Goal: Task Accomplishment & Management: Manage account settings

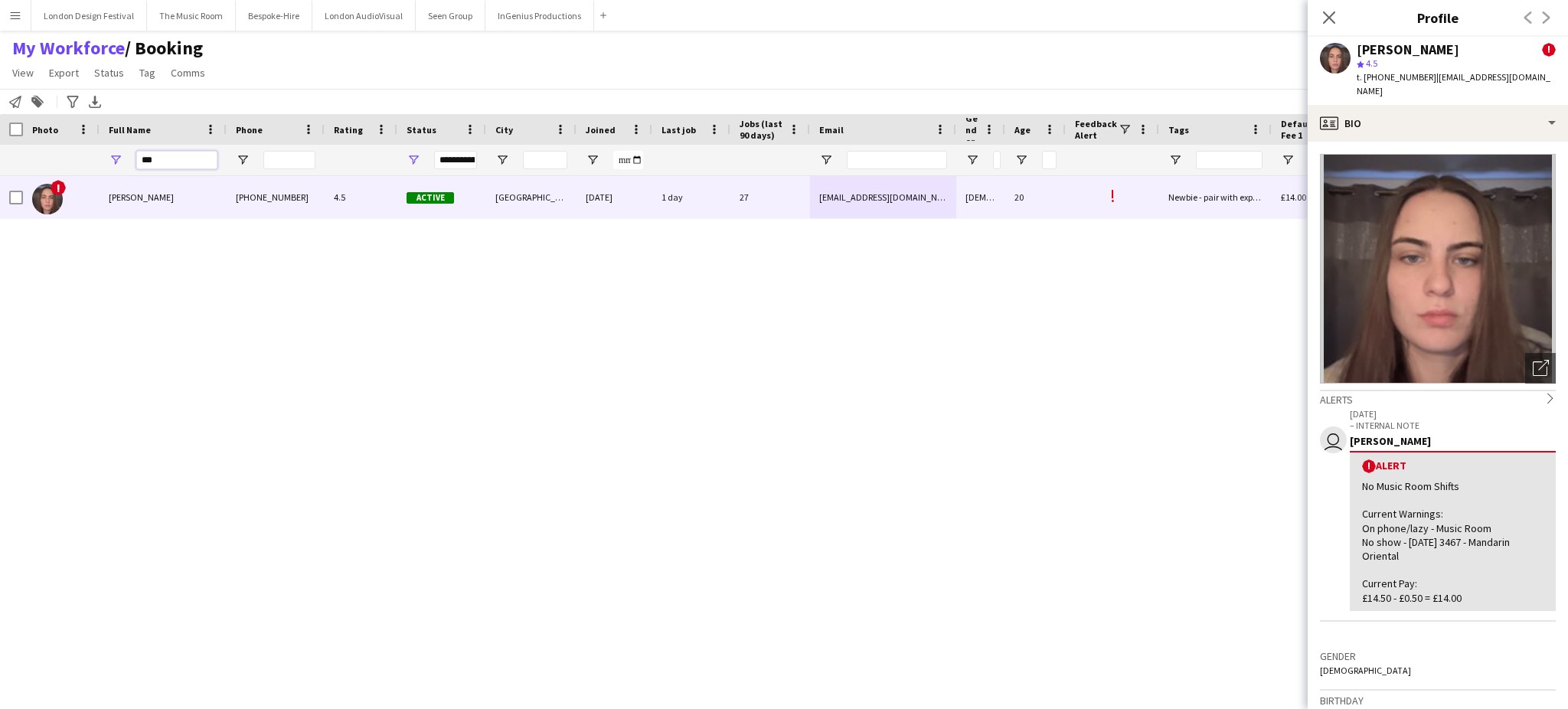
click at [188, 159] on input "***" at bounding box center [177, 160] width 81 height 19
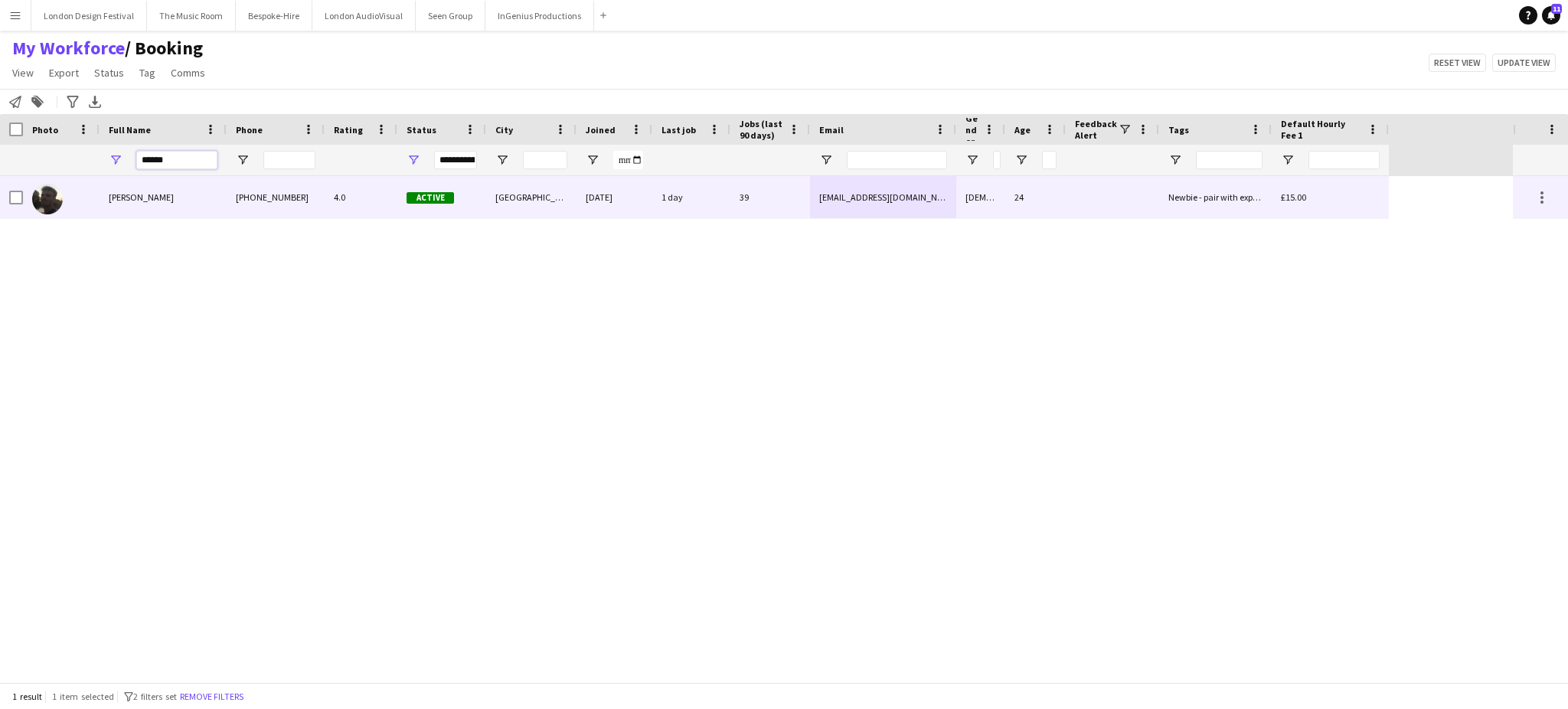
type input "******"
click at [210, 195] on div "[PERSON_NAME]" at bounding box center [163, 197] width 127 height 42
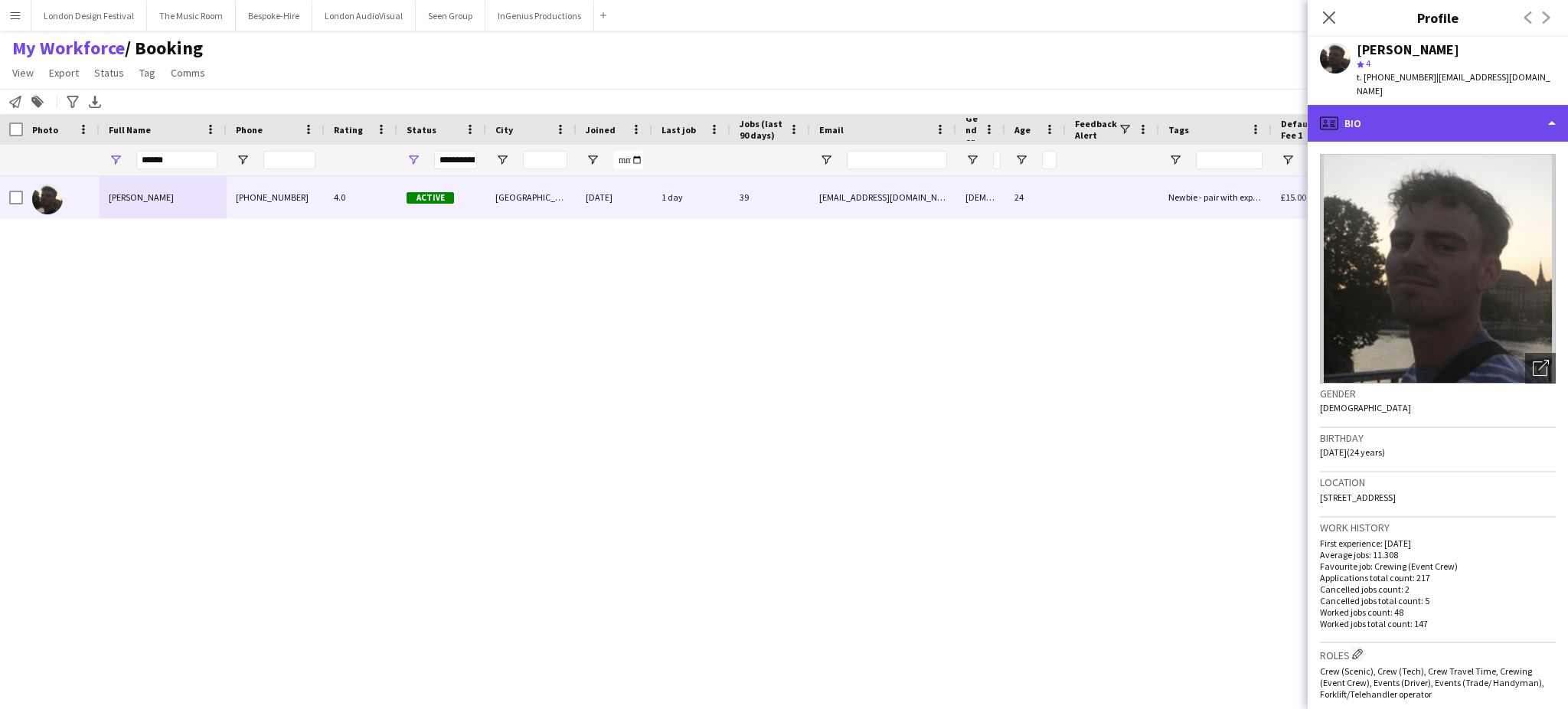
click at [1507, 108] on div "profile Bio" at bounding box center [1437, 122] width 260 height 37
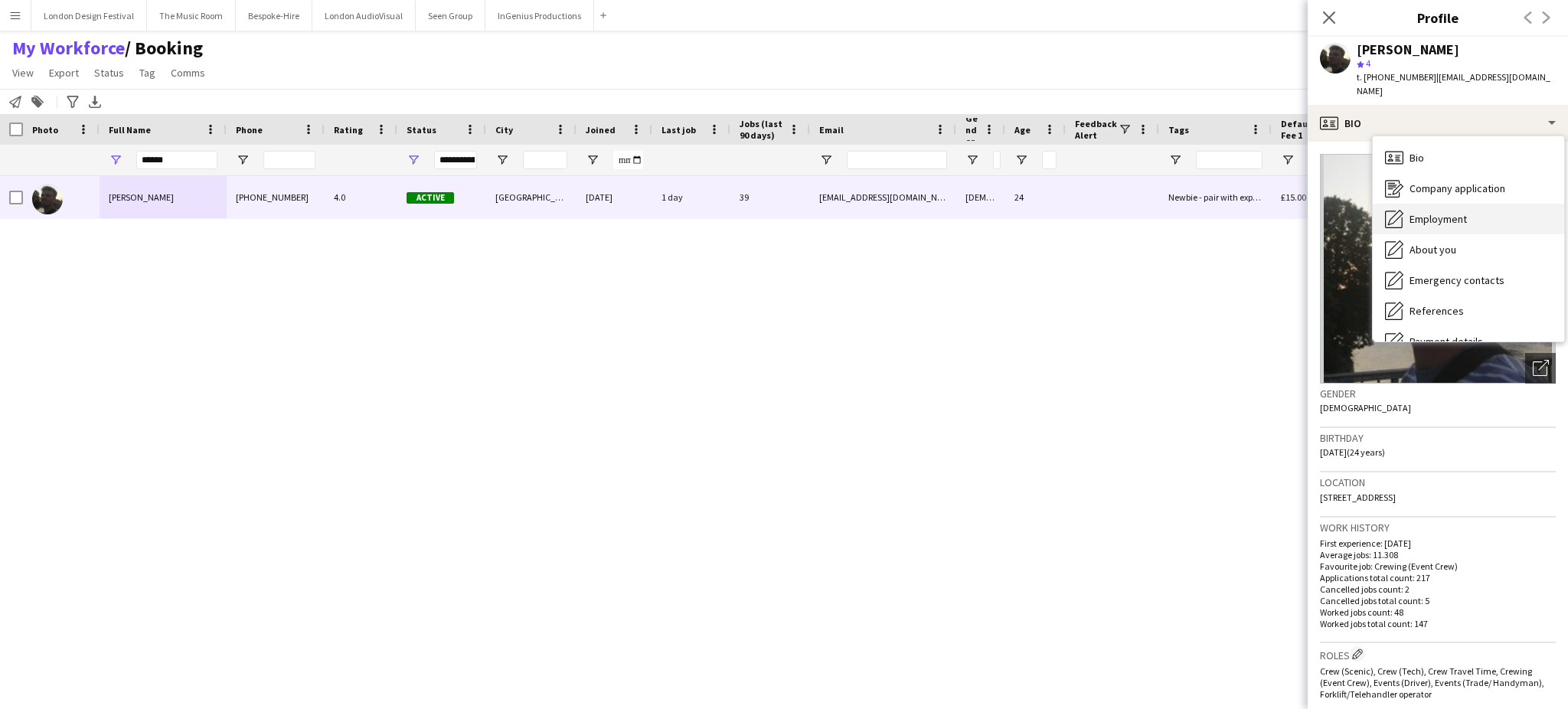
click at [1494, 208] on div "Employment Employment" at bounding box center [1468, 219] width 191 height 31
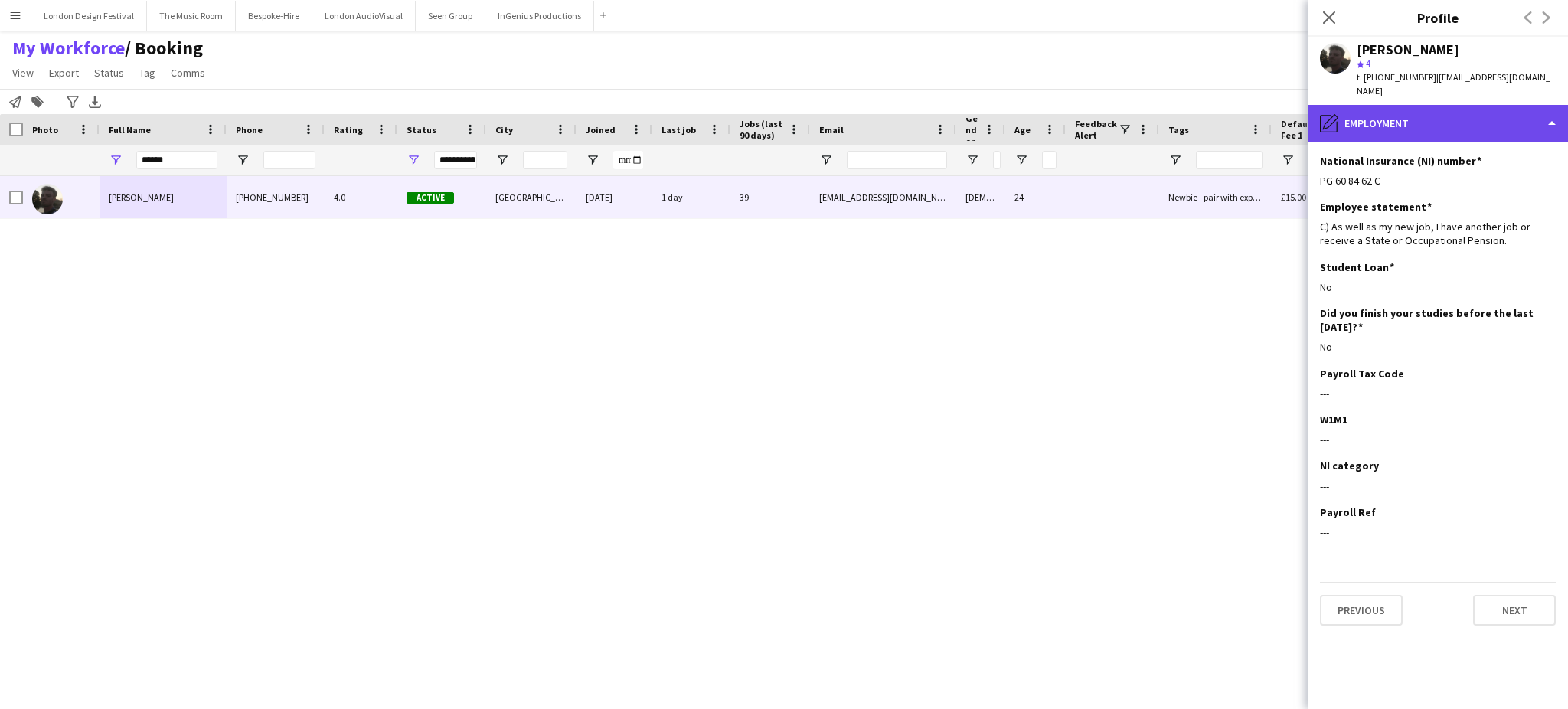
click at [1527, 118] on div "pencil4 Employment" at bounding box center [1437, 122] width 260 height 37
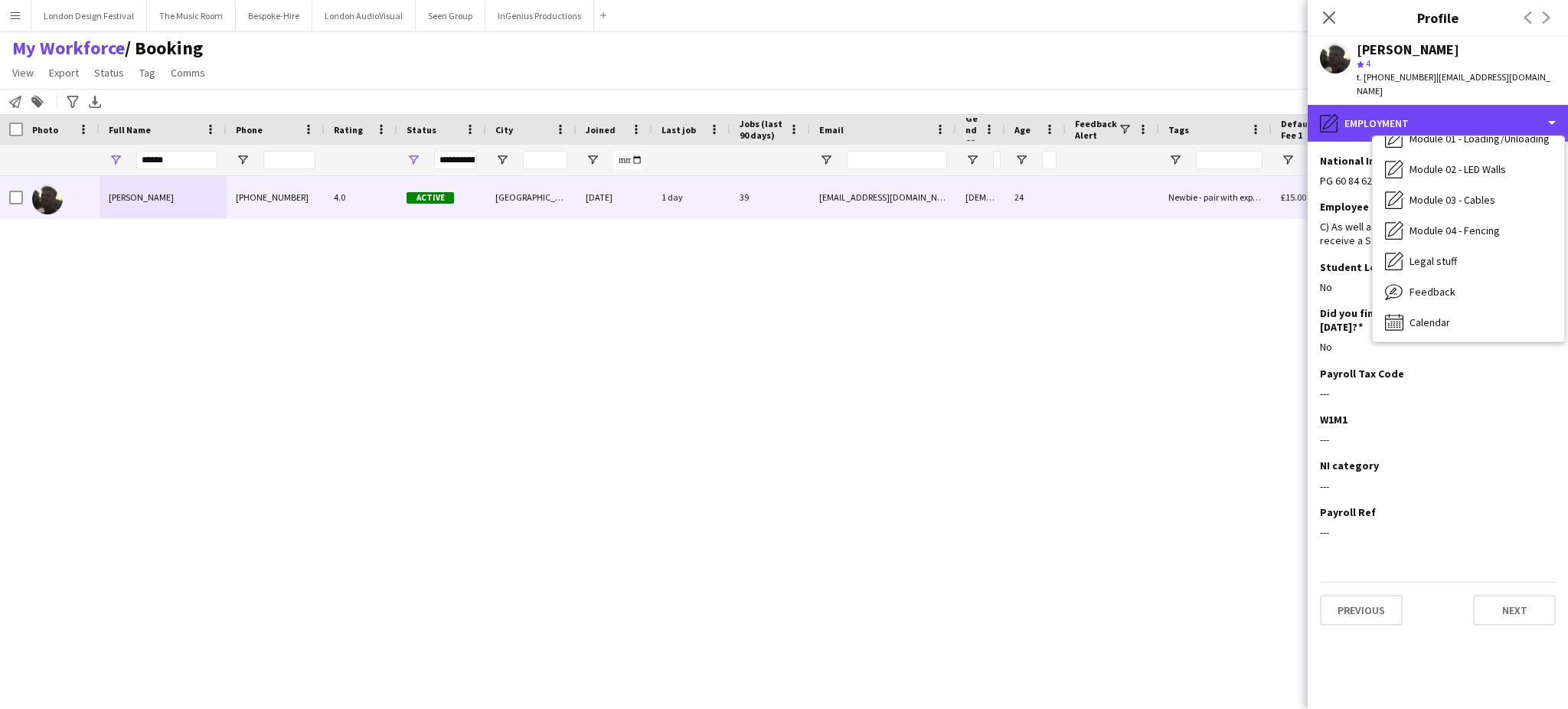
scroll to position [327, 0]
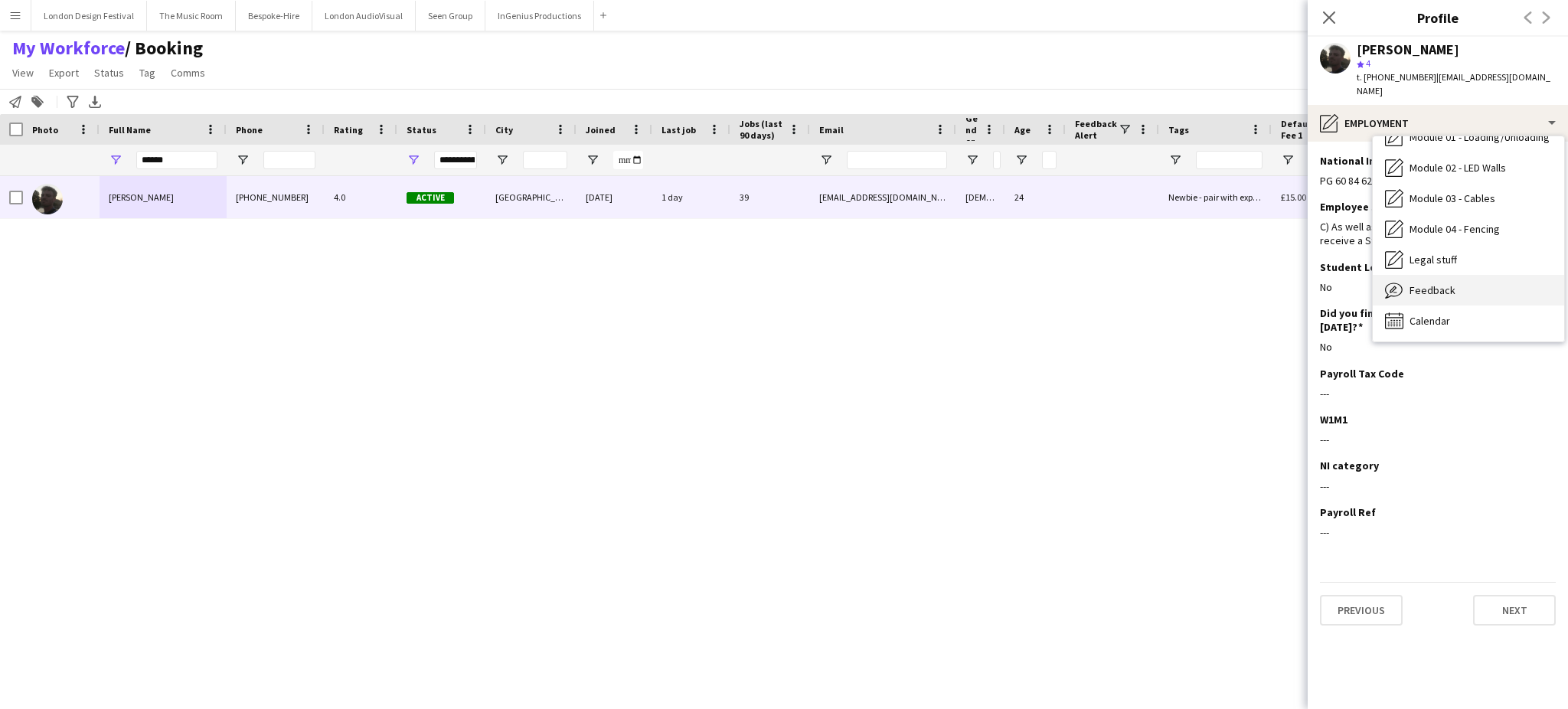
click at [1477, 277] on div "Feedback Feedback" at bounding box center [1468, 290] width 191 height 31
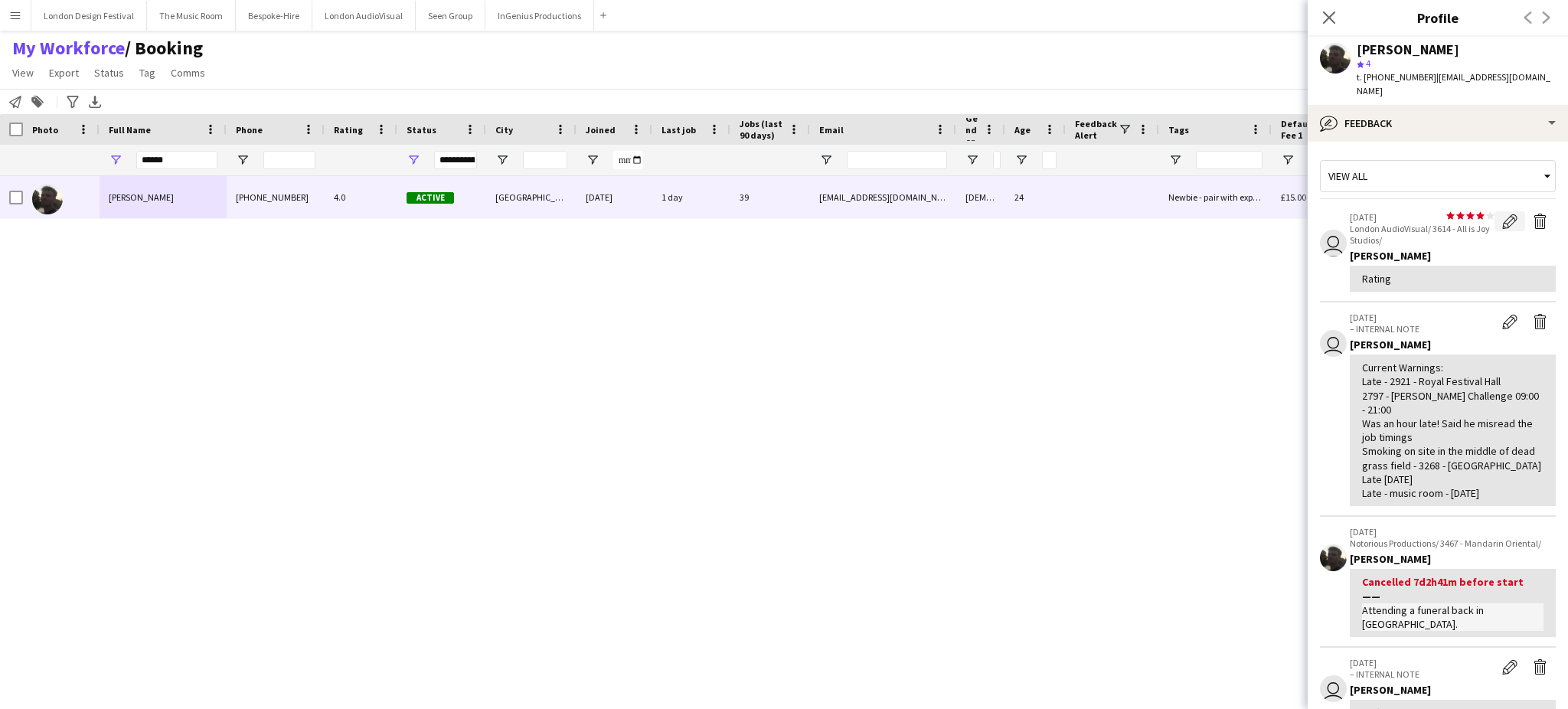
click at [1502, 213] on app-icon "Edit feedback" at bounding box center [1509, 221] width 15 height 15
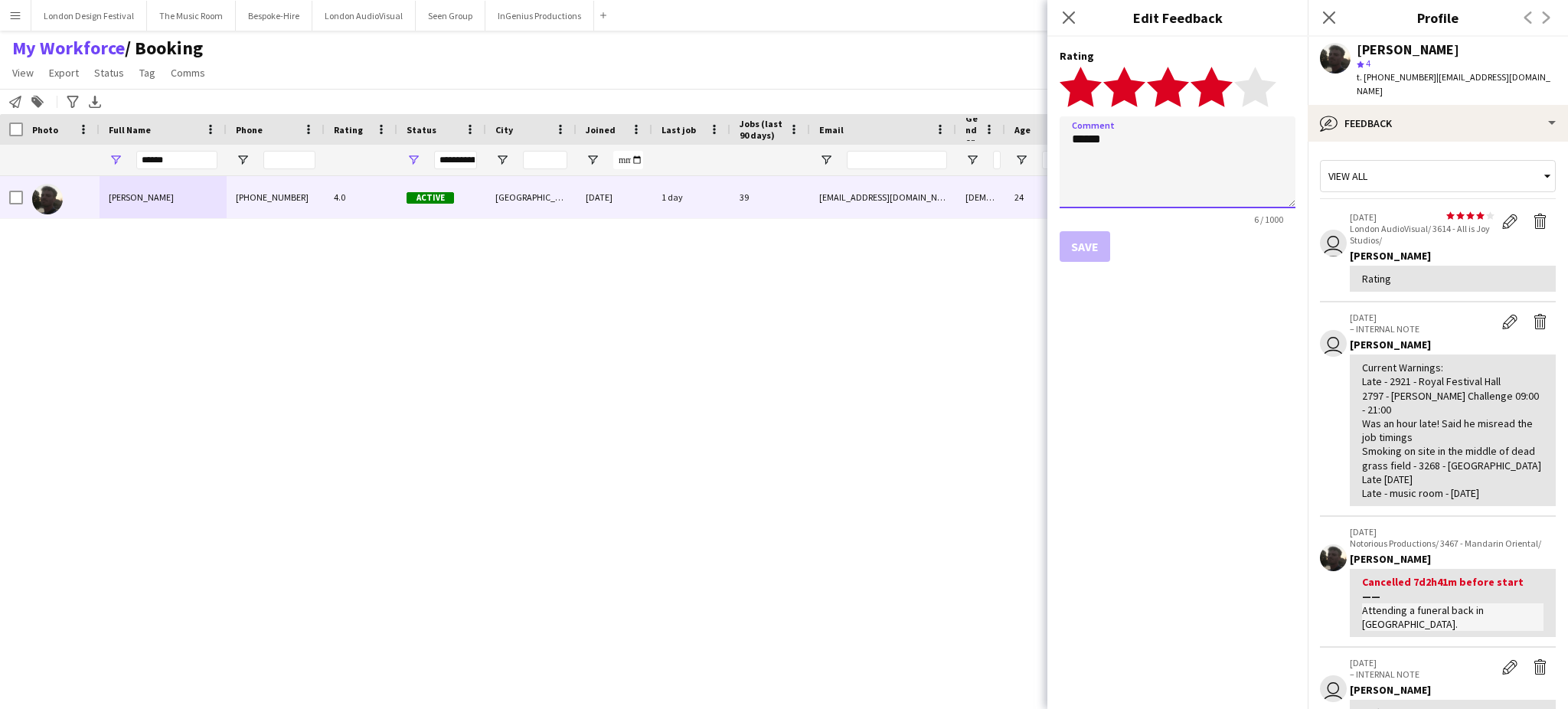
click at [1250, 157] on textarea "******" at bounding box center [1177, 162] width 236 height 92
paste textarea "**********"
type textarea "**********"
click at [1091, 248] on button "Save" at bounding box center [1085, 247] width 50 height 31
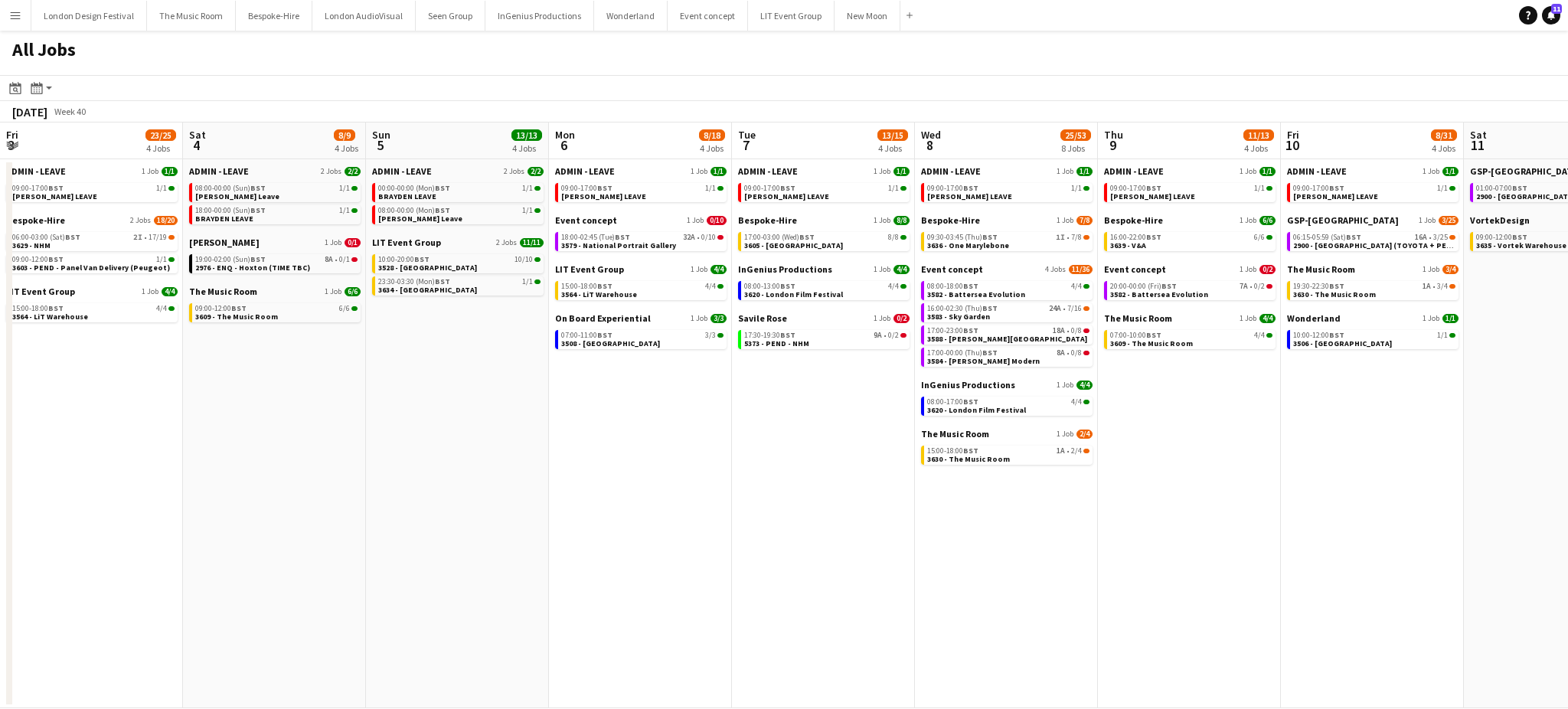
scroll to position [0, 514]
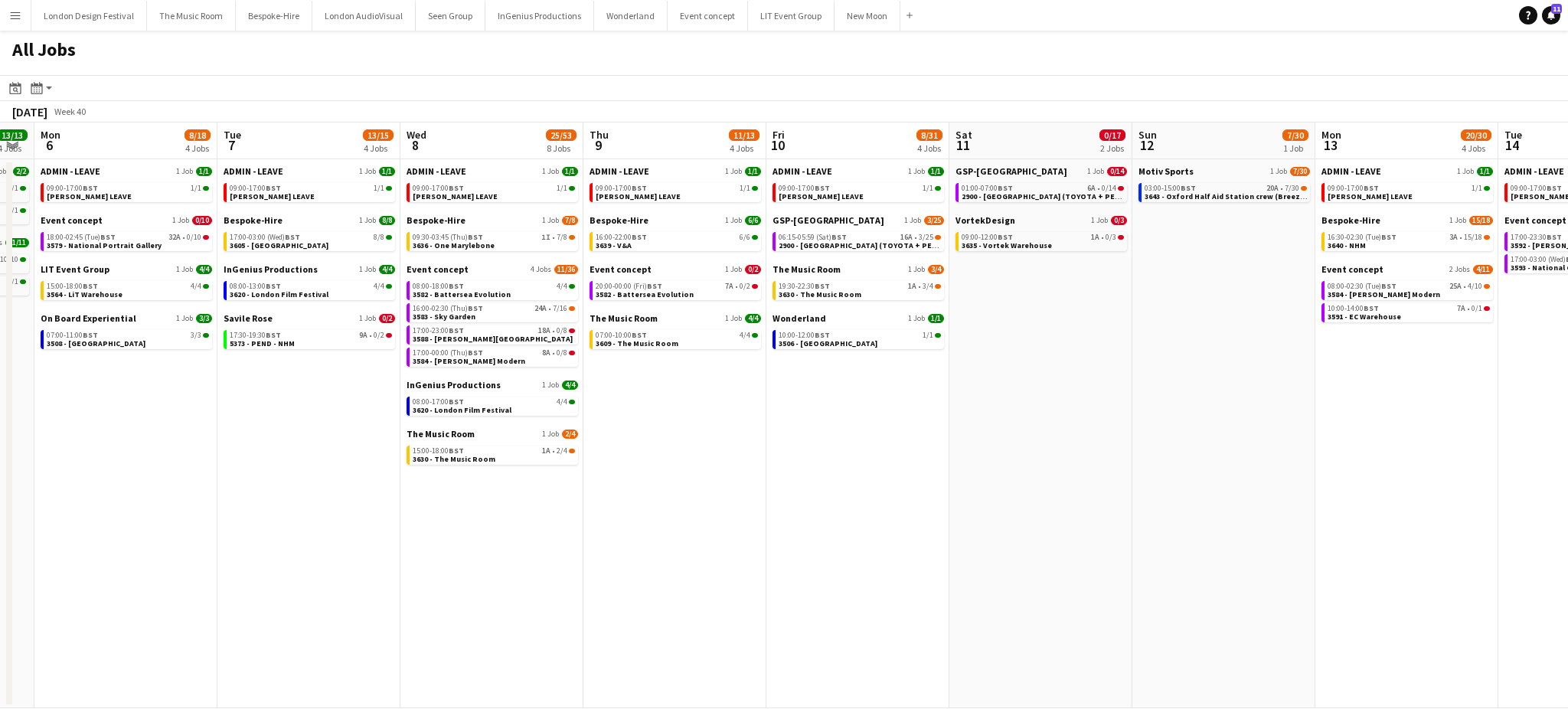
click at [1127, 418] on app-date-cell "GSP-UK 1 Job 0/14 01:00-07:00 BST 6A • 0/14 2900 - Fairmont Windsor Park (TOYOT…" at bounding box center [1041, 433] width 183 height 549
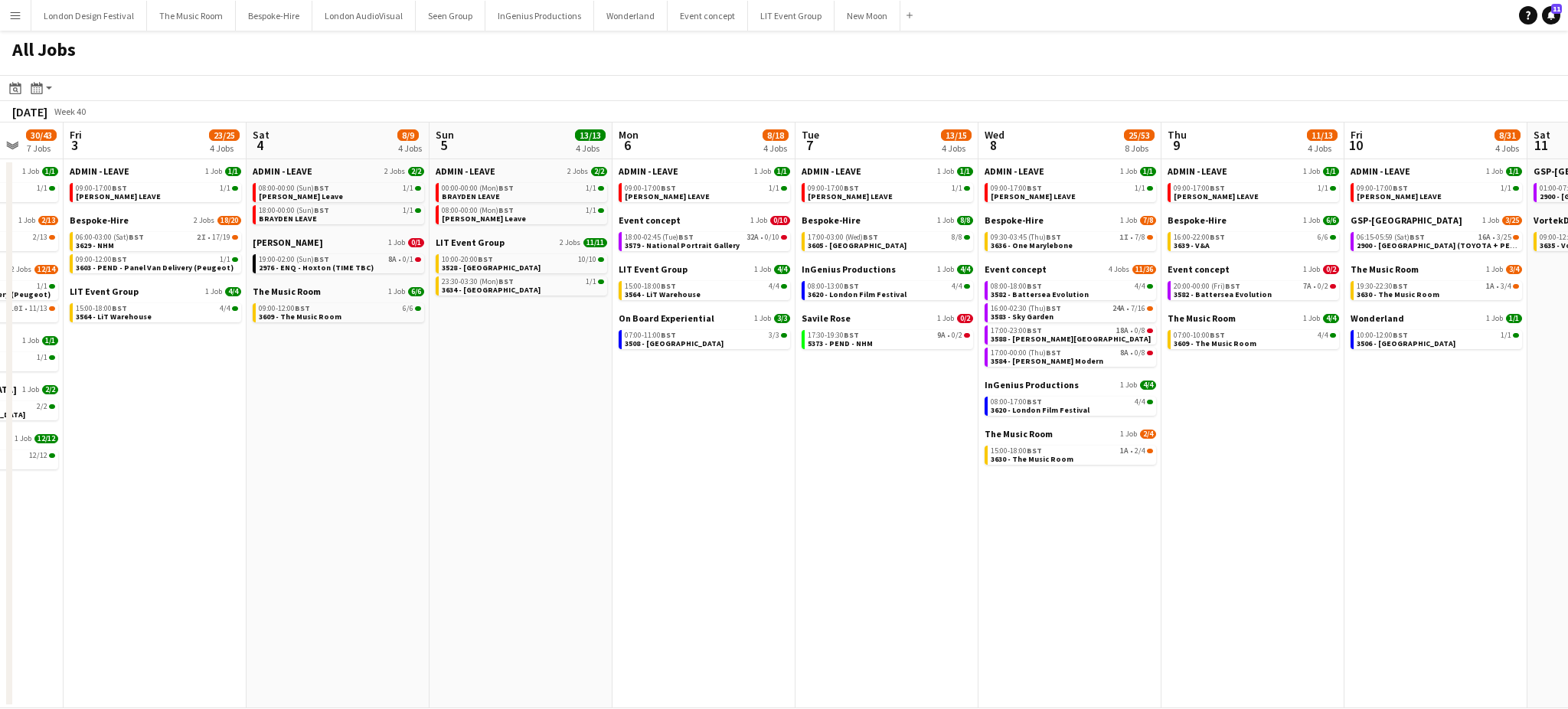
scroll to position [0, 470]
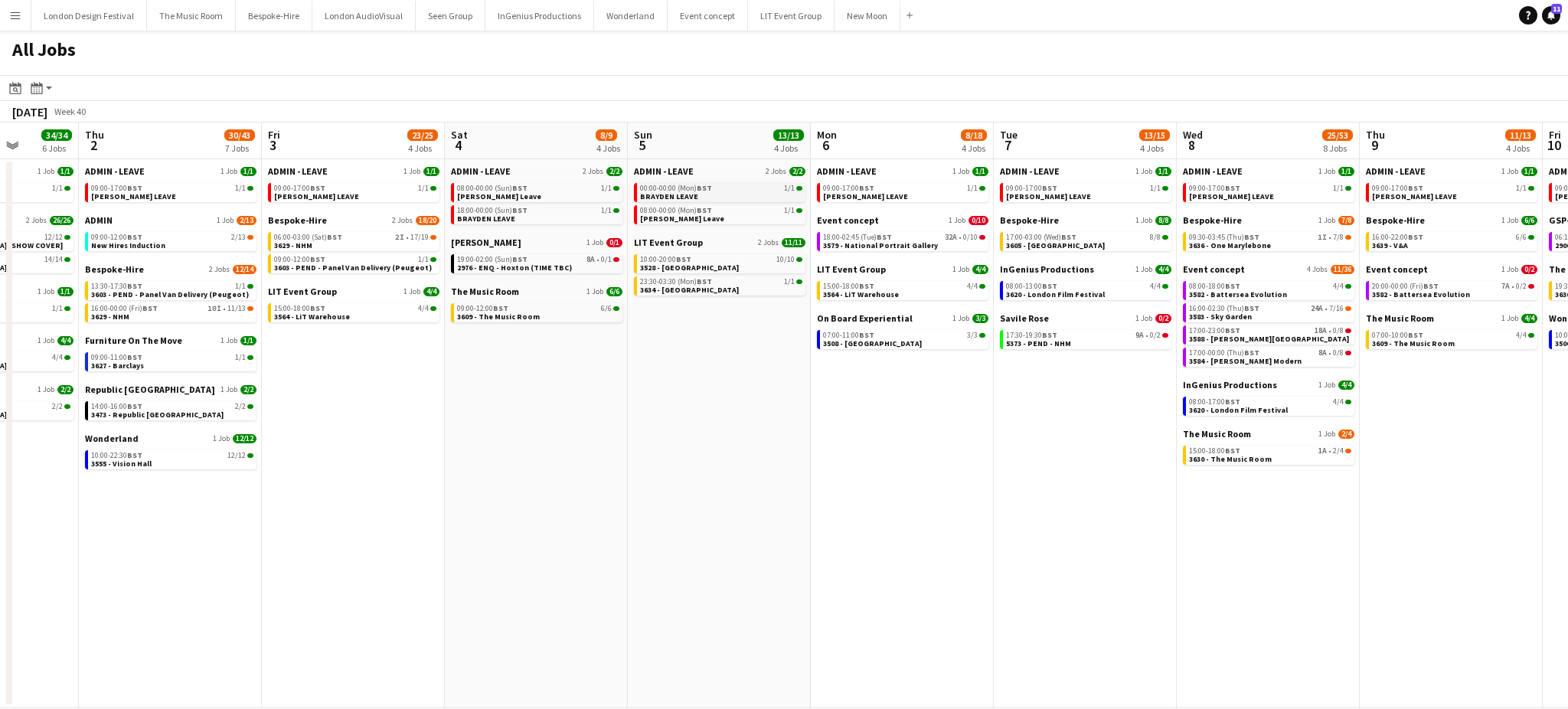
click at [756, 190] on div "00:00-00:00 (Mon) BST 1/1" at bounding box center [721, 188] width 162 height 7
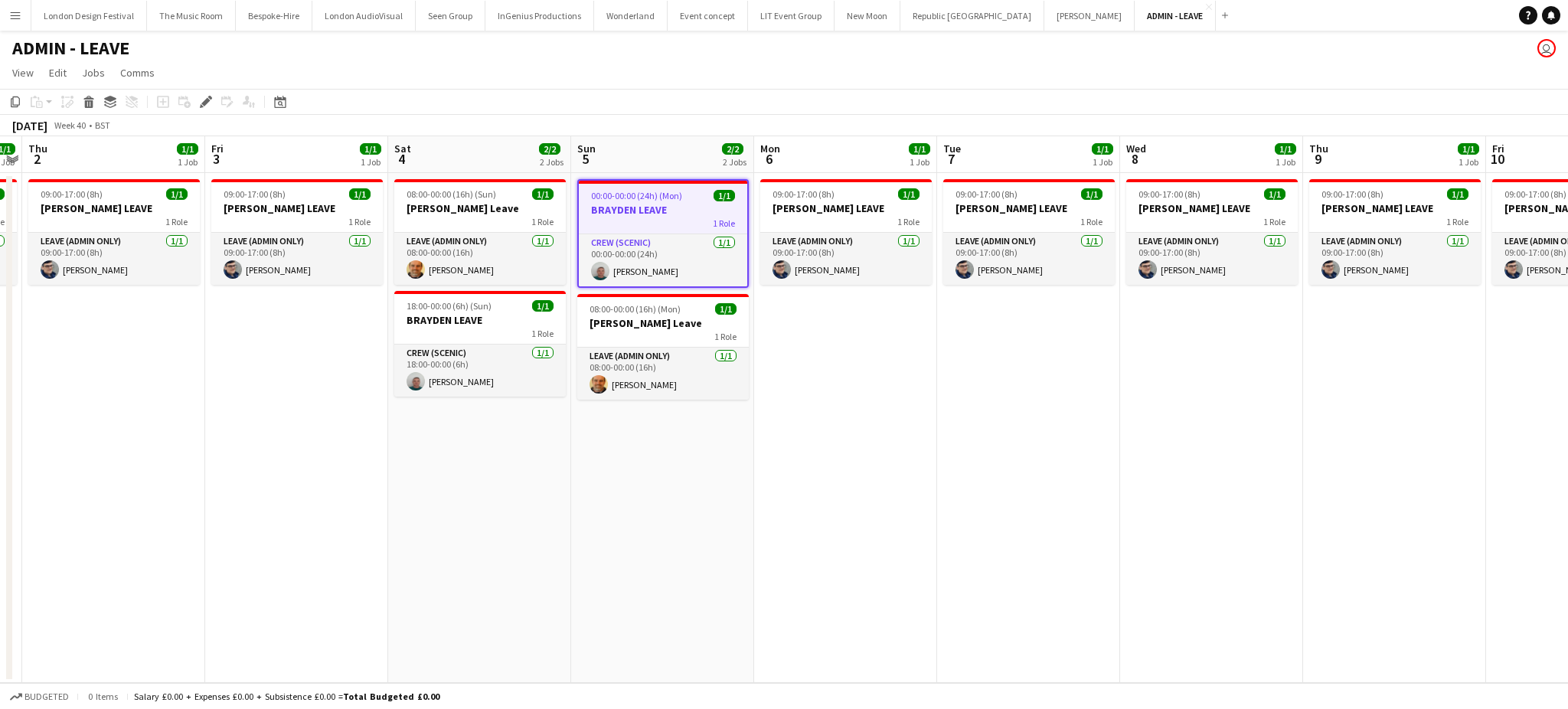
click at [422, 555] on app-date-cell "08:00-00:00 (16h) (Sun) 1/1 Shane Leave 1 Role Leave (admin only) 1/1 08:00-00:…" at bounding box center [480, 428] width 183 height 510
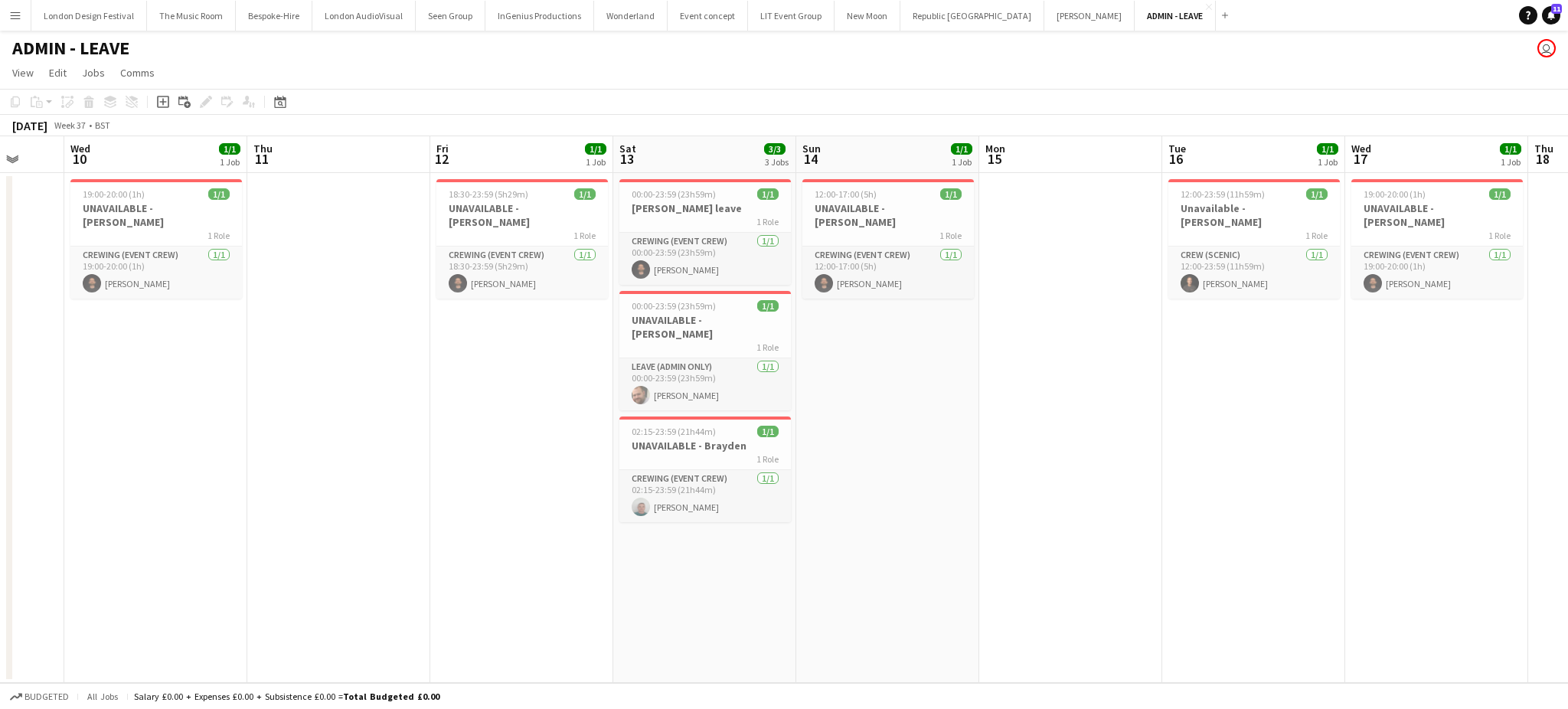
scroll to position [0, 386]
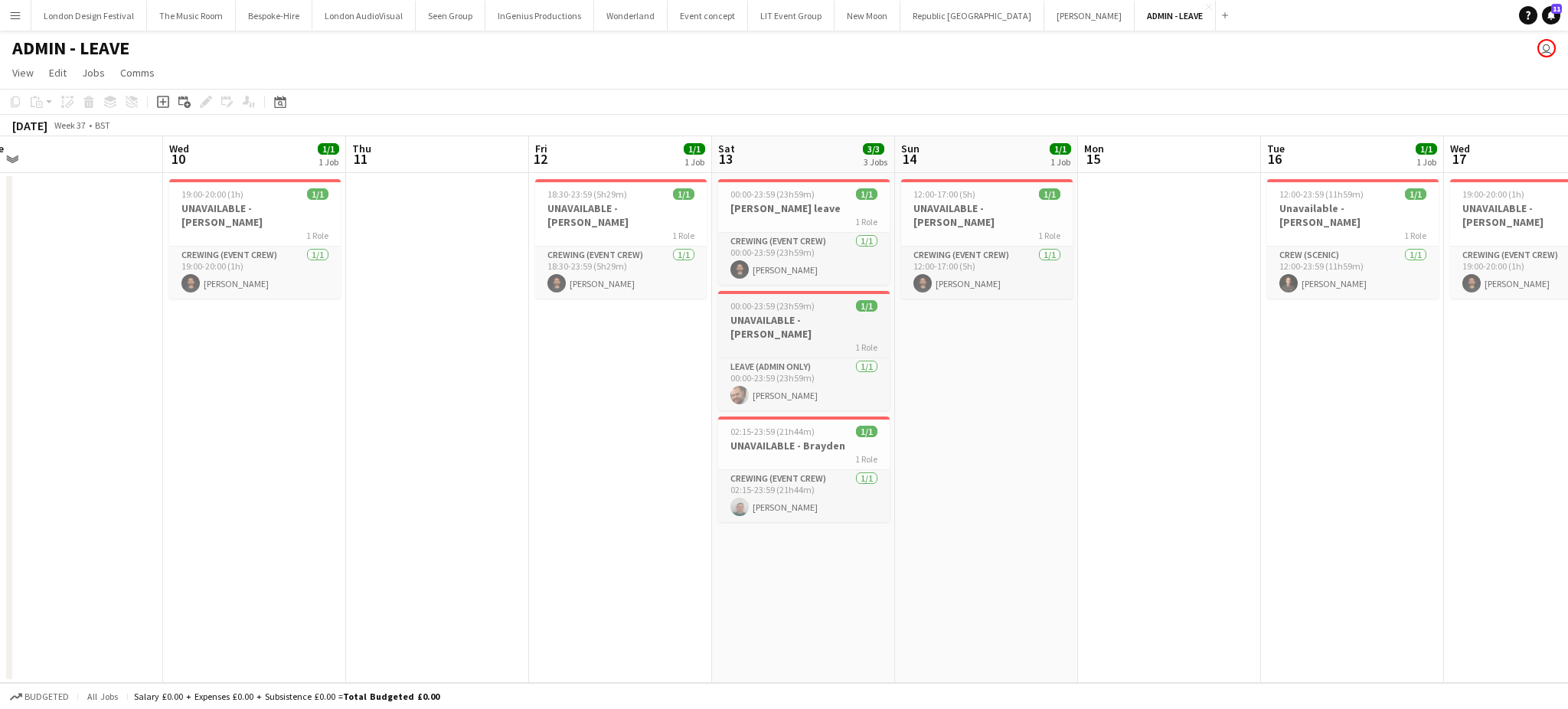
click at [779, 311] on span "00:00-23:59 (23h59m)" at bounding box center [773, 306] width 84 height 11
click at [1215, 373] on app-date-cell at bounding box center [1169, 428] width 183 height 510
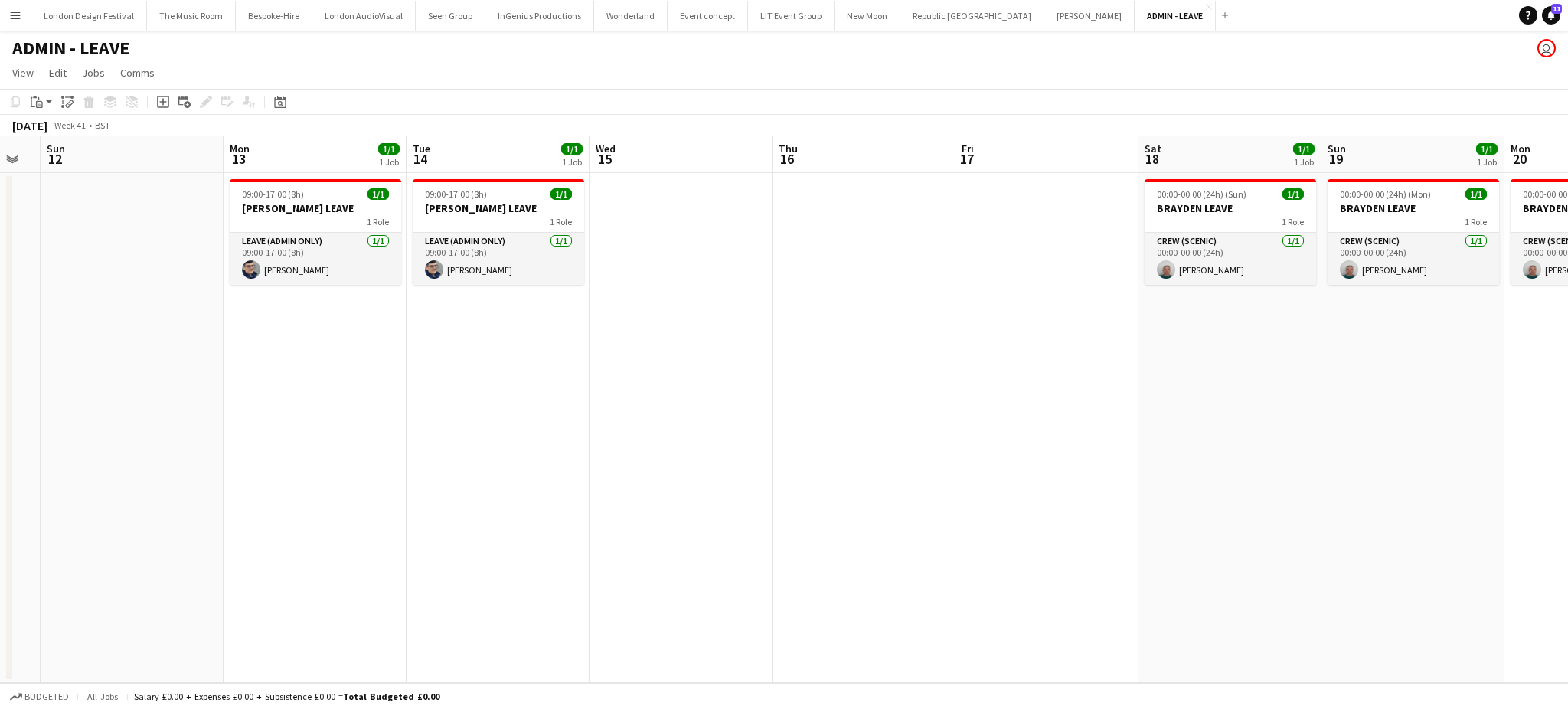
scroll to position [0, 515]
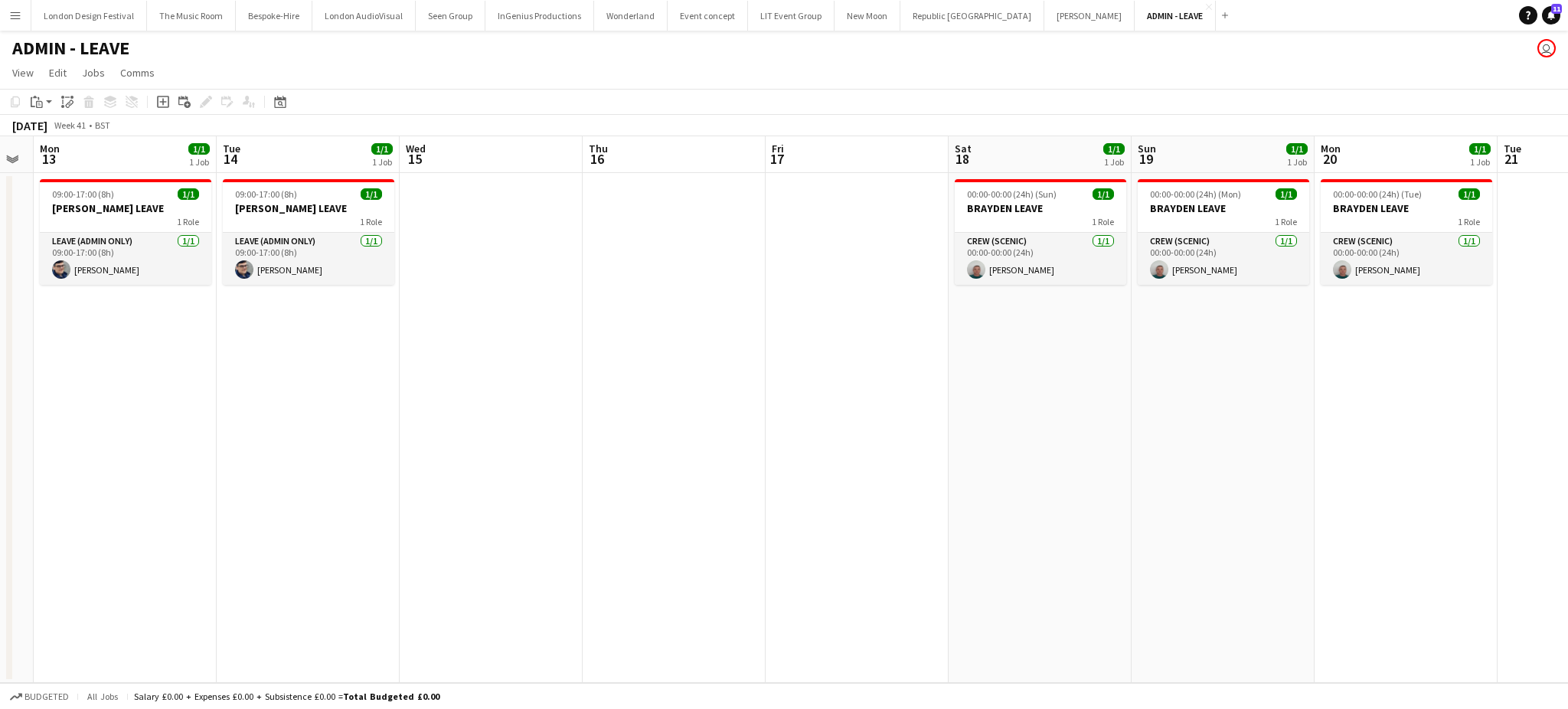
click at [1211, 436] on app-date-cell "00:00-00:00 (24h) (Mon) 1/1 BRAYDEN LEAVE 1 Role Crew (Scenic) 1/1 00:00-00:00 …" at bounding box center [1223, 428] width 183 height 510
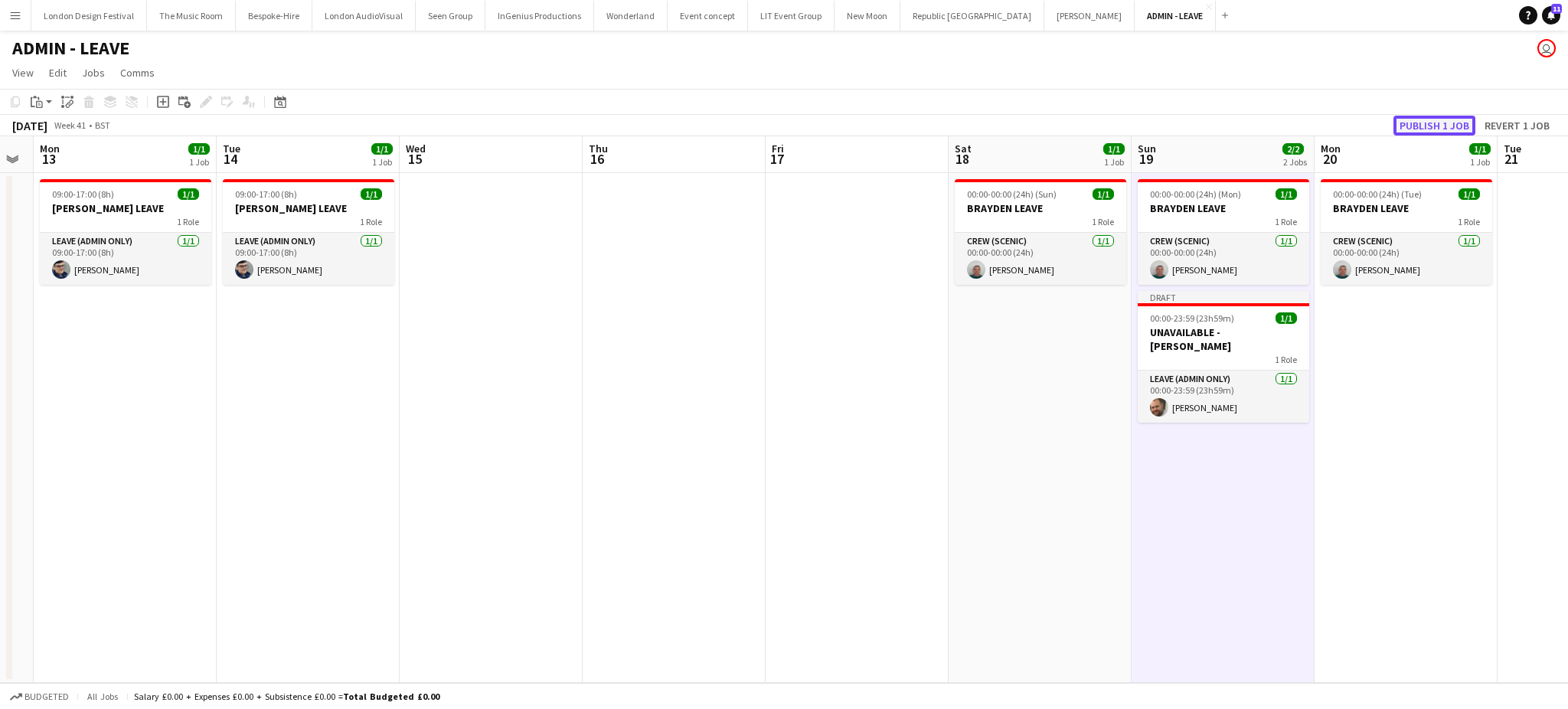
click at [1423, 118] on button "Publish 1 job" at bounding box center [1433, 126] width 82 height 20
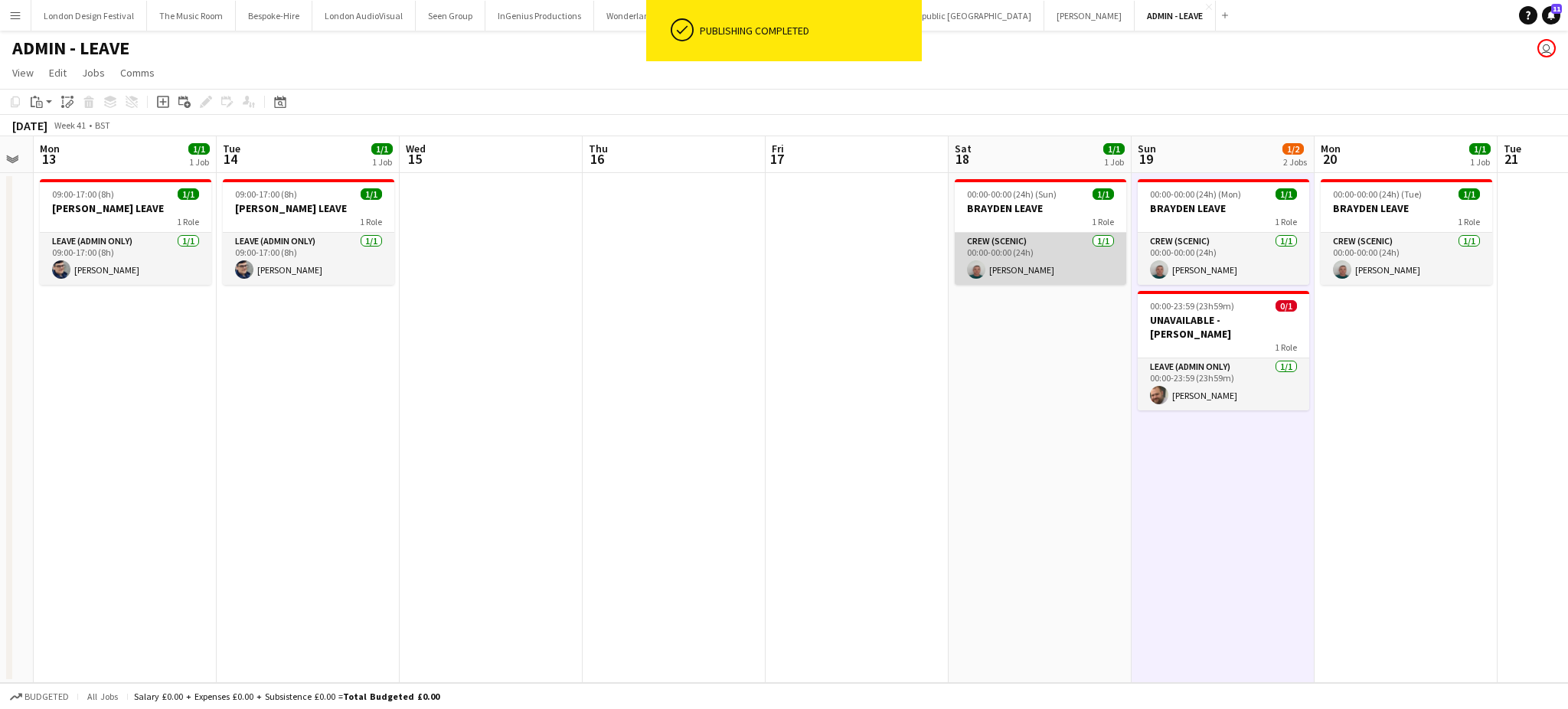
click at [1058, 257] on app-card-role "Crew (Scenic) 1/1 00:00-00:00 (24h) Brayden Davison" at bounding box center [1039, 259] width 171 height 52
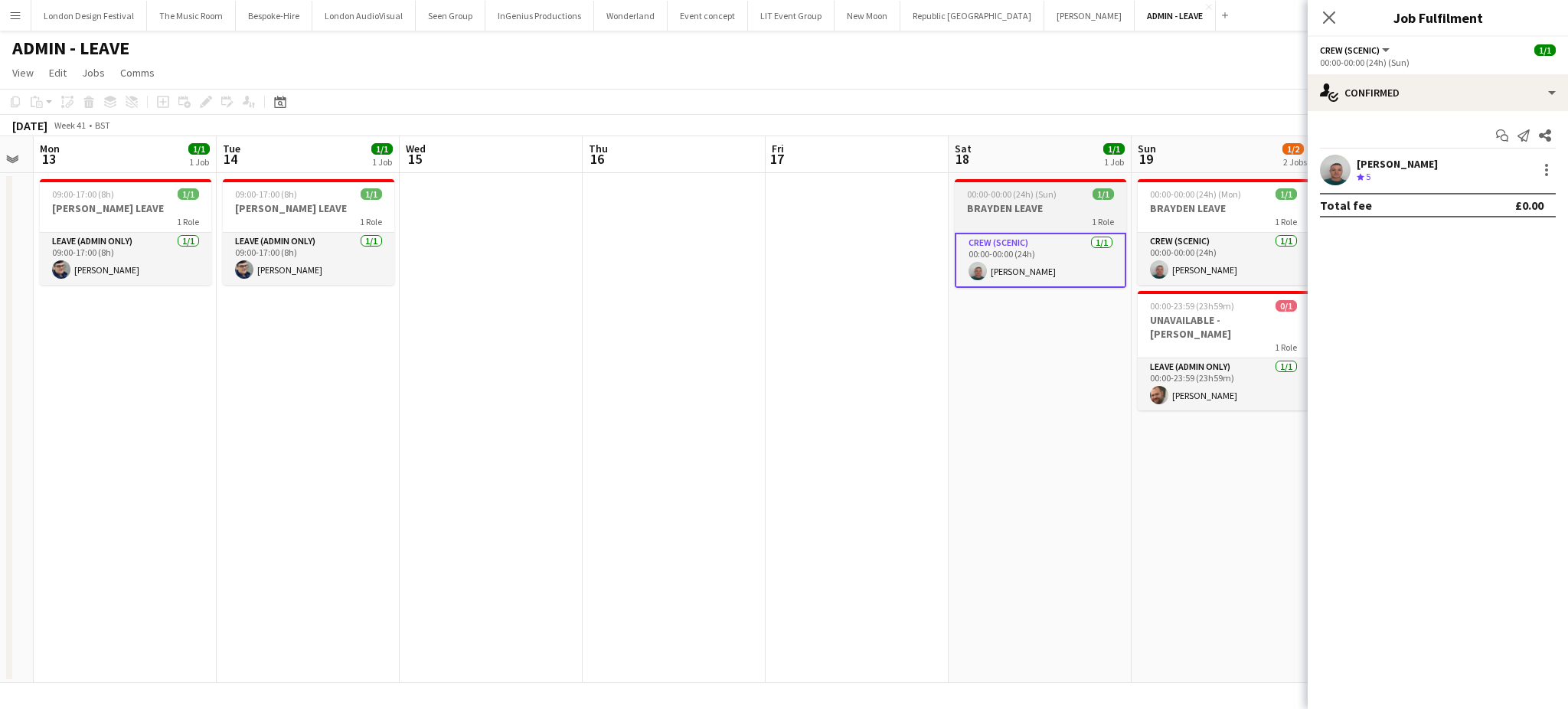
click at [1035, 212] on h3 "BRAYDEN LEAVE" at bounding box center [1039, 208] width 171 height 14
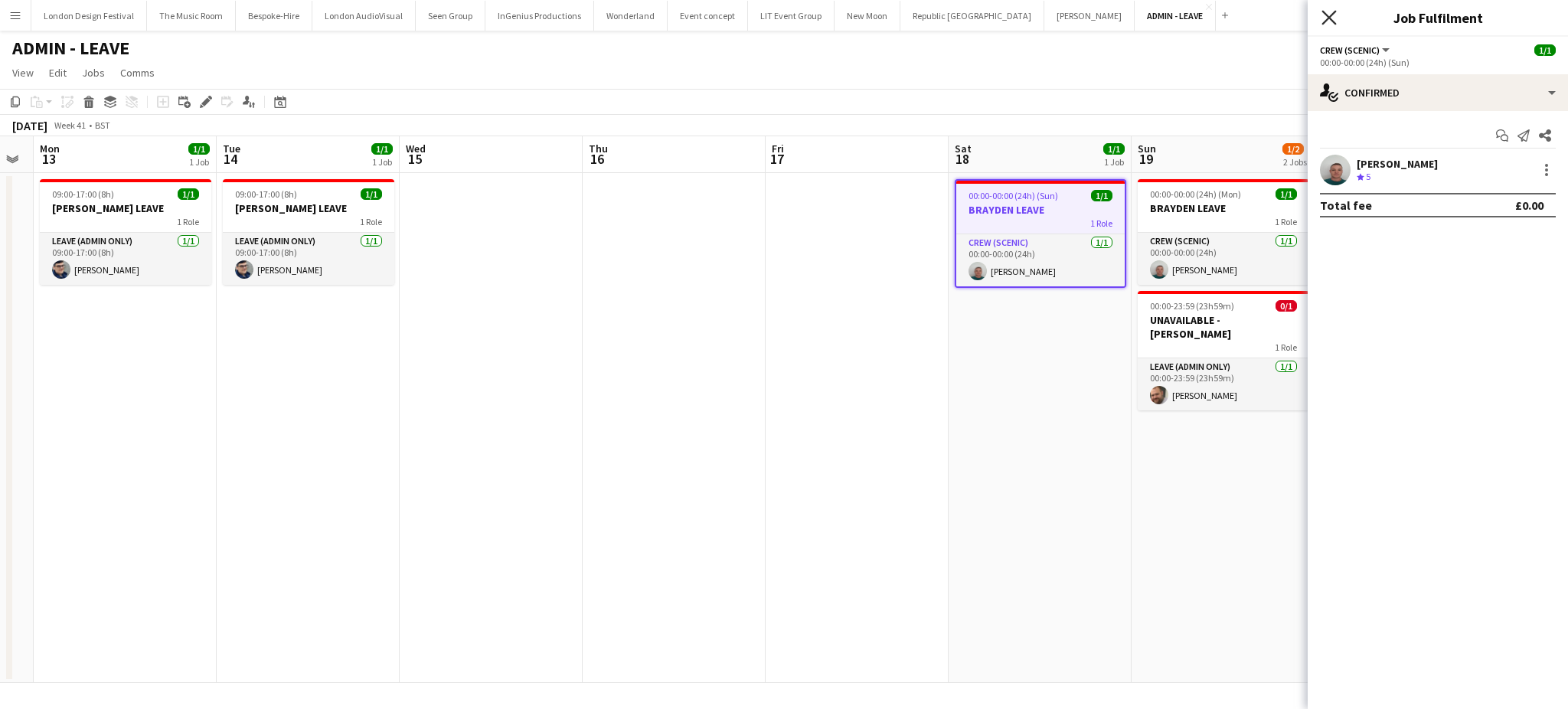
click at [1330, 20] on icon at bounding box center [1329, 17] width 15 height 15
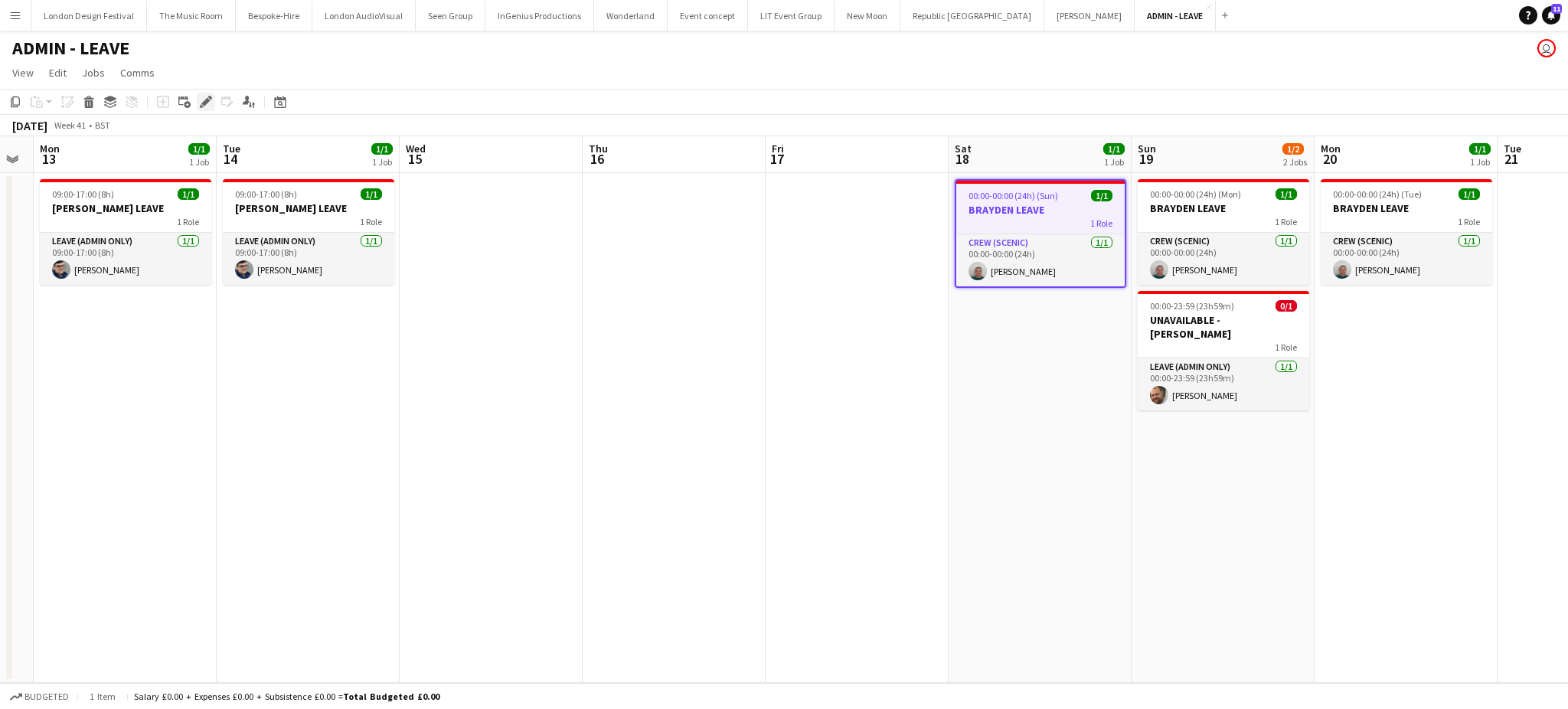
click at [203, 100] on icon at bounding box center [205, 102] width 8 height 8
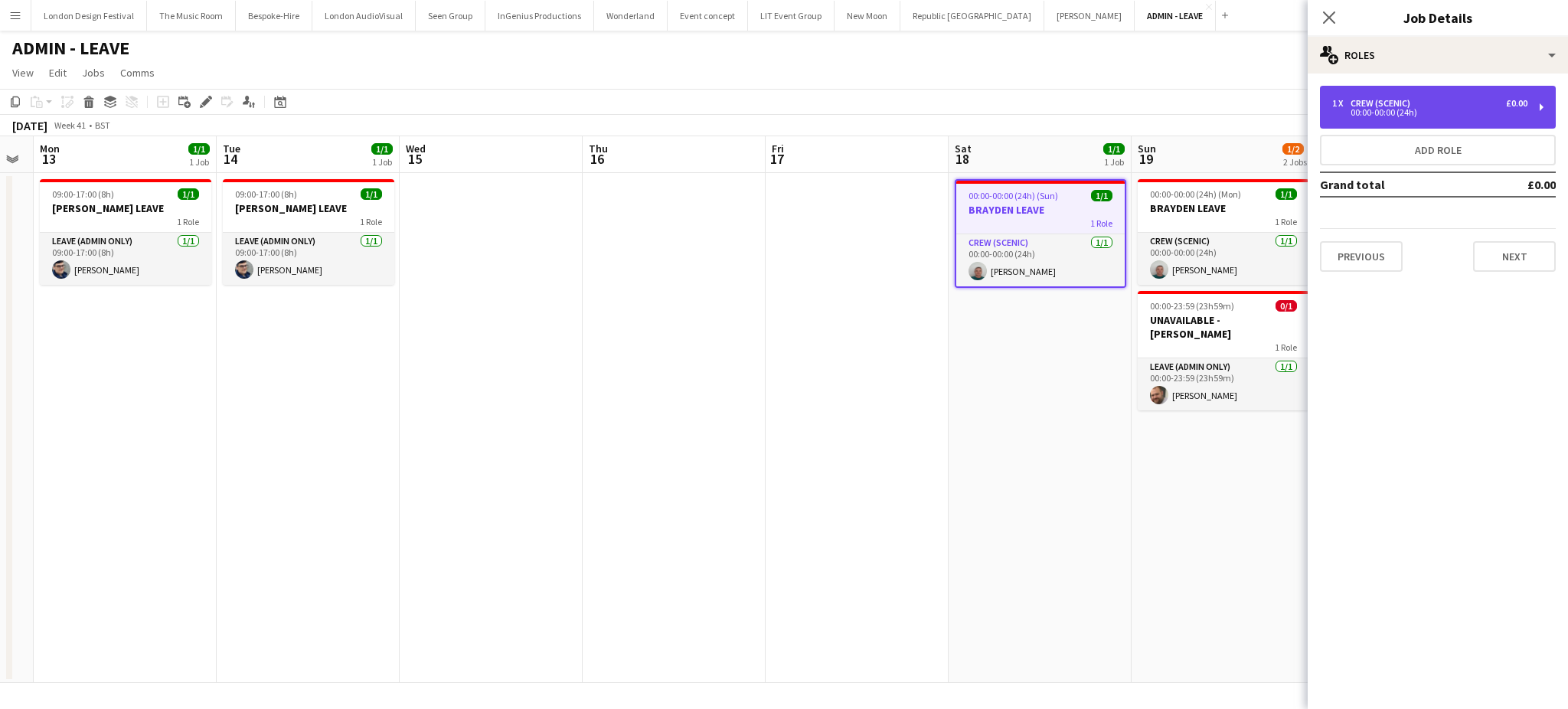
click at [1413, 95] on div "1 x Crew (Scenic) £0.00 00:00-00:00 (24h)" at bounding box center [1437, 107] width 236 height 43
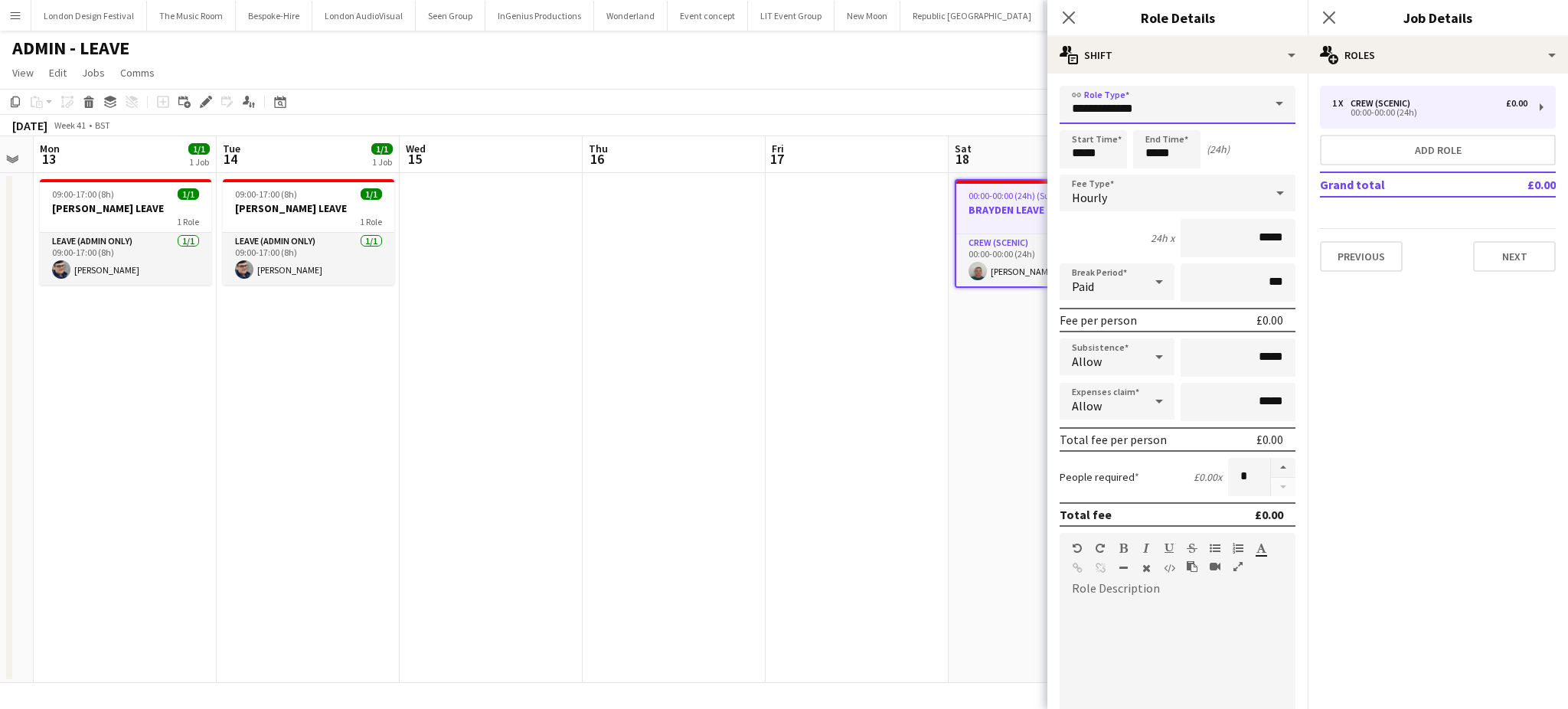
click at [1238, 105] on input "**********" at bounding box center [1177, 105] width 236 height 38
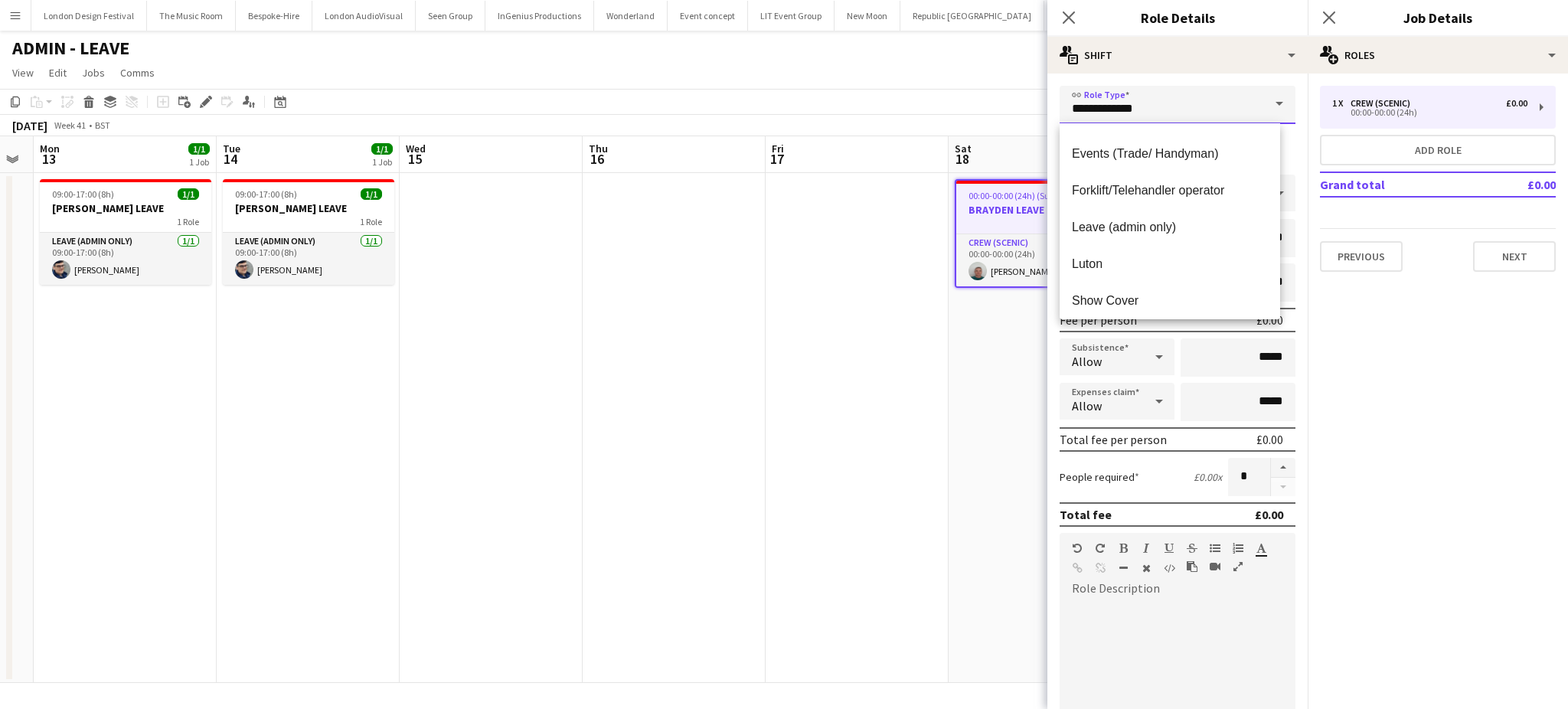
scroll to position [307, 0]
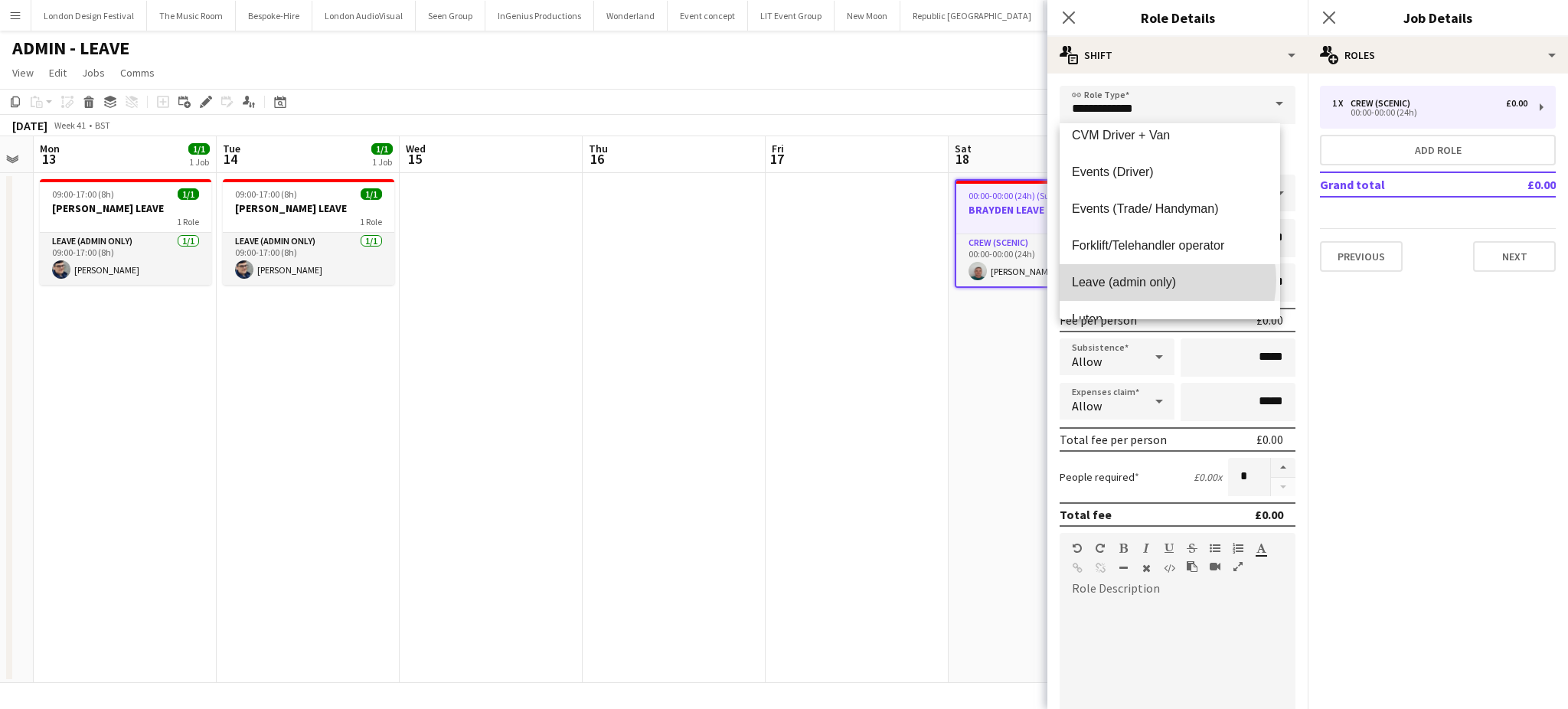
click at [1167, 281] on span "Leave (admin only)" at bounding box center [1170, 282] width 196 height 15
type input "**********"
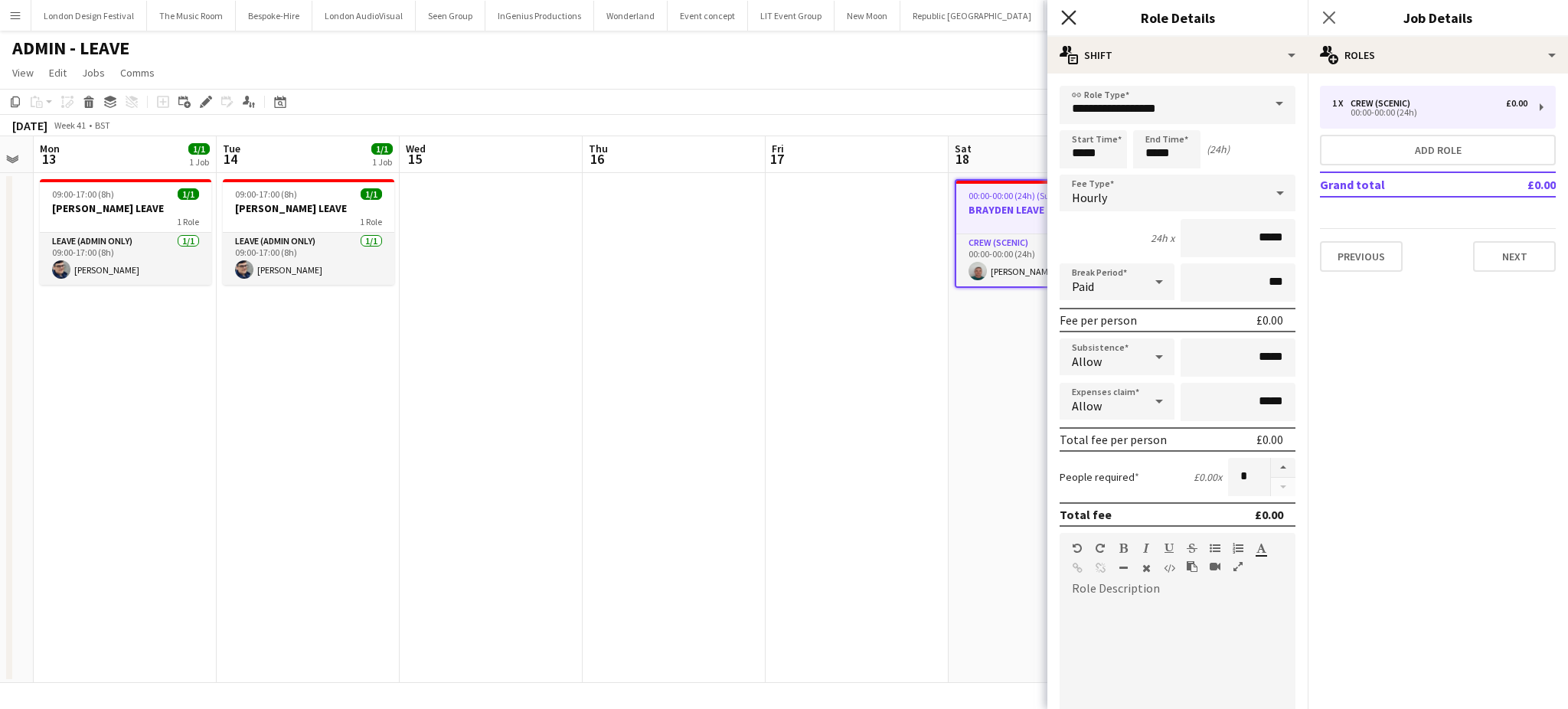
click at [1064, 19] on icon "Close pop-in" at bounding box center [1069, 17] width 15 height 15
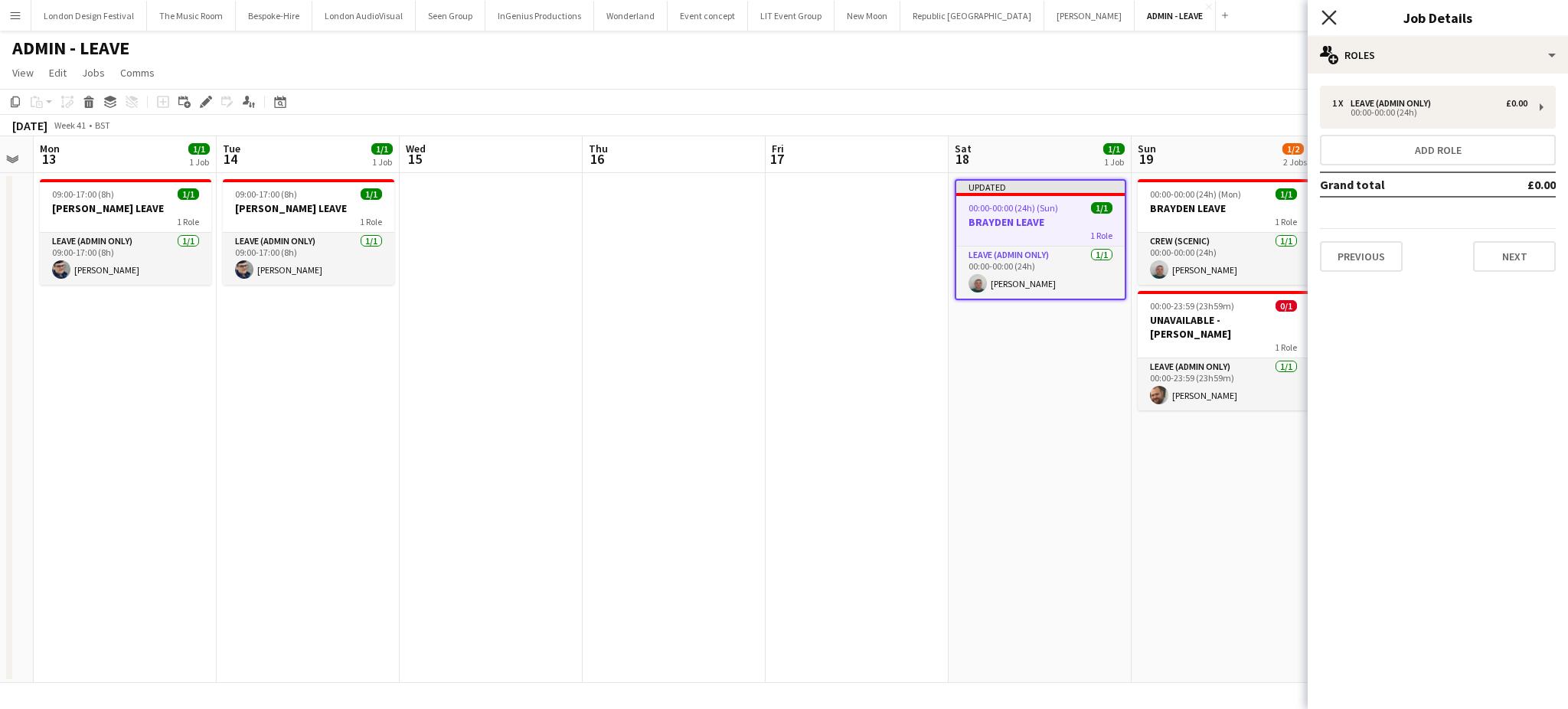
click at [1322, 18] on icon "Close pop-in" at bounding box center [1329, 17] width 15 height 15
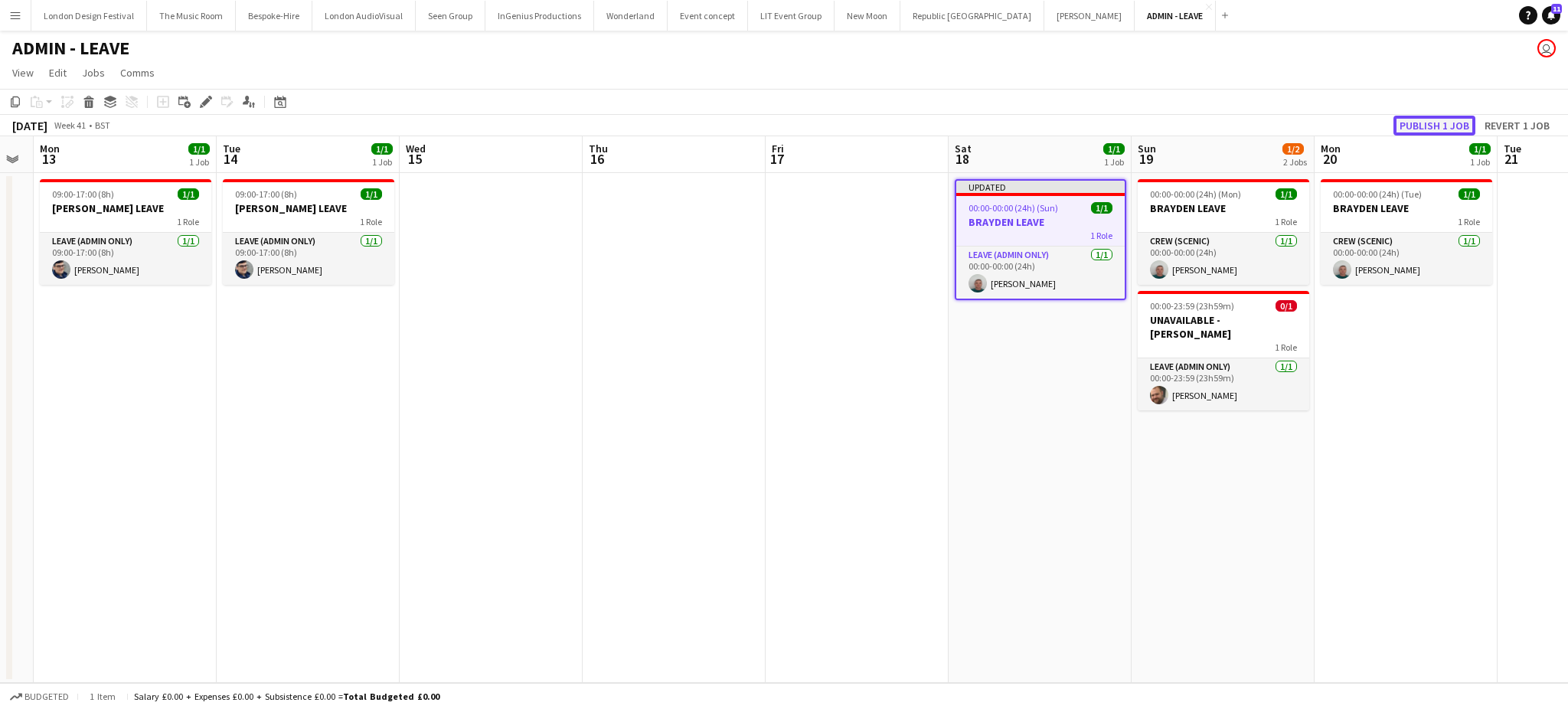
click at [1415, 126] on button "Publish 1 job" at bounding box center [1433, 126] width 82 height 20
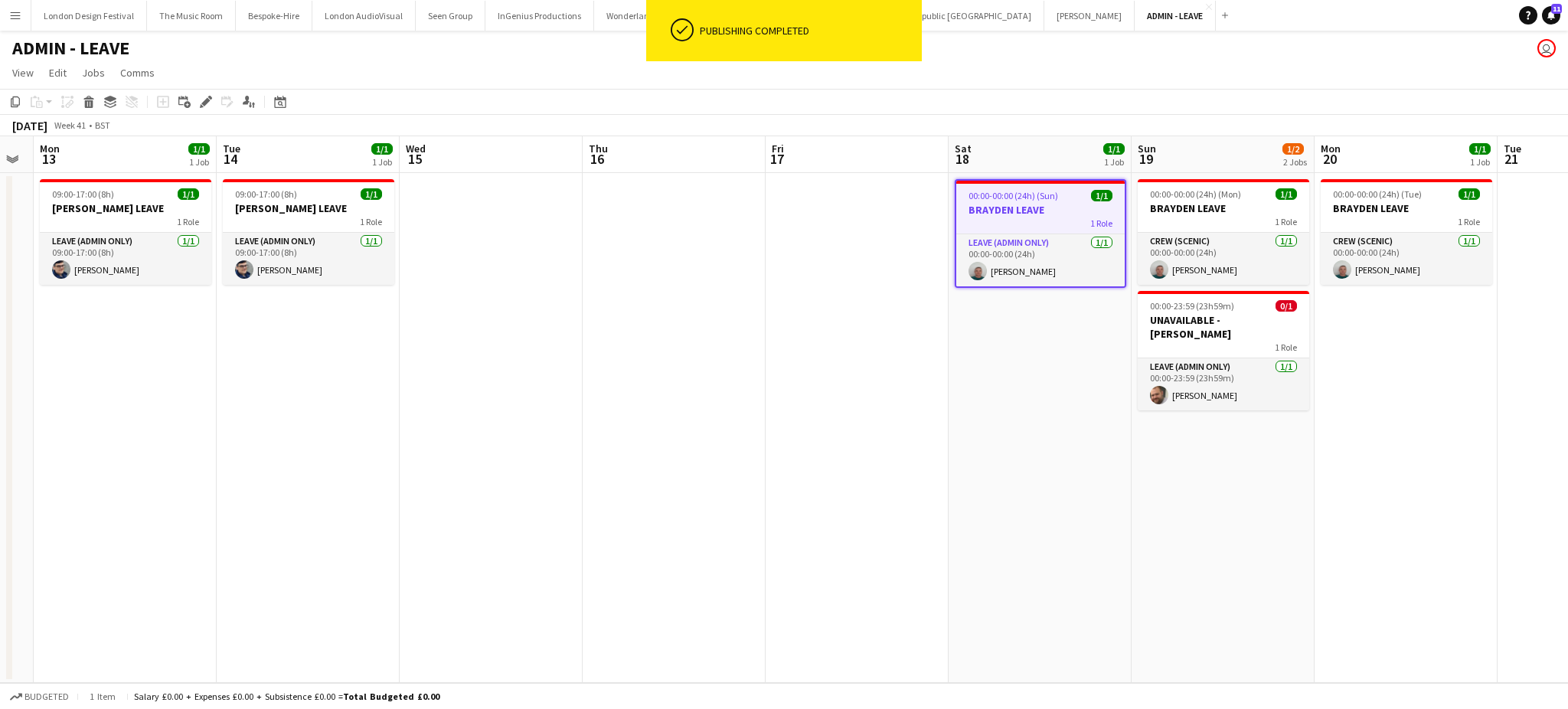
click at [1026, 204] on h3 "BRAYDEN LEAVE" at bounding box center [1040, 209] width 169 height 14
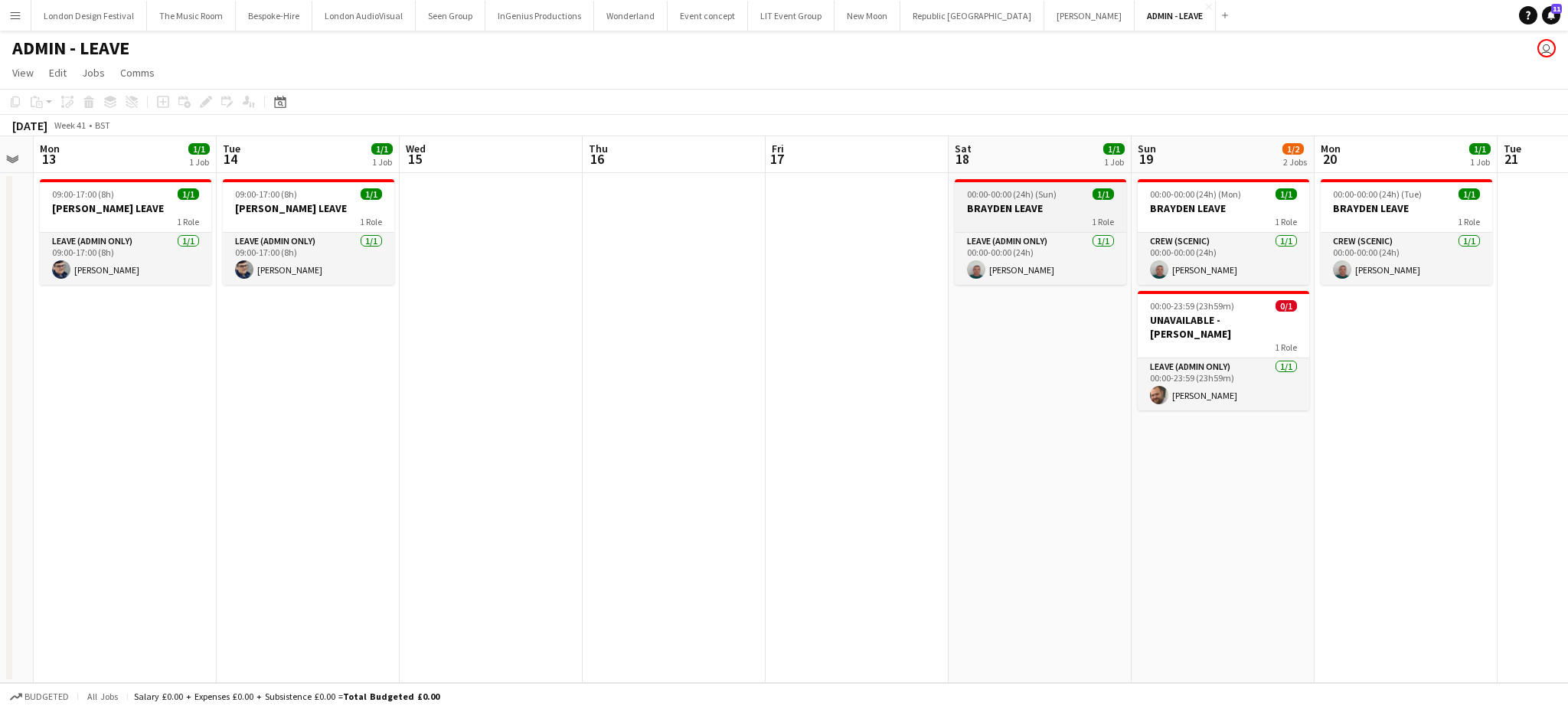
click at [1026, 204] on h3 "BRAYDEN LEAVE" at bounding box center [1039, 208] width 171 height 14
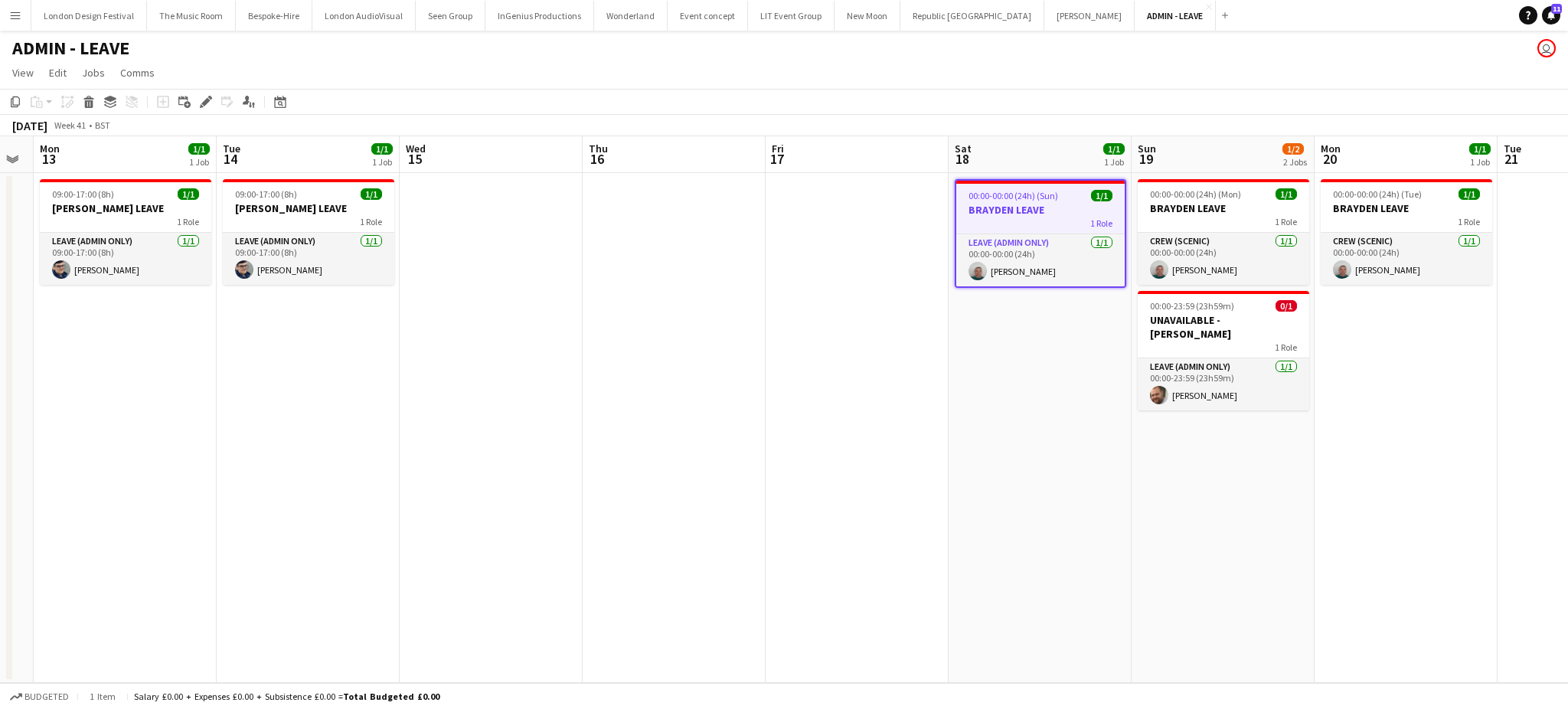
click at [1204, 446] on app-date-cell "00:00-00:00 (24h) (Mon) 1/1 BRAYDEN LEAVE 1 Role Crew (Scenic) 1/1 00:00-00:00 …" at bounding box center [1223, 428] width 183 height 510
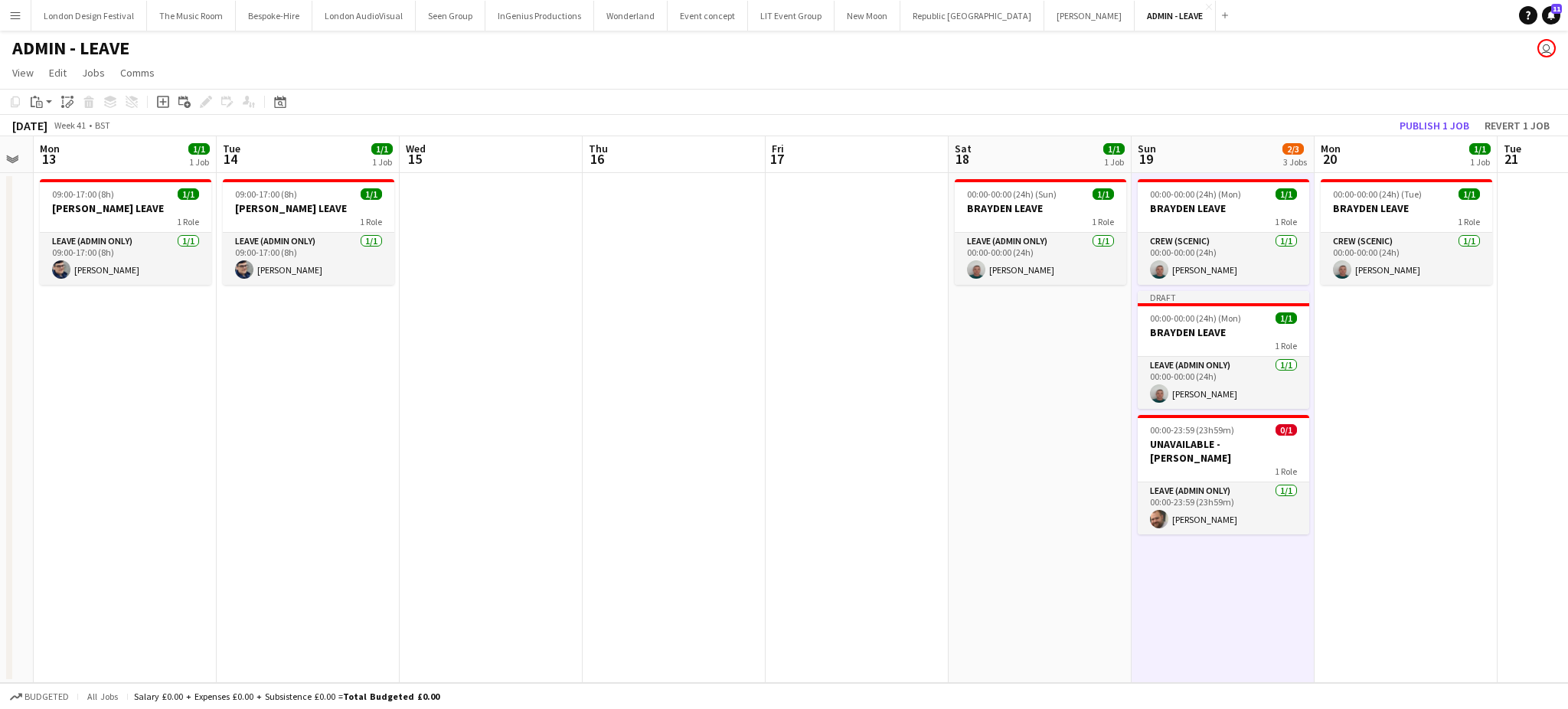
click at [1431, 445] on app-date-cell "00:00-00:00 (24h) (Tue) 1/1 BRAYDEN LEAVE 1 Role Crew (Scenic) 1/1 00:00-00:00 …" at bounding box center [1406, 428] width 183 height 510
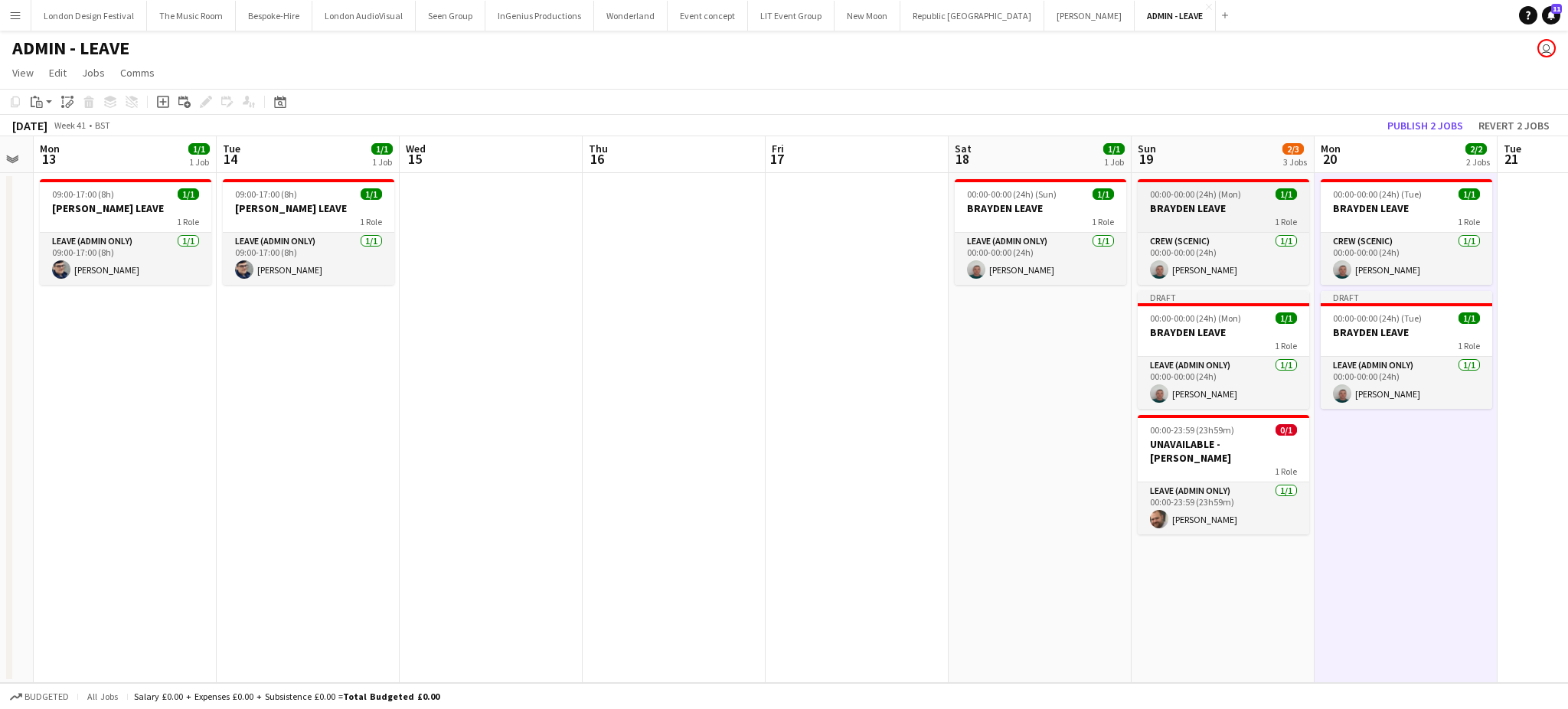
click at [1219, 200] on span "00:00-00:00 (24h) (Mon)" at bounding box center [1195, 194] width 91 height 11
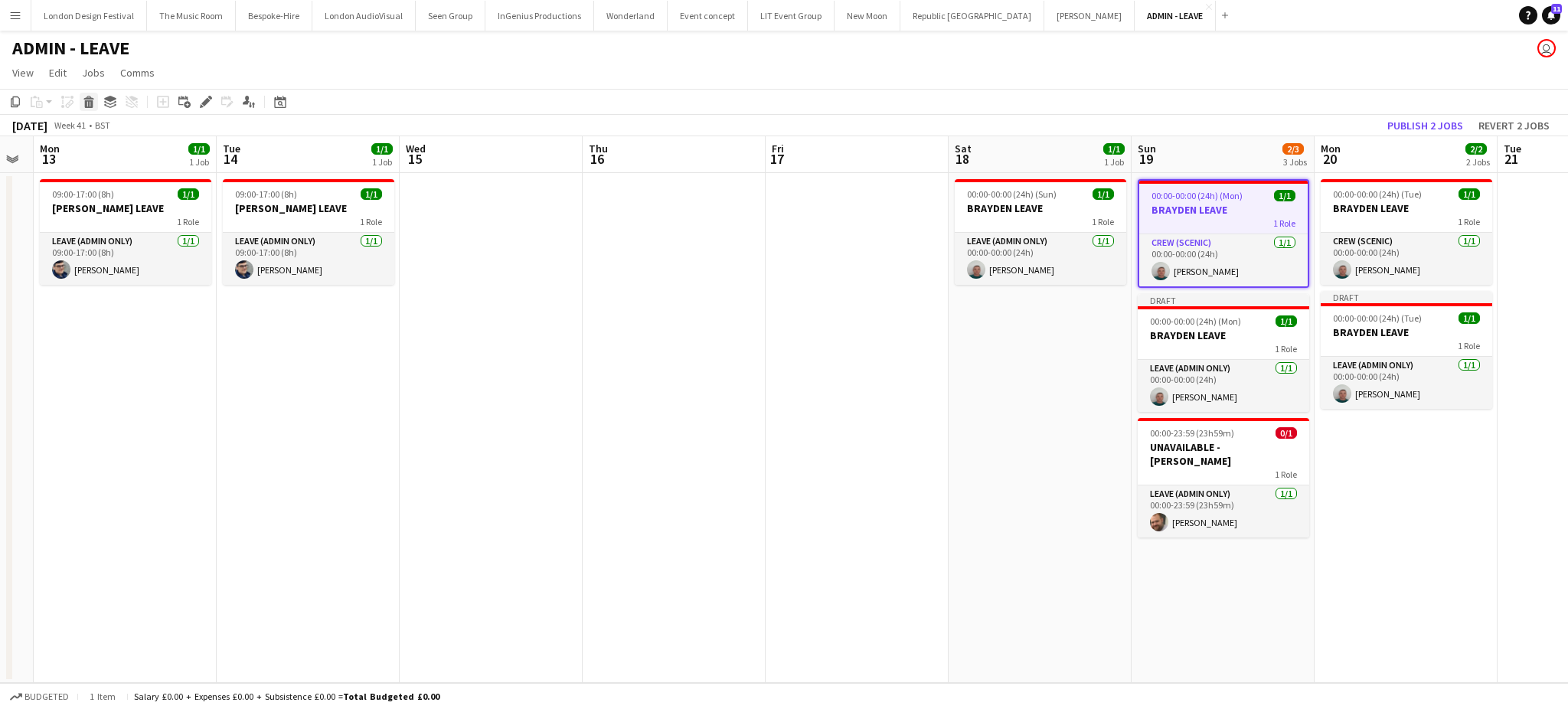
click at [88, 101] on icon at bounding box center [89, 104] width 8 height 7
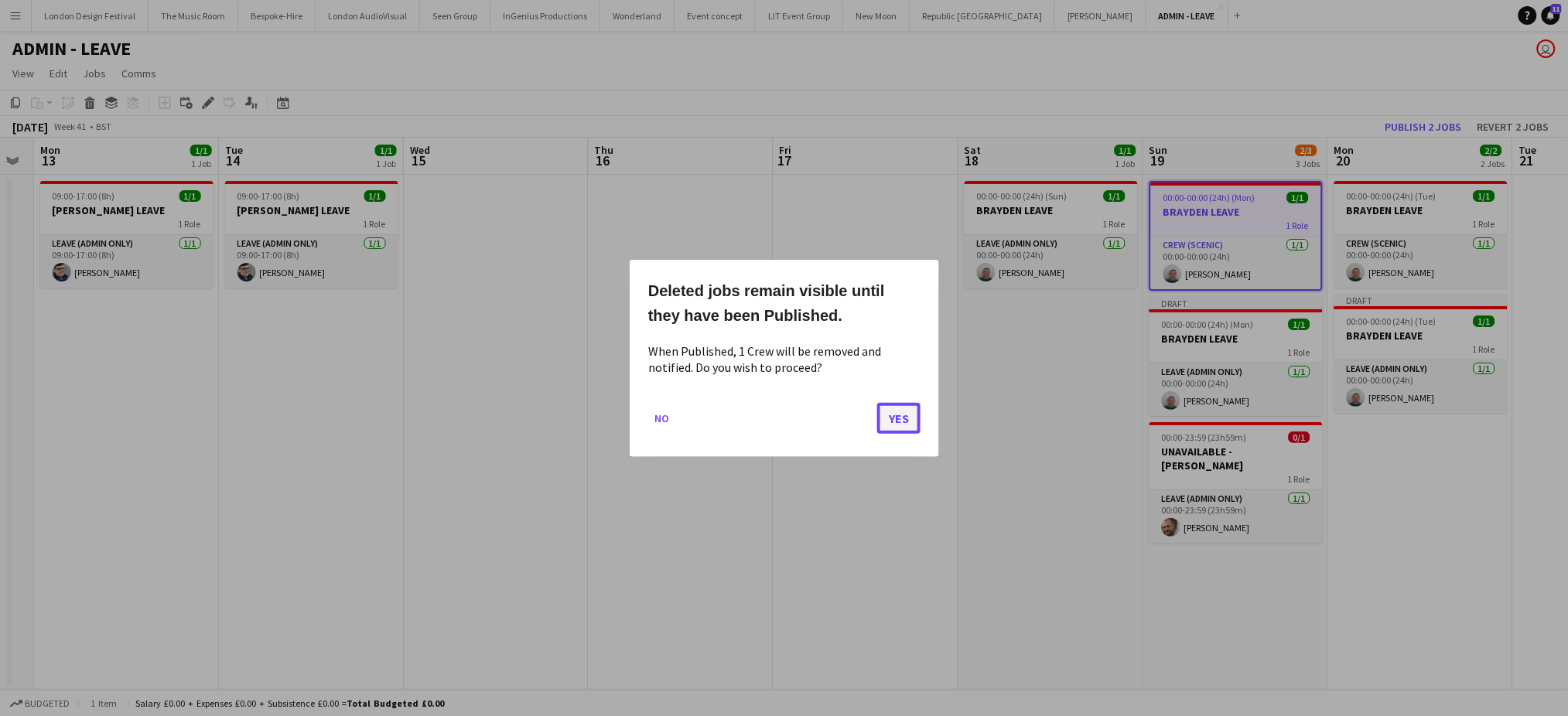
click at [901, 422] on button "Yes" at bounding box center [899, 418] width 43 height 31
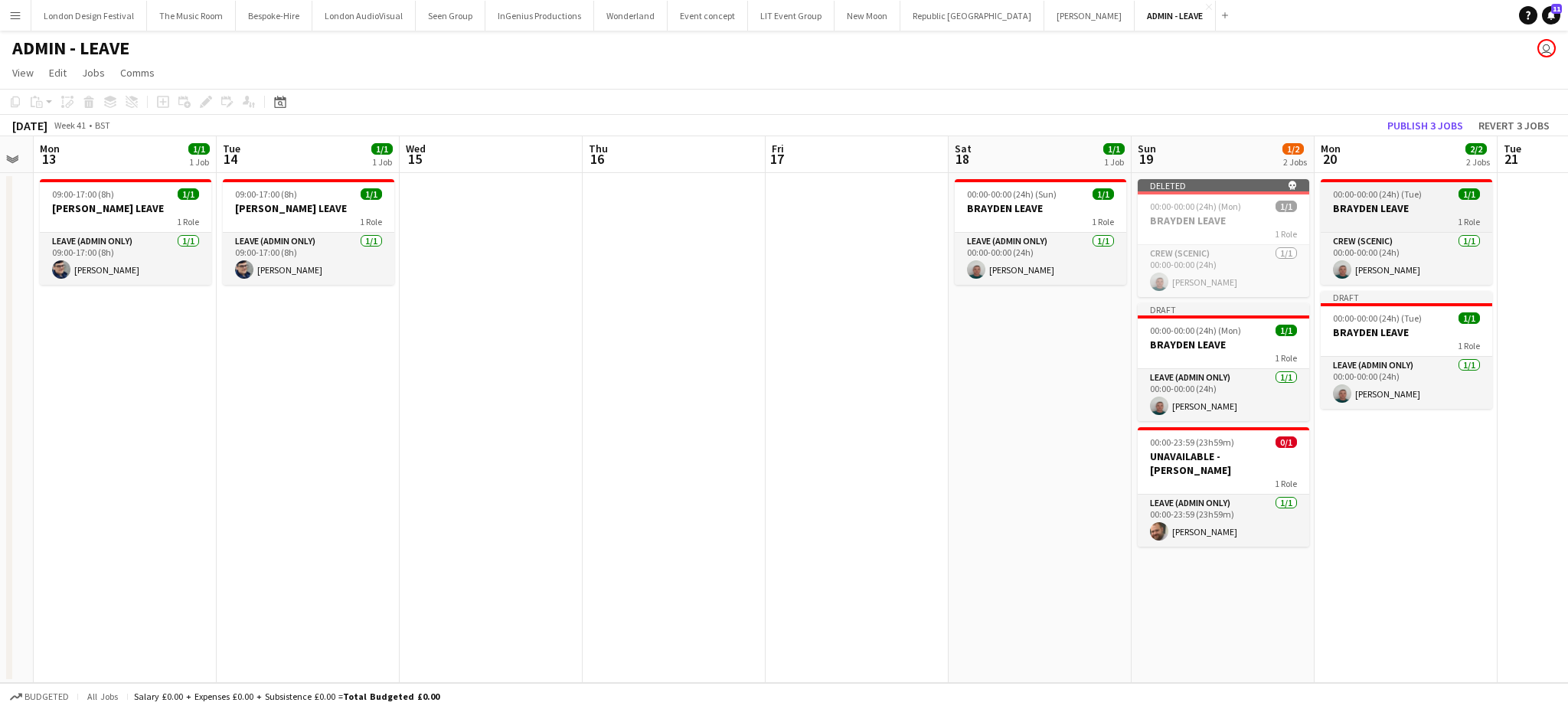
click at [1369, 204] on h3 "BRAYDEN LEAVE" at bounding box center [1406, 208] width 171 height 14
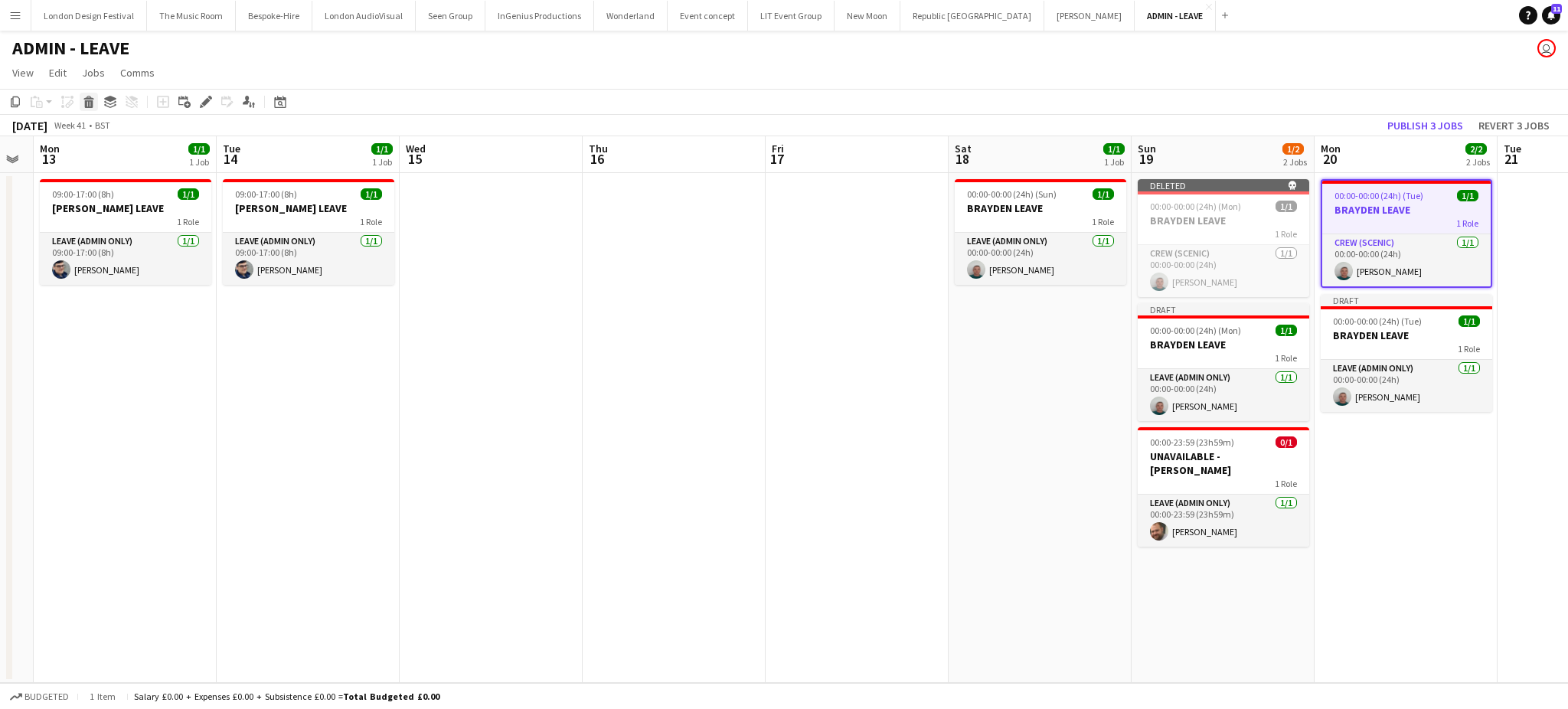
click at [83, 105] on icon "Delete" at bounding box center [88, 101] width 12 height 12
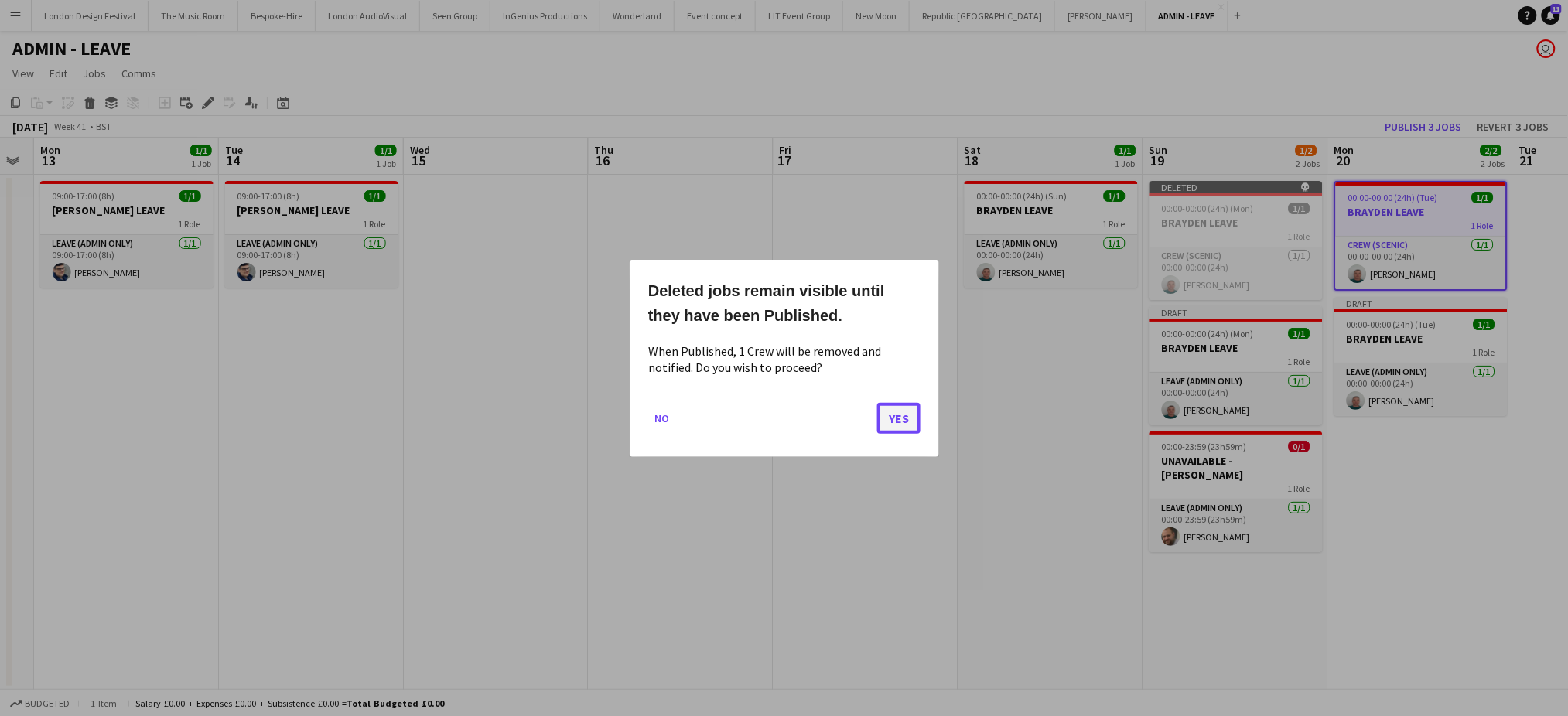
click at [889, 414] on button "Yes" at bounding box center [899, 418] width 43 height 31
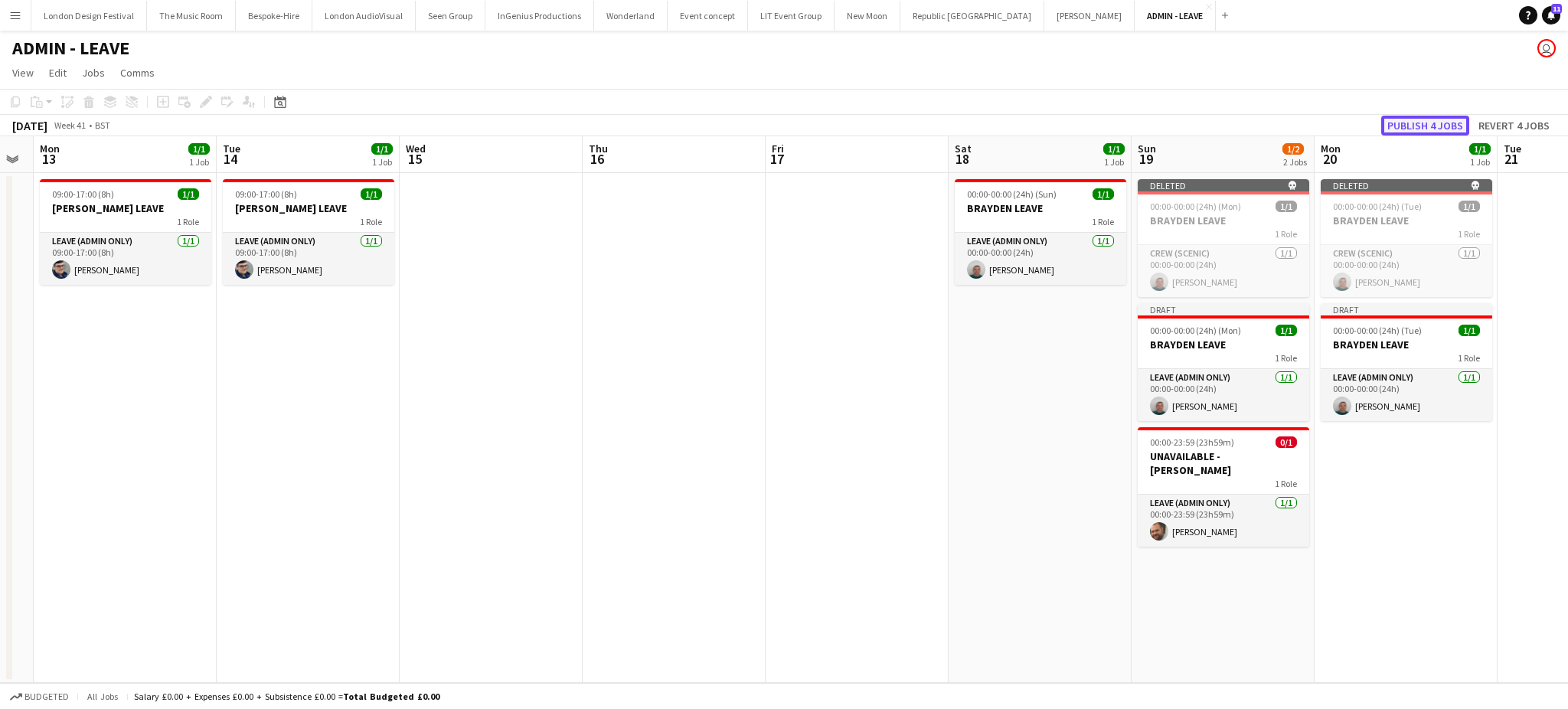
click at [1404, 122] on button "Publish 4 jobs" at bounding box center [1424, 126] width 88 height 20
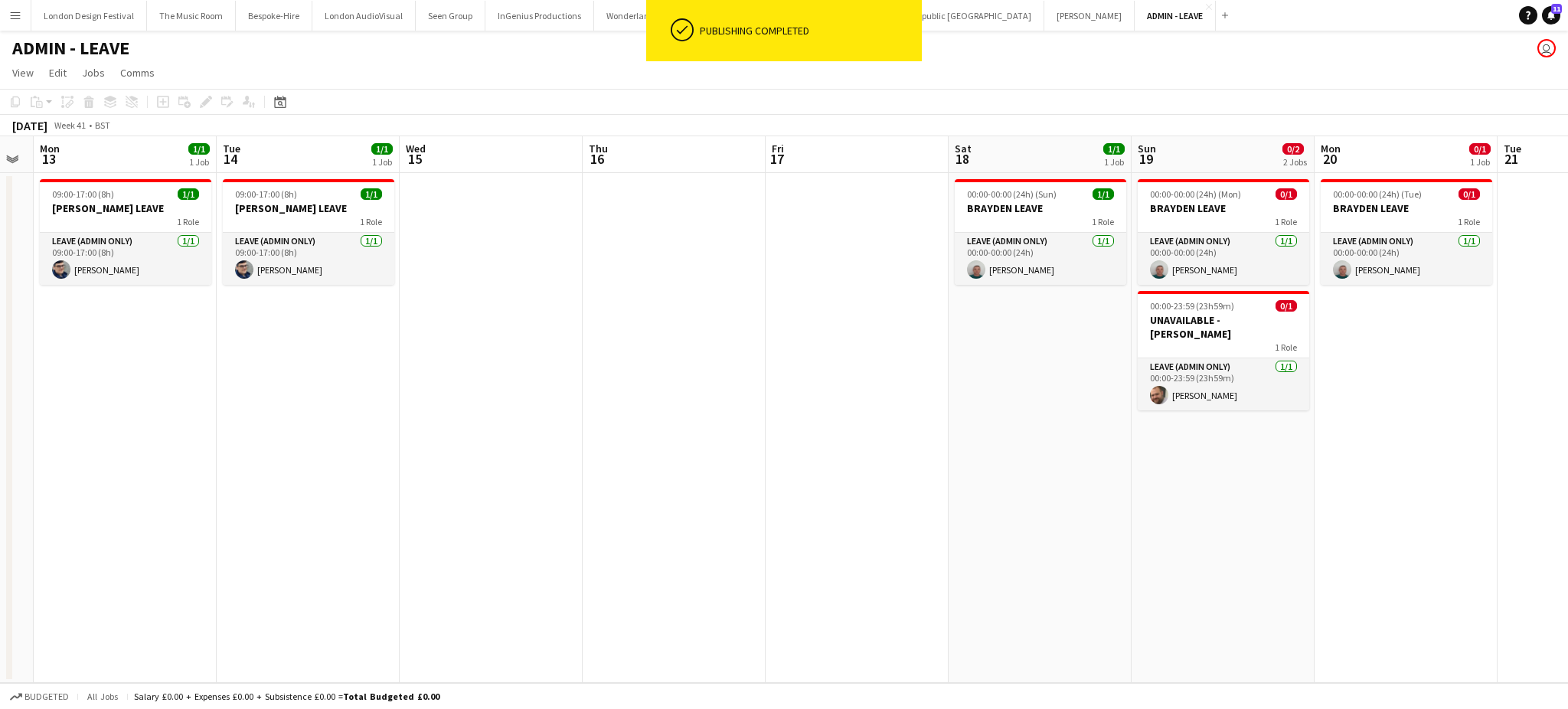
click at [1369, 390] on app-date-cell "00:00-00:00 (24h) (Tue) 0/1 BRAYDEN LEAVE 1 Role Leave (admin only) 1/1 00:00-0…" at bounding box center [1406, 428] width 183 height 510
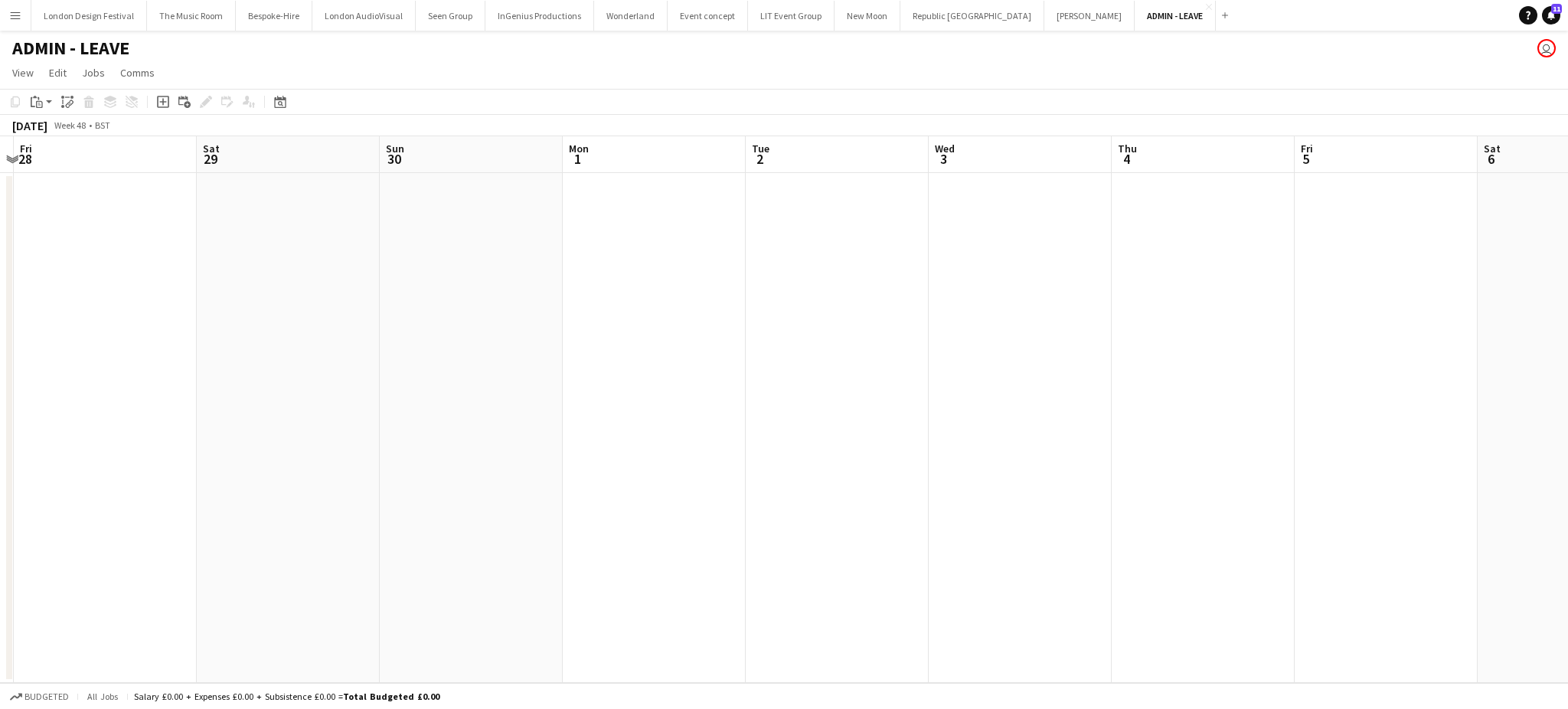
scroll to position [0, 533]
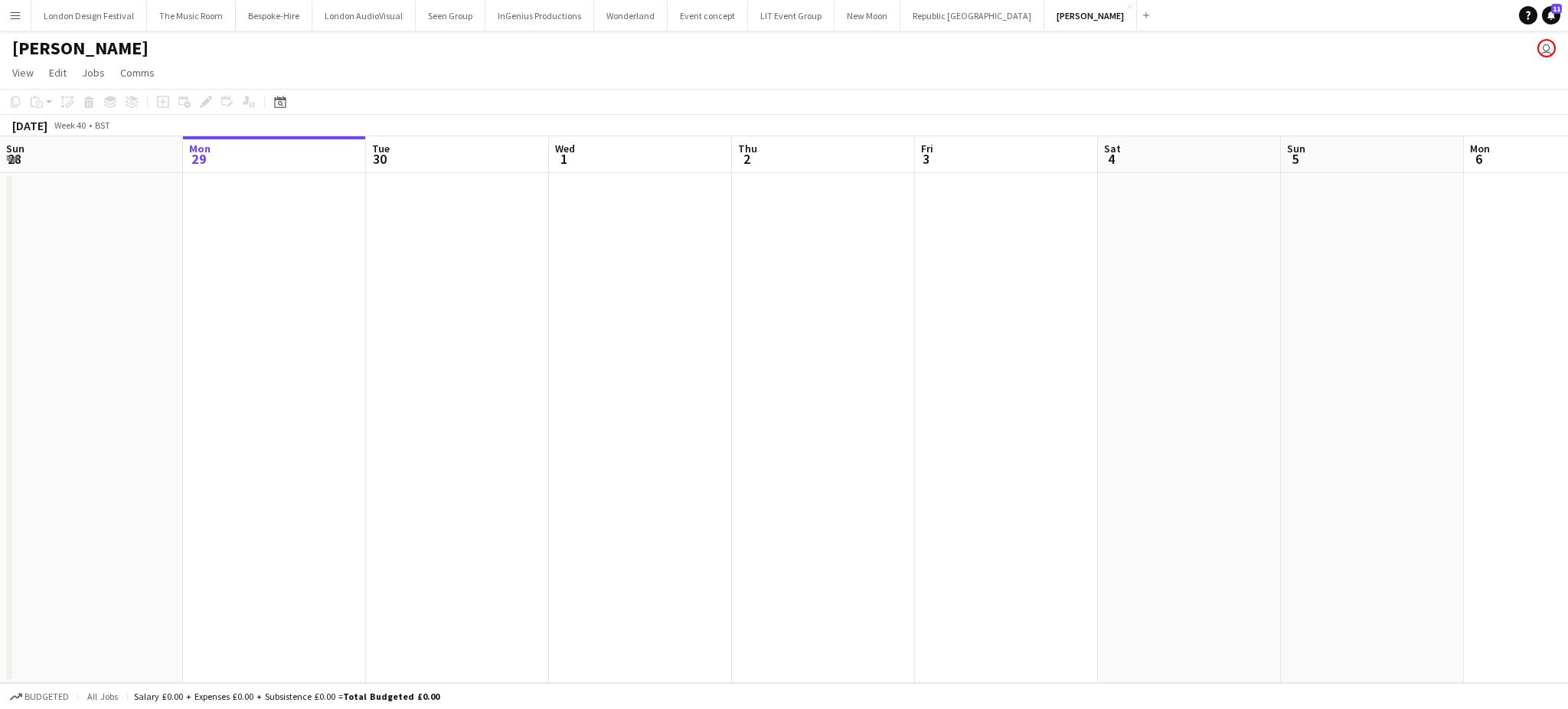
scroll to position [0, 527]
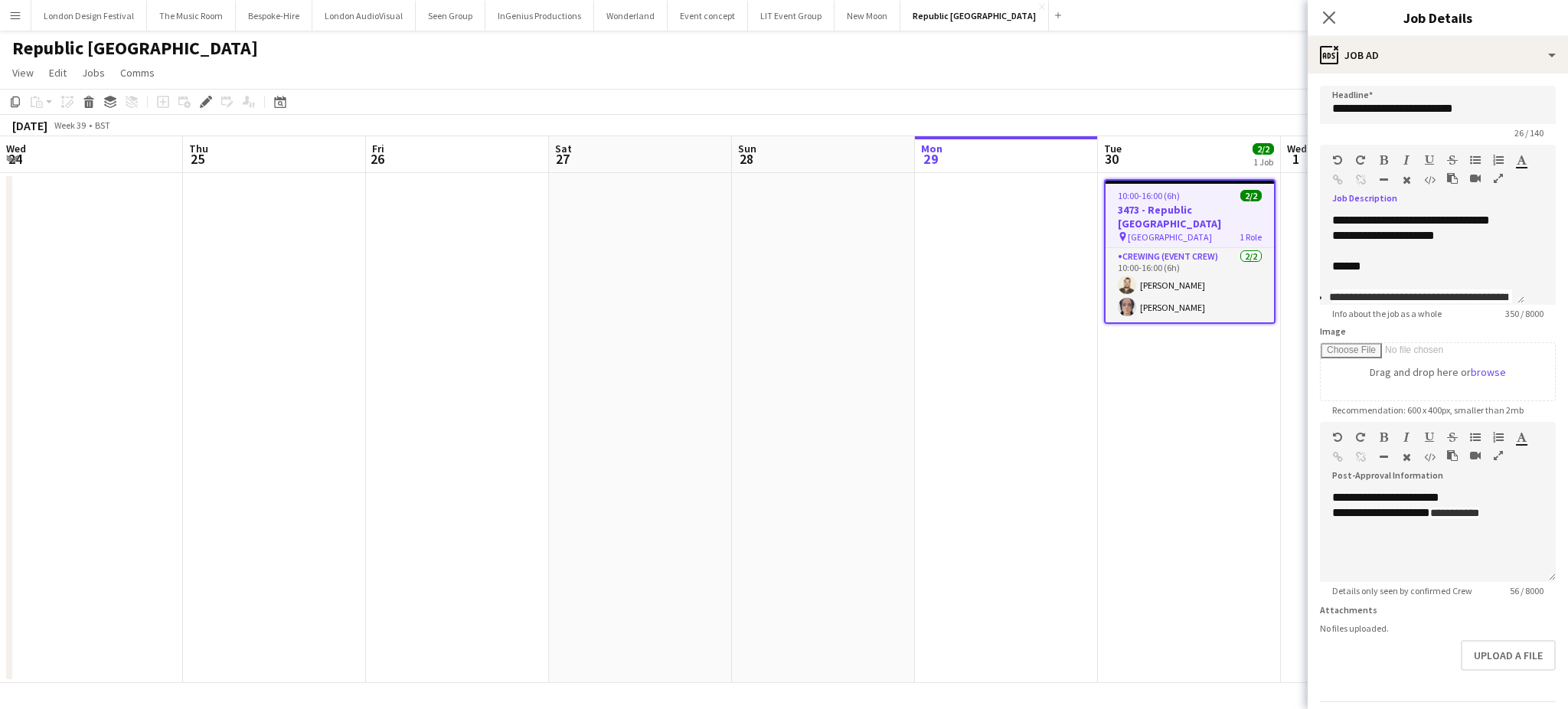
scroll to position [240, 0]
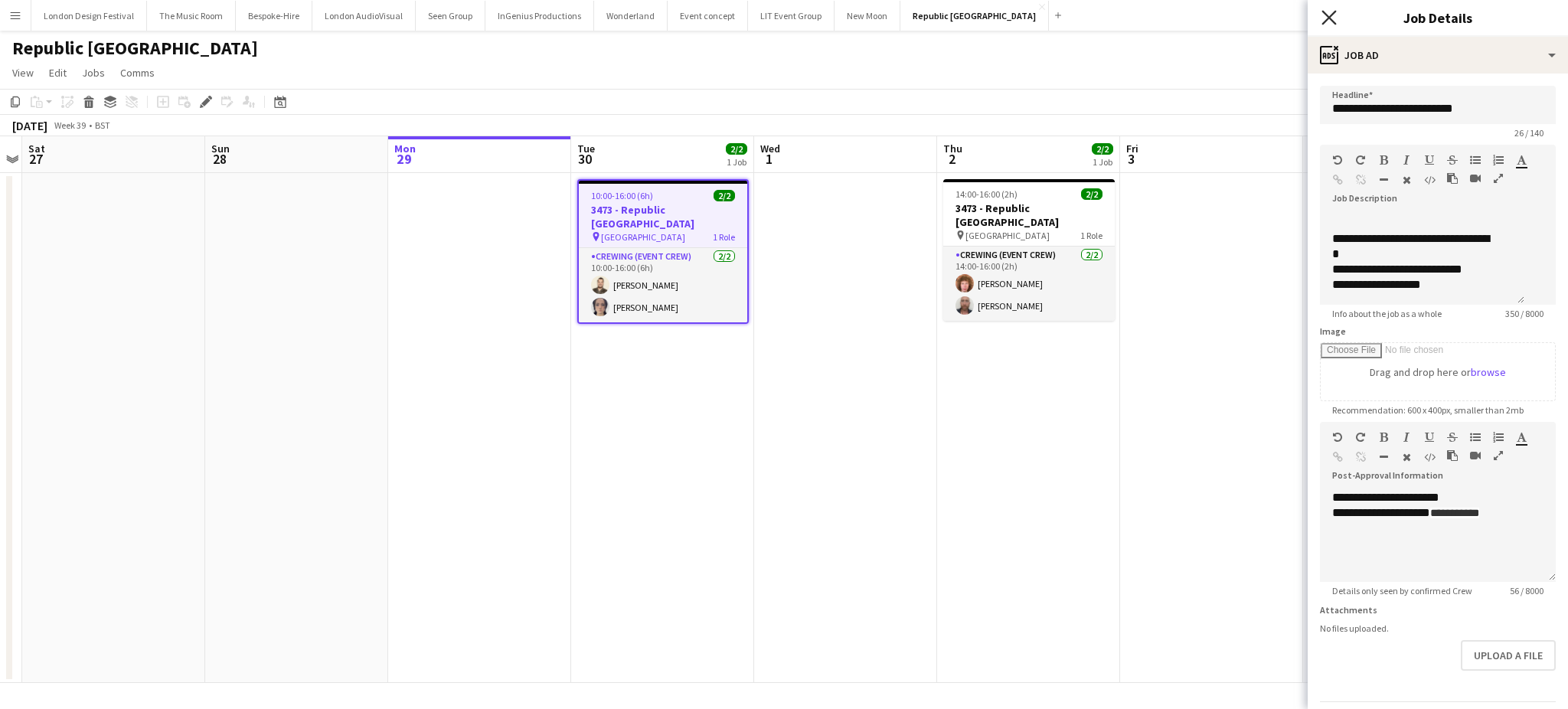
click at [1323, 20] on icon "Close pop-in" at bounding box center [1329, 17] width 15 height 15
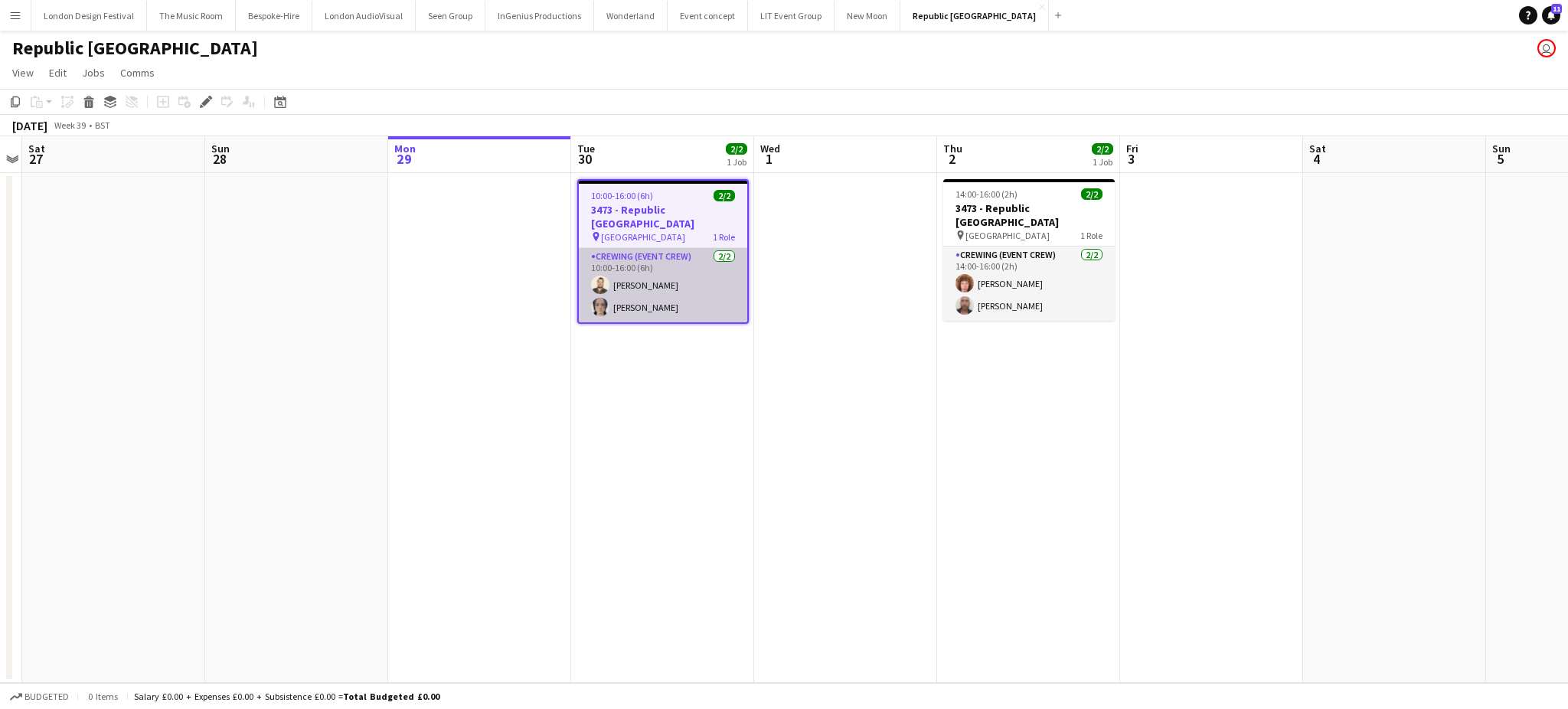
click at [638, 276] on app-card-role "Crewing (Event Crew) 2/2 10:00-16:00 (6h) Christopher Lane Ava Farrell" at bounding box center [663, 286] width 169 height 75
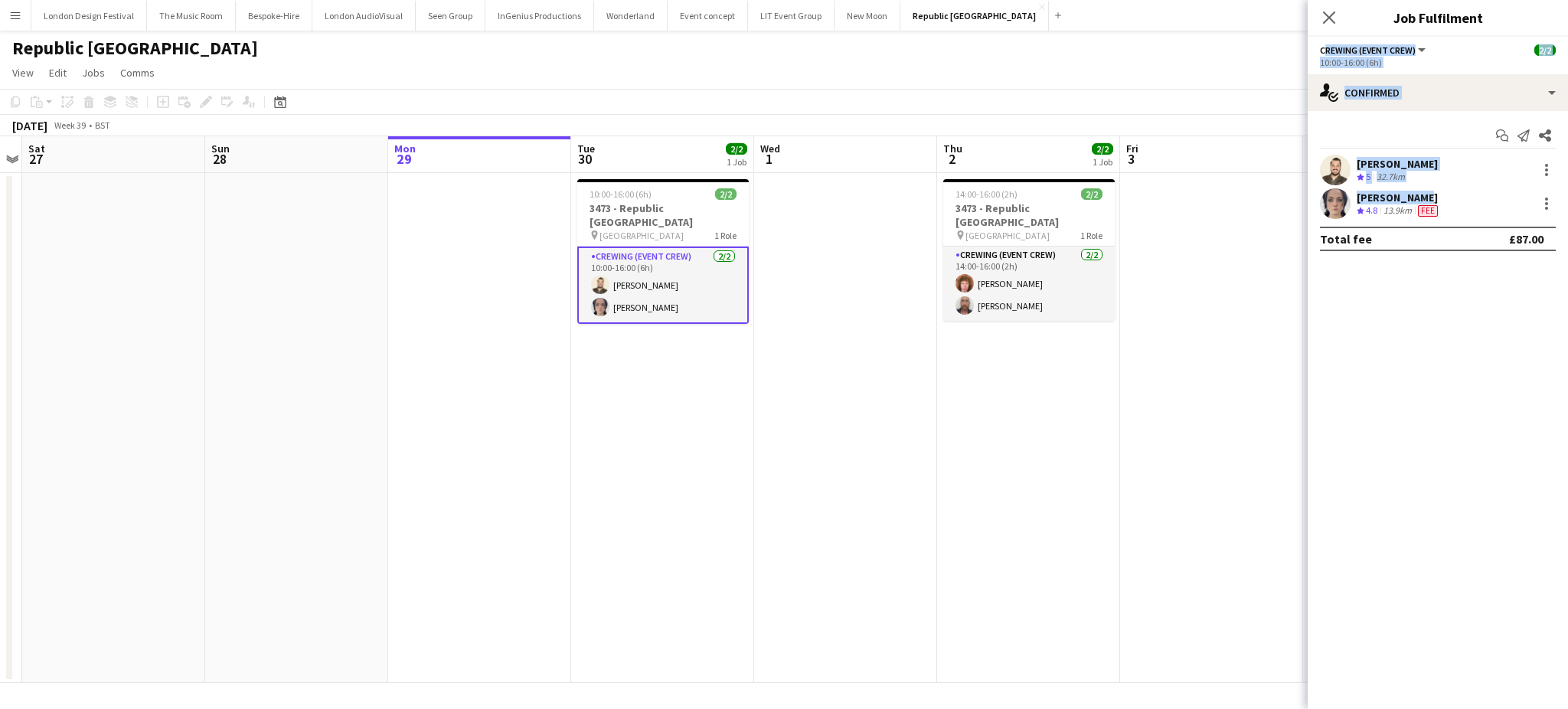
drag, startPoint x: 1318, startPoint y: 48, endPoint x: 1426, endPoint y: 193, distance: 180.8
click at [1426, 193] on div "Crewing (Event Crew) All roles Crewing (Event Crew) 2/2 10:00-16:00 (6h) single…" at bounding box center [1437, 372] width 260 height 672
copy div "Crewing (Event Crew) All roles Crewing (Event Crew) 2/2 10:00-16:00 (6h) single…"
click at [962, 459] on app-date-cell "14:00-16:00 (2h) 2/2 3473 - Republic London pin Republic London E14 2BE 1 Role …" at bounding box center [1029, 428] width 183 height 510
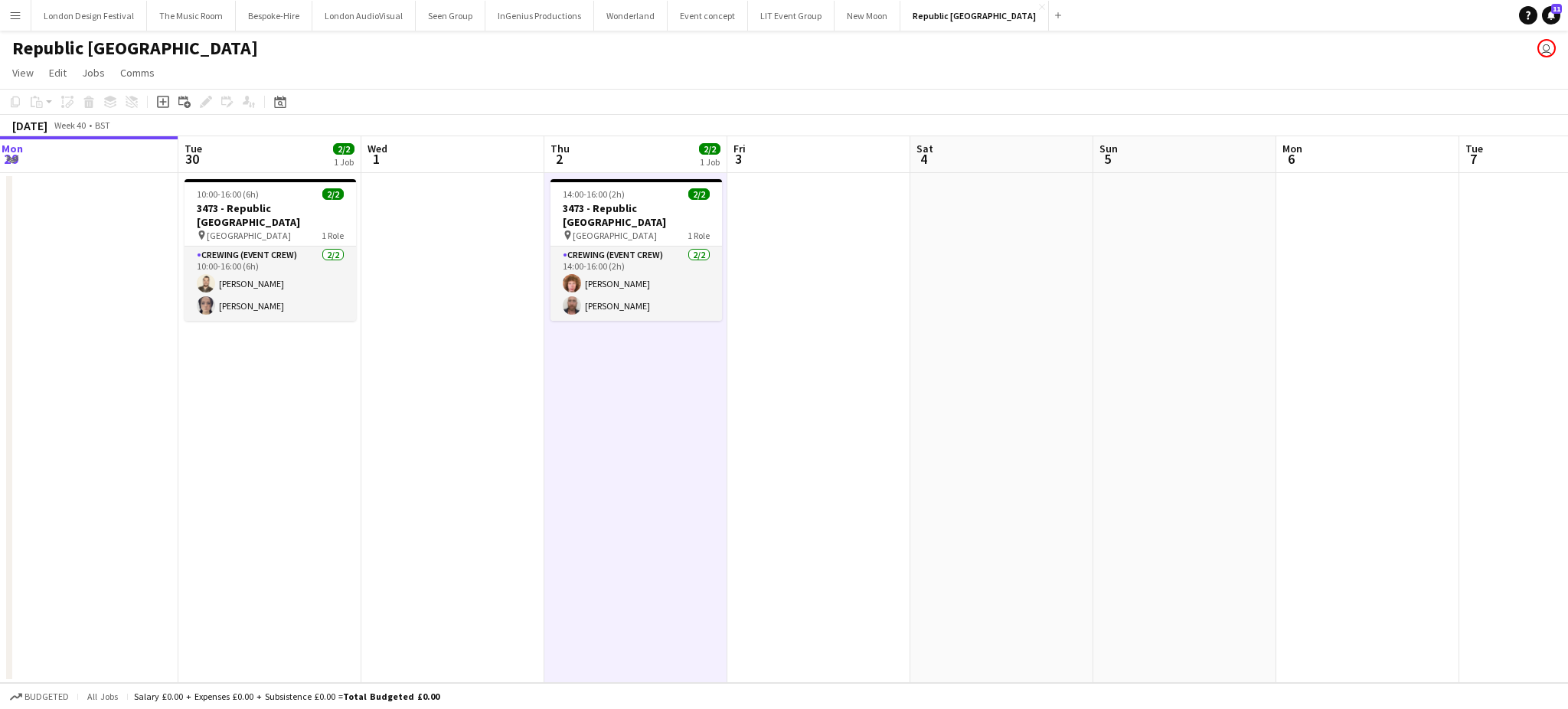
scroll to position [0, 386]
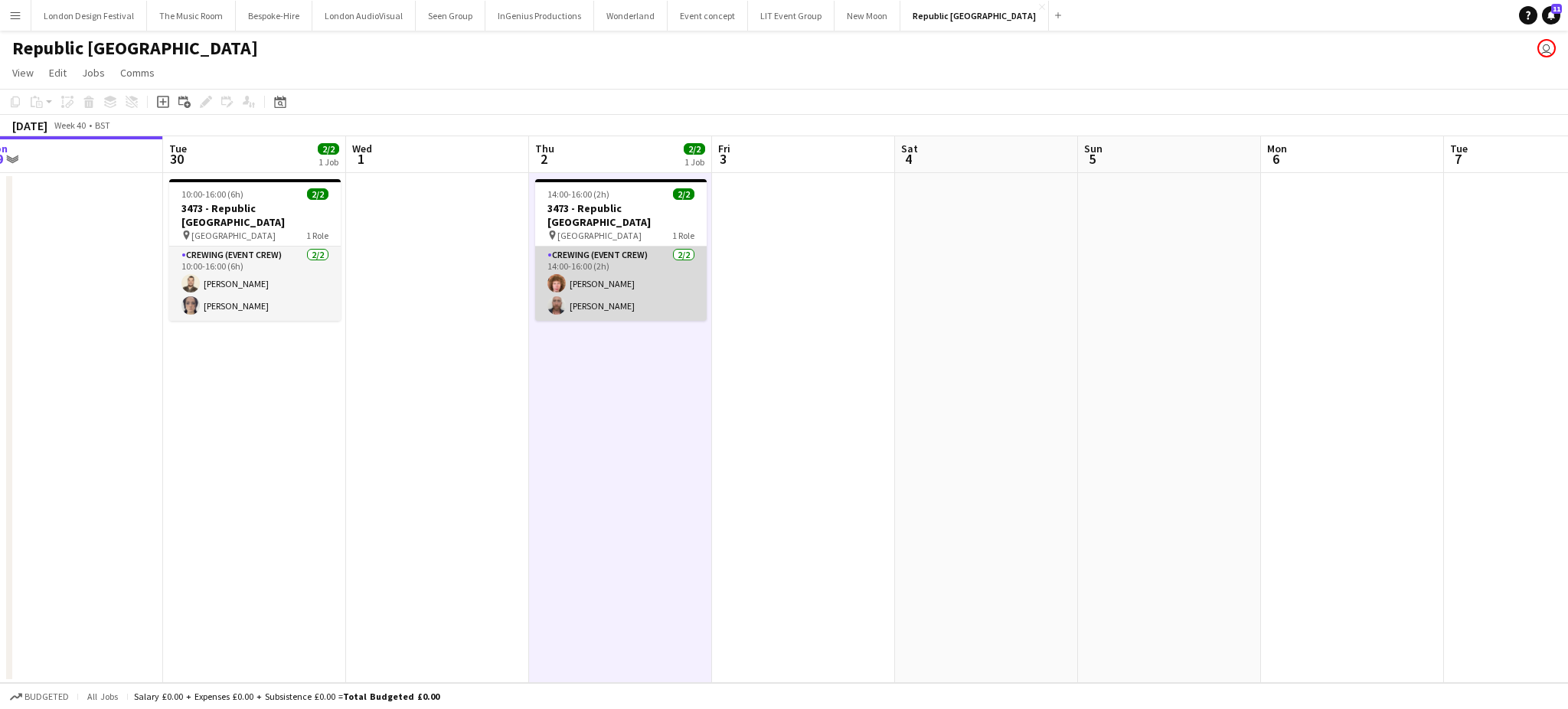
click at [591, 273] on app-card-role "Crewing (Event Crew) 2/2 14:00-16:00 (2h) Alfie Dyer Sandy Grierson" at bounding box center [620, 284] width 171 height 75
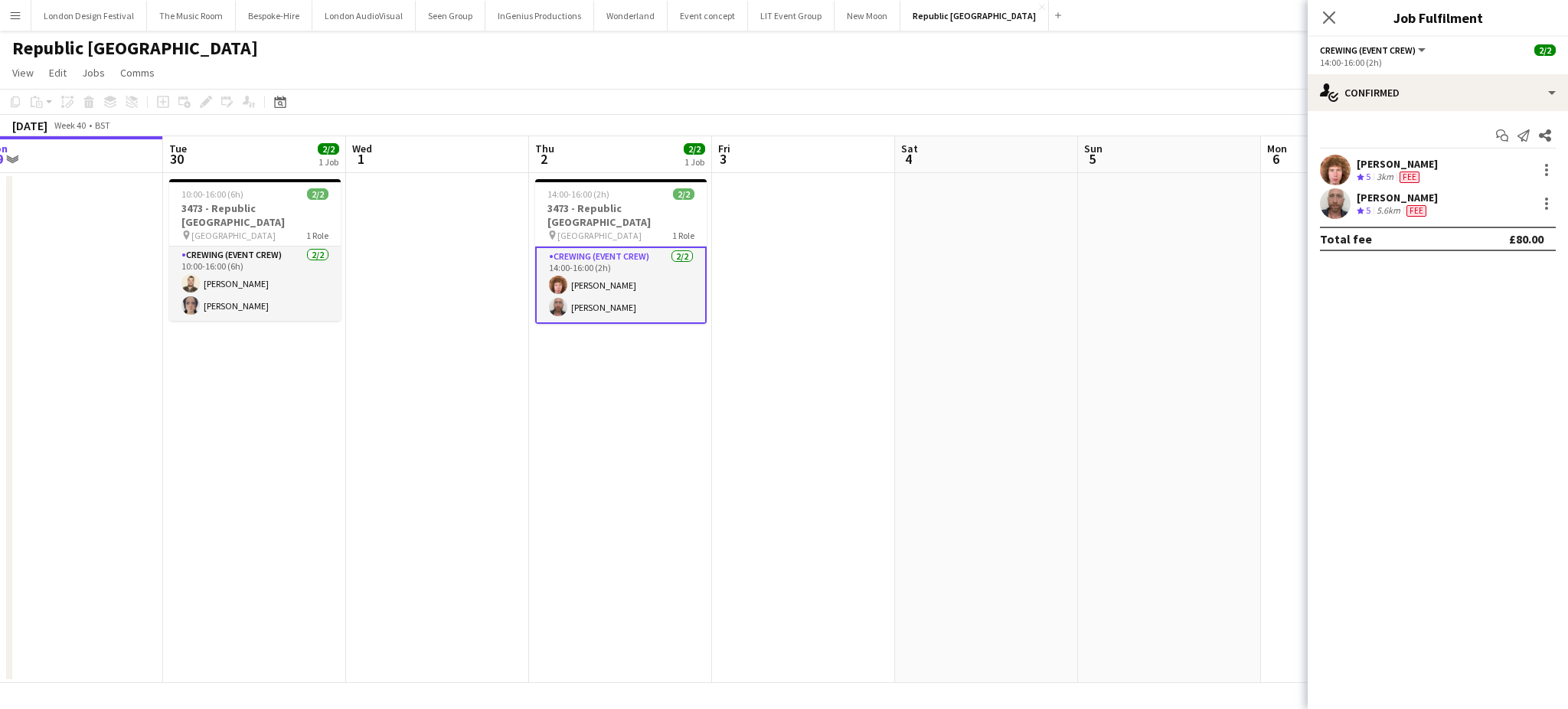
drag, startPoint x: 1314, startPoint y: 46, endPoint x: 1441, endPoint y: 193, distance: 194.3
click at [1441, 193] on div "Crewing (Event Crew) All roles Crewing (Event Crew) 2/2 14:00-16:00 (2h) single…" at bounding box center [1437, 372] width 260 height 672
copy div "Crewing (Event Crew) All roles Crewing (Event Crew) 2/2 14:00-16:00 (2h) single…"
click at [255, 210] on h3 "3473 - Republic London" at bounding box center [255, 215] width 171 height 28
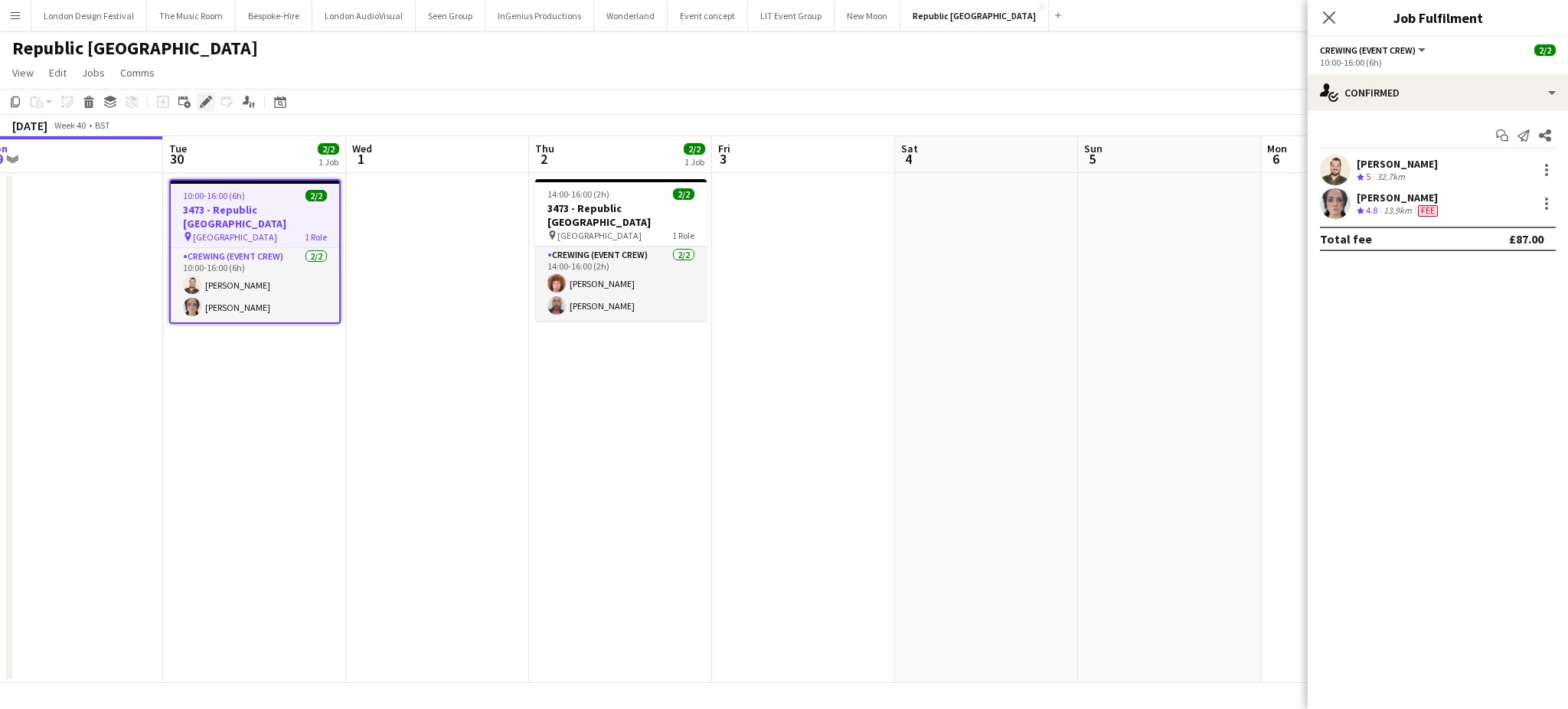
click at [203, 108] on div "Edit" at bounding box center [206, 101] width 19 height 19
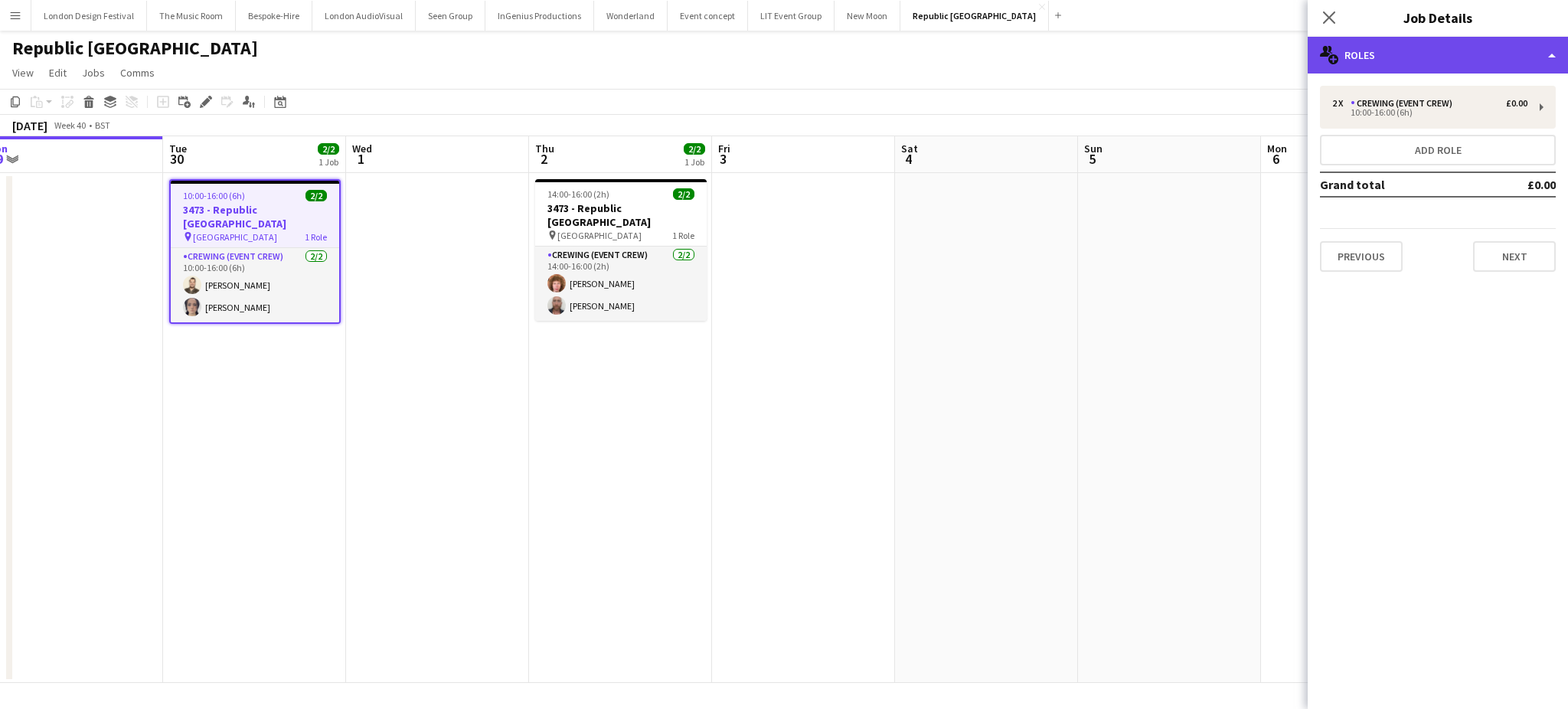
click at [1454, 60] on div "multiple-users-add Roles" at bounding box center [1437, 54] width 260 height 37
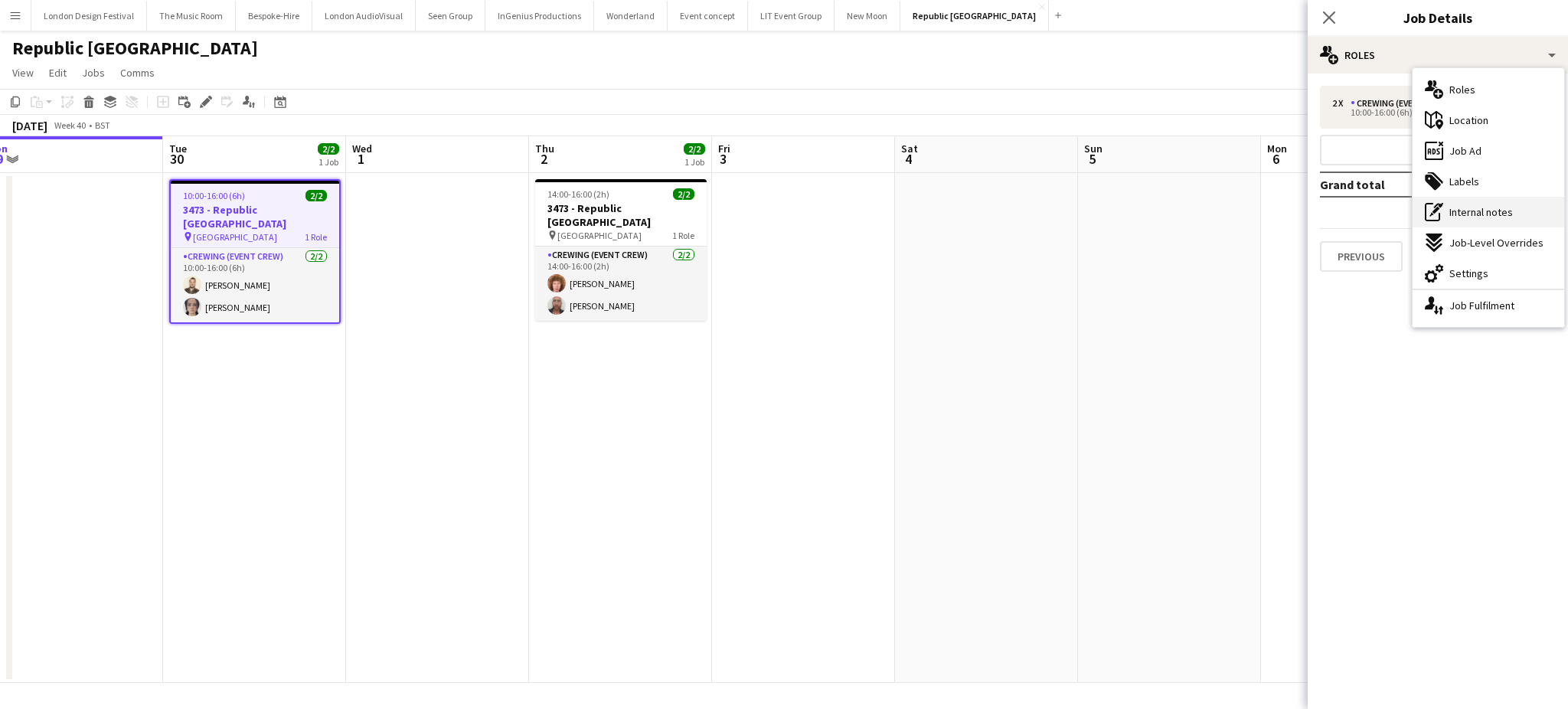
click at [1463, 209] on span "Internal notes" at bounding box center [1480, 212] width 63 height 14
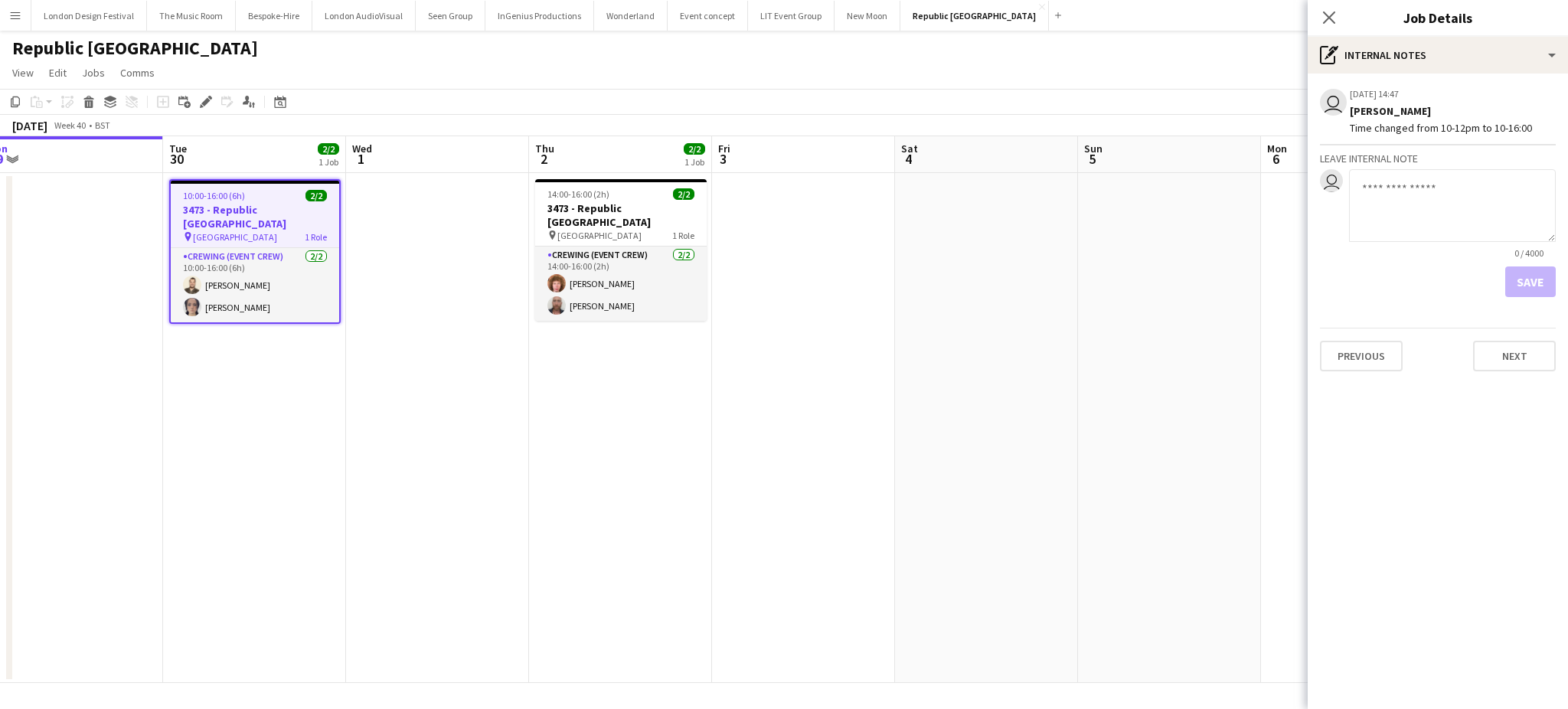
click at [1438, 199] on textarea at bounding box center [1452, 206] width 207 height 73
paste textarea "**********"
type textarea "**********"
click at [1529, 281] on button "Save" at bounding box center [1530, 282] width 50 height 31
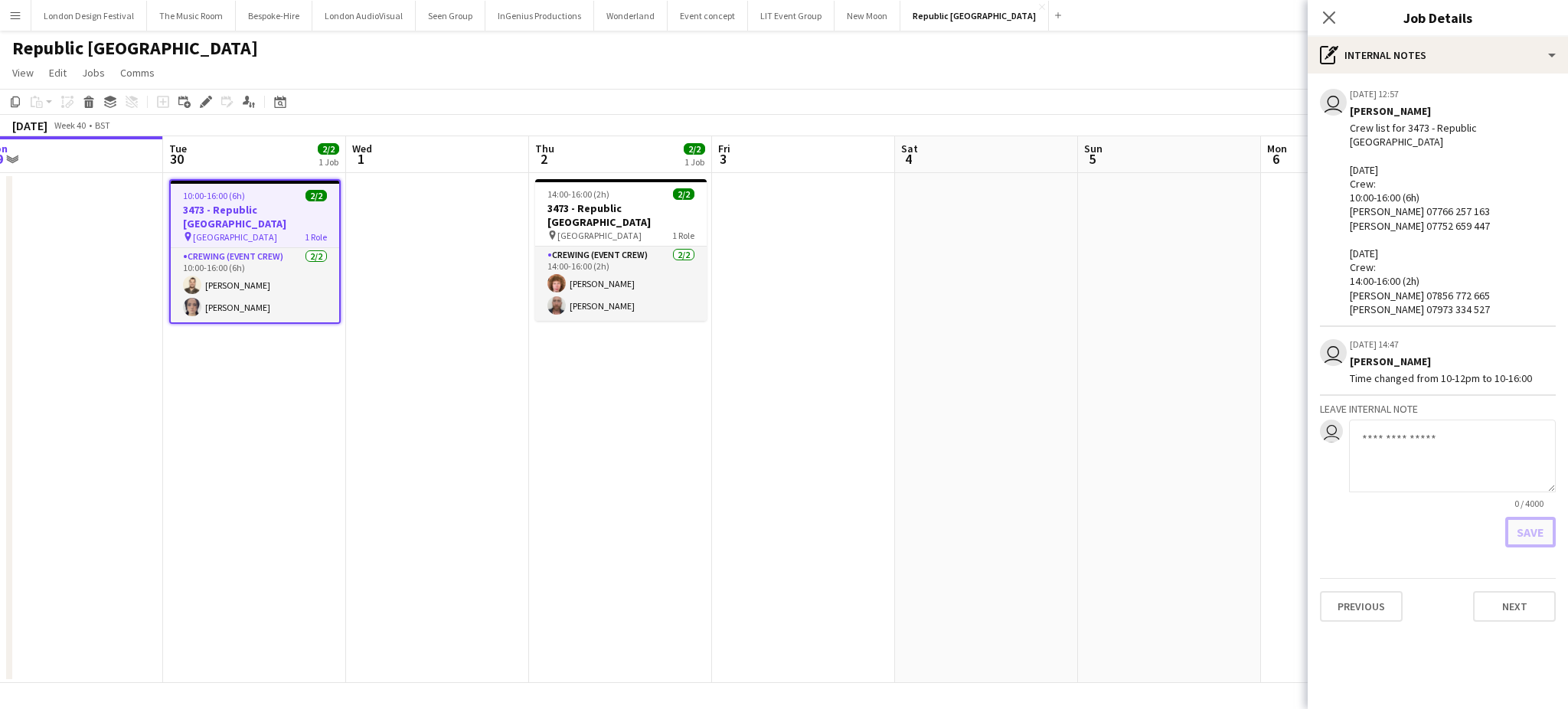
scroll to position [0, 0]
click at [586, 204] on h3 "3473 - Republic London" at bounding box center [620, 215] width 171 height 28
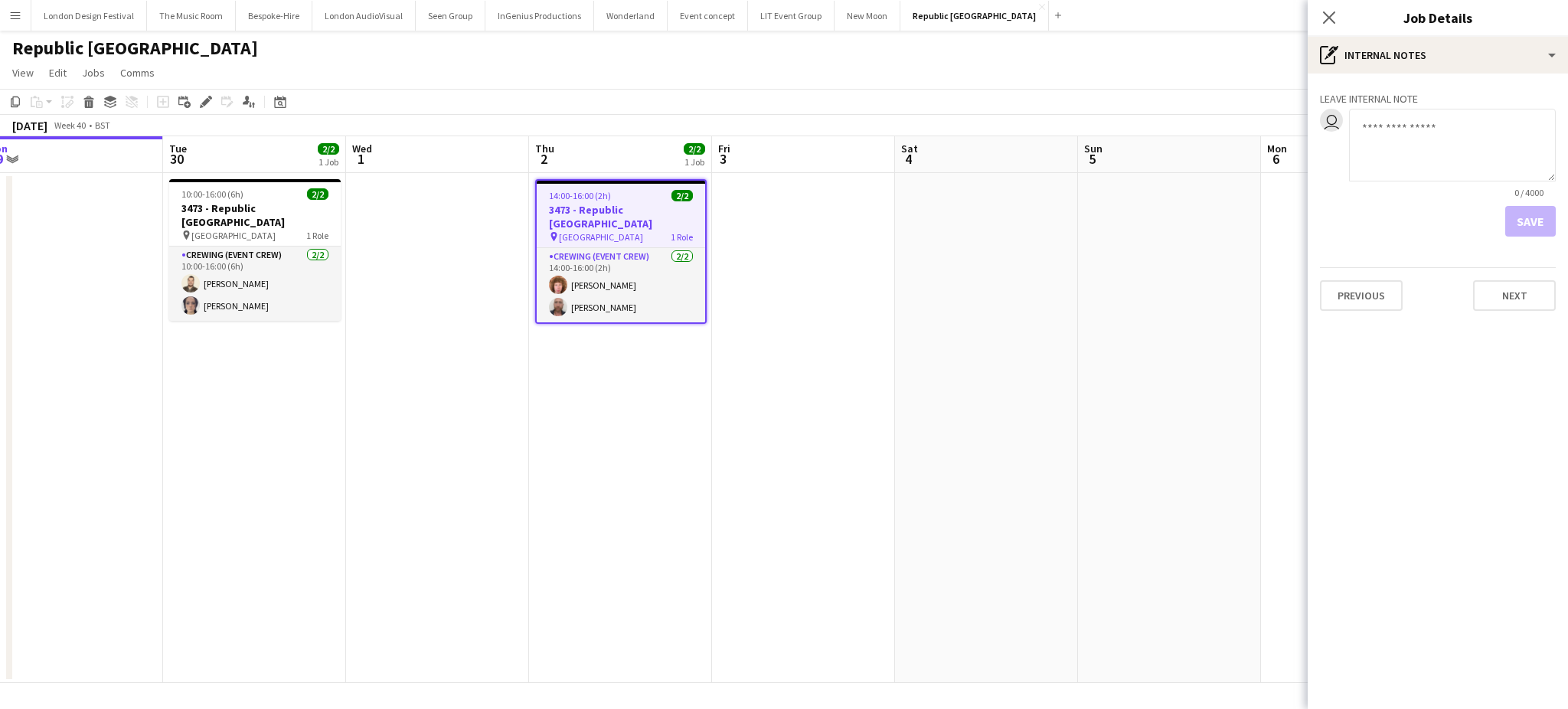
click at [1389, 140] on textarea at bounding box center [1452, 145] width 207 height 73
paste textarea "**********"
type textarea "**********"
click at [1534, 221] on button "Save" at bounding box center [1530, 221] width 50 height 31
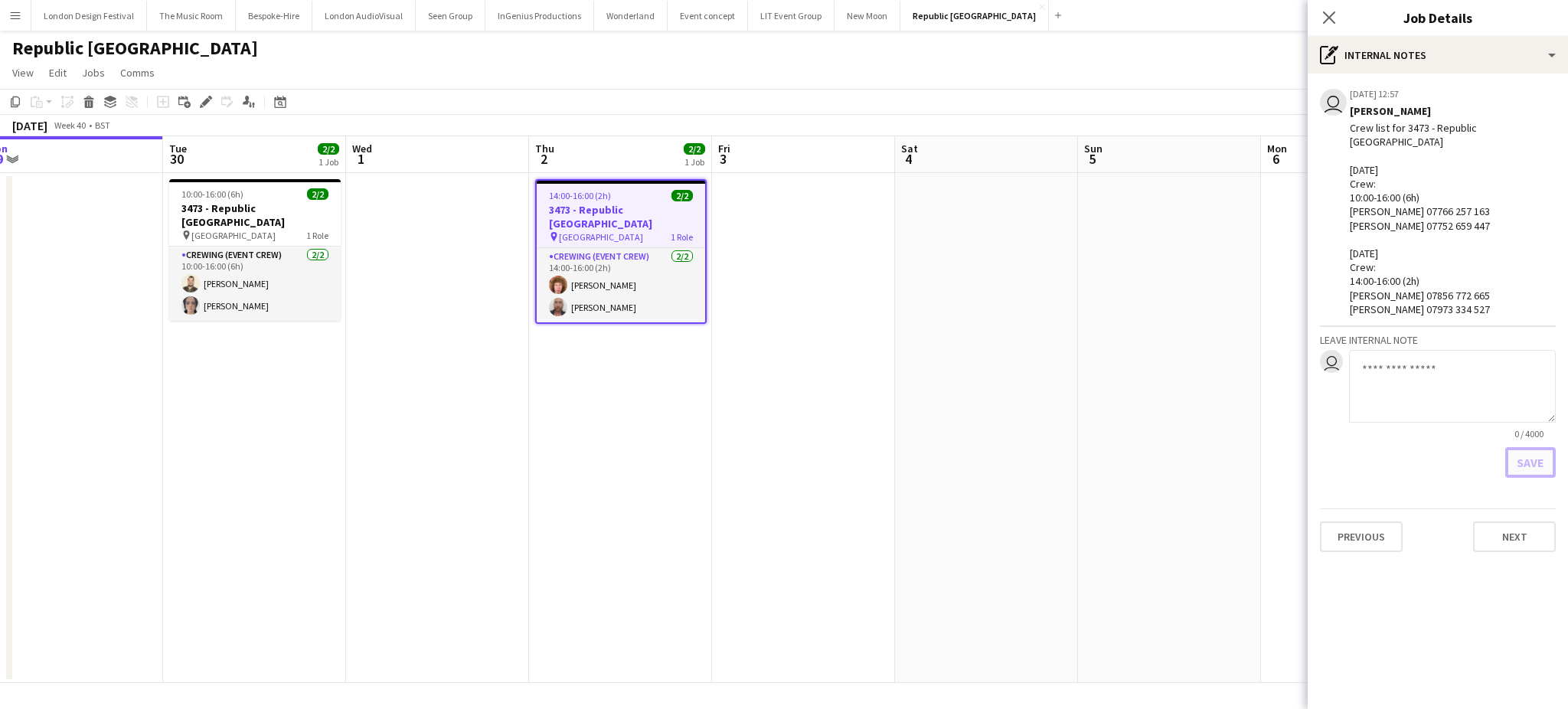
scroll to position [0, 0]
click at [1423, 350] on textarea at bounding box center [1452, 386] width 207 height 73
type textarea "********"
click at [1539, 449] on button "Save" at bounding box center [1530, 462] width 50 height 31
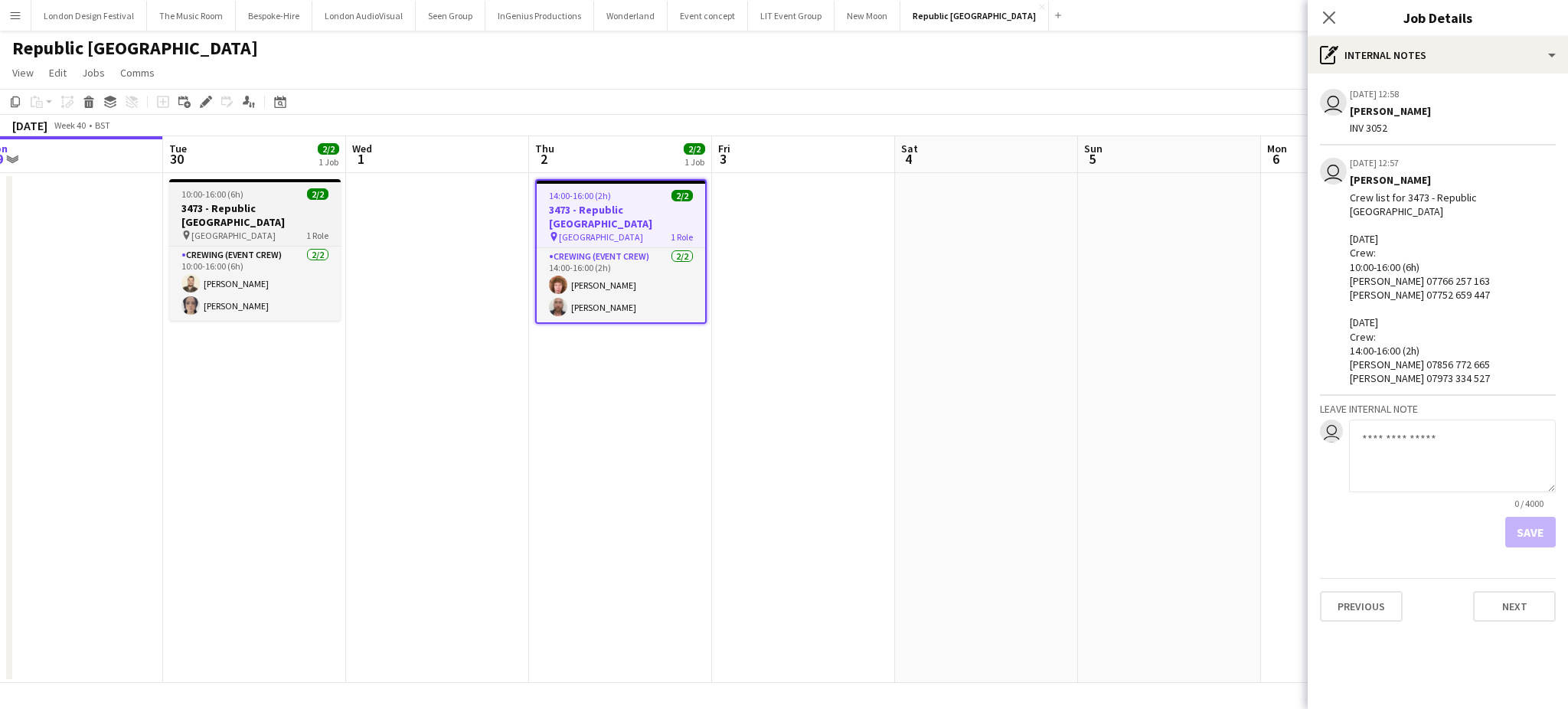
click at [261, 193] on div "10:00-16:00 (6h) 2/2" at bounding box center [255, 194] width 171 height 11
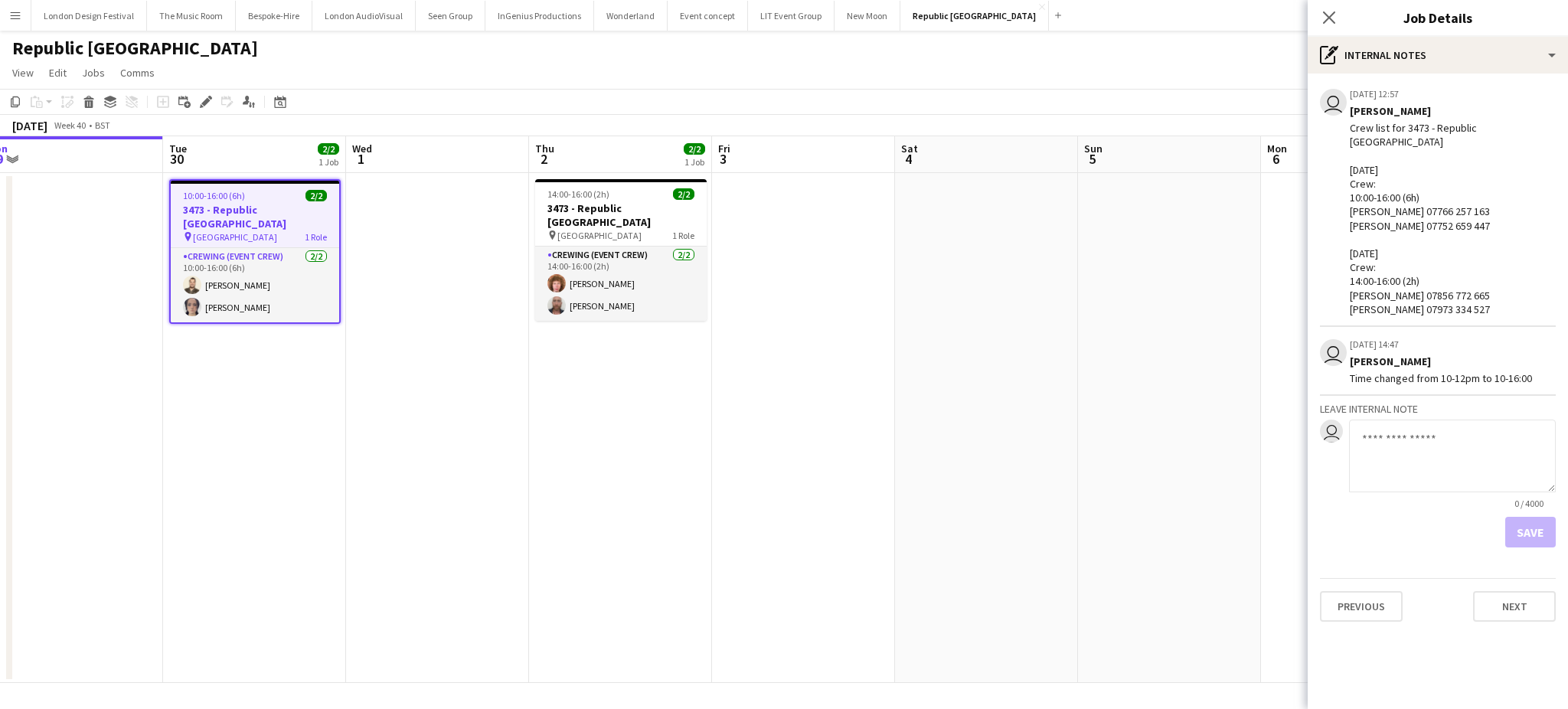
click at [1425, 432] on textarea at bounding box center [1452, 456] width 207 height 73
paste textarea "********"
type textarea "********"
click at [1527, 518] on button "Save" at bounding box center [1530, 532] width 50 height 31
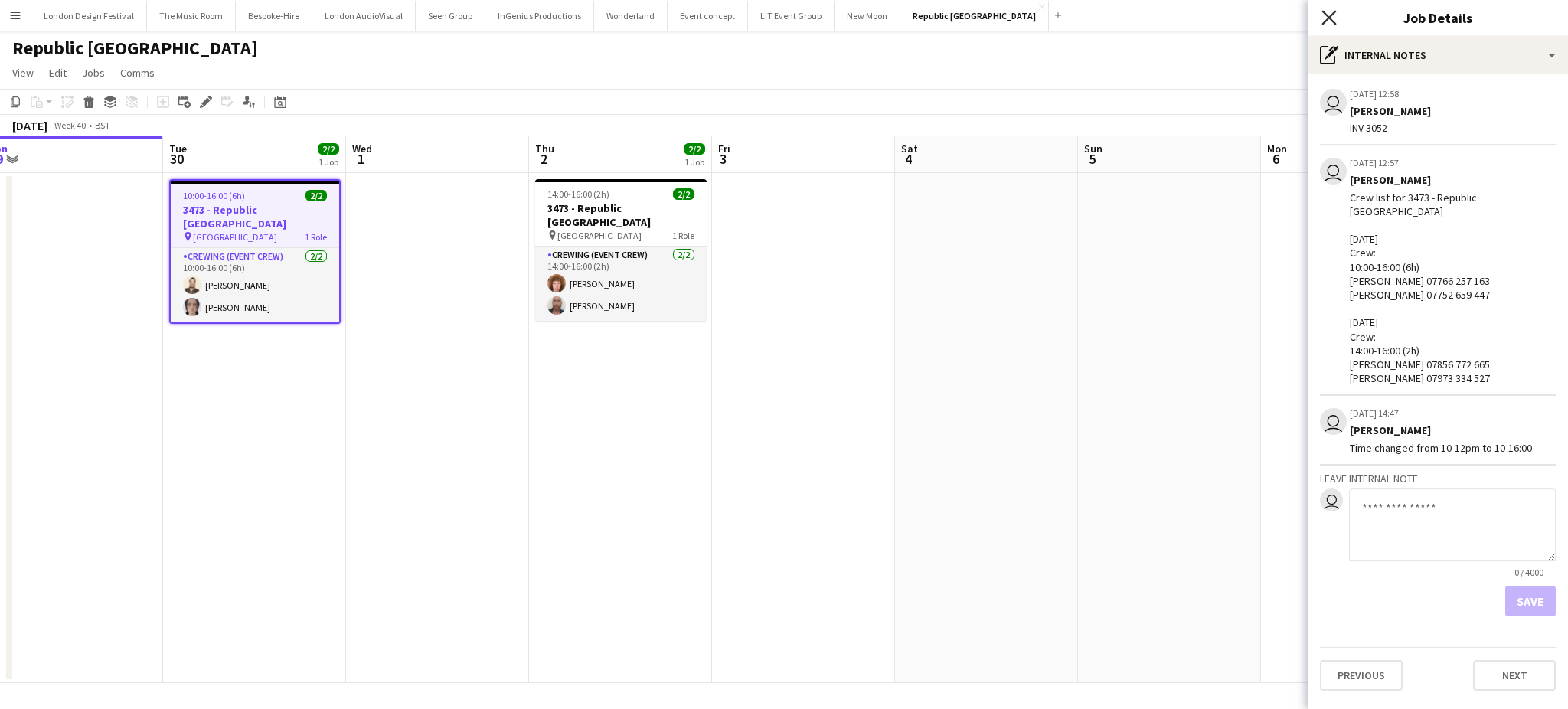
click at [1326, 13] on icon "Close pop-in" at bounding box center [1329, 17] width 15 height 15
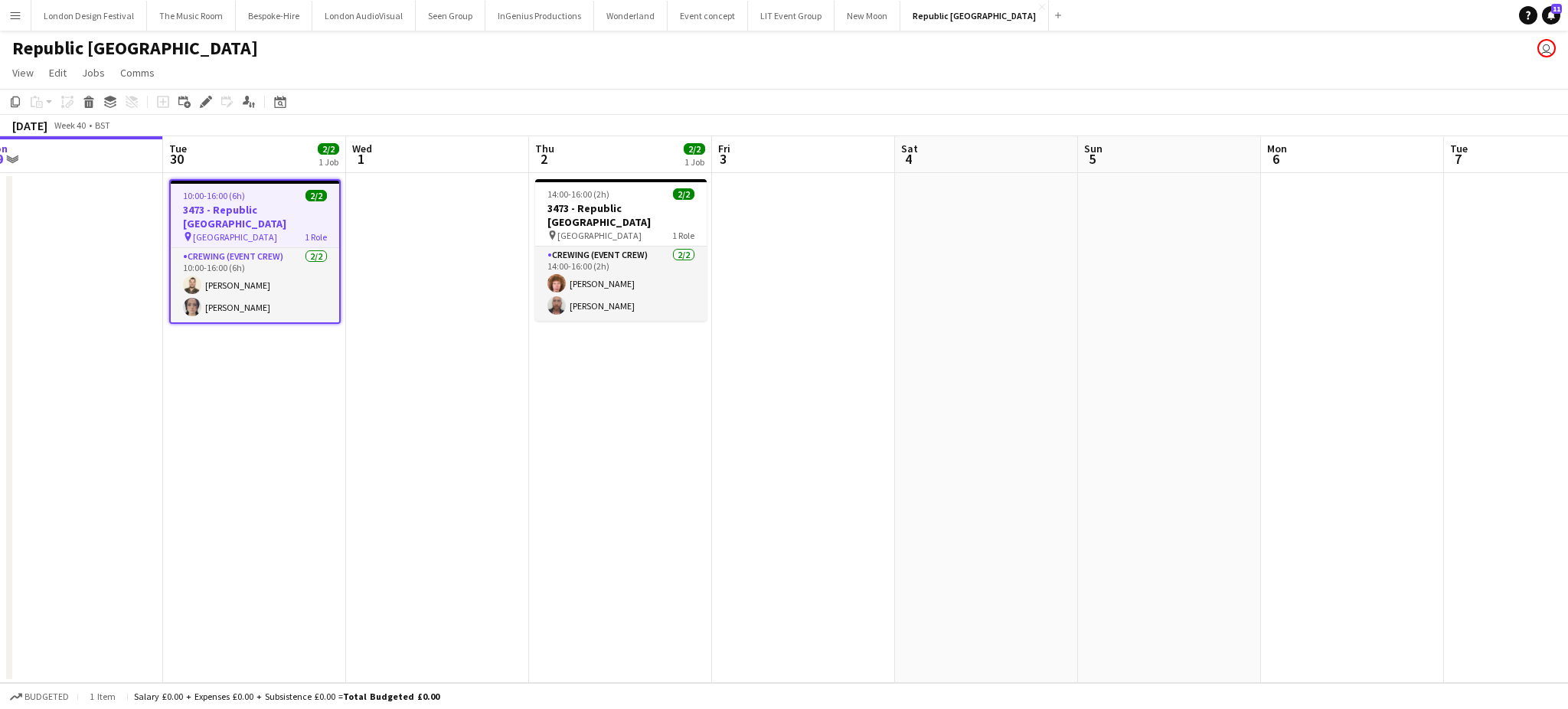
click at [1179, 83] on app-page-menu "View Day view expanded Day view collapsed Month view Date picker Jump to today …" at bounding box center [784, 75] width 1568 height 29
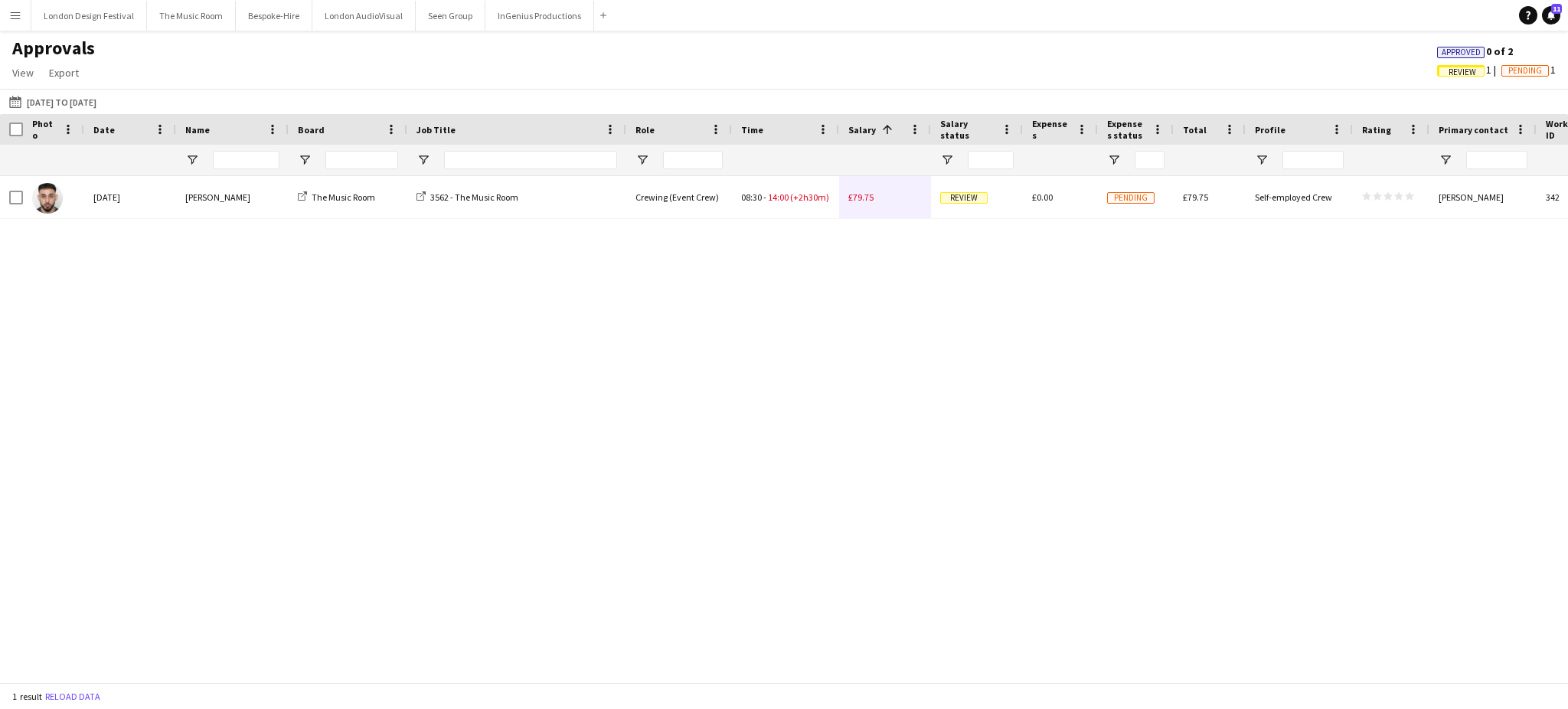
click at [1451, 74] on span "Review" at bounding box center [1462, 72] width 28 height 10
